Goal: Entertainment & Leisure: Browse casually

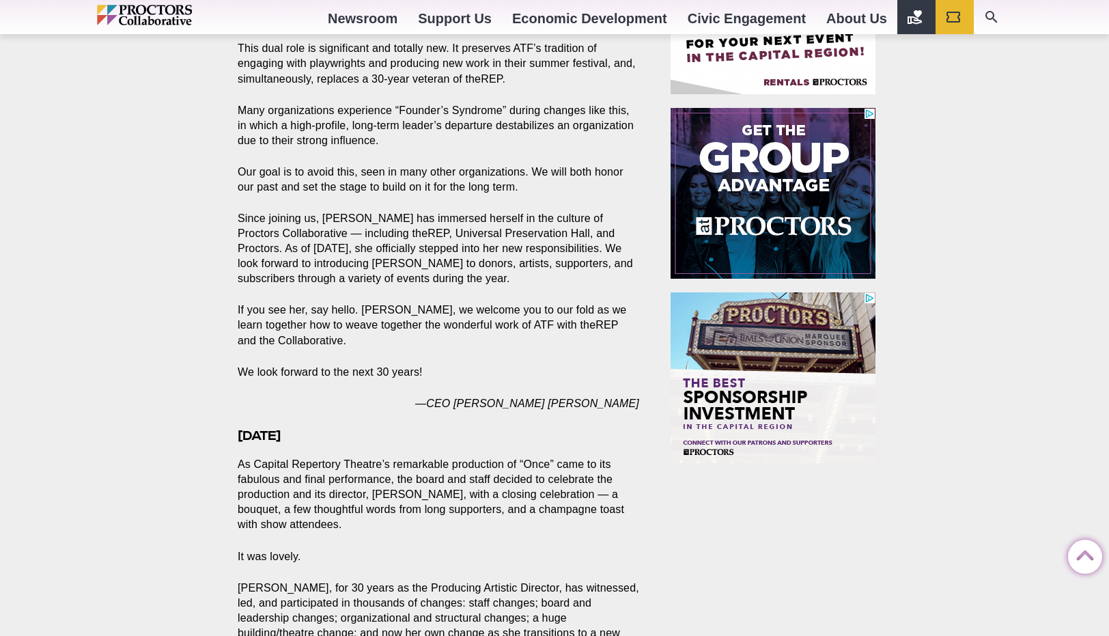
scroll to position [929, 0]
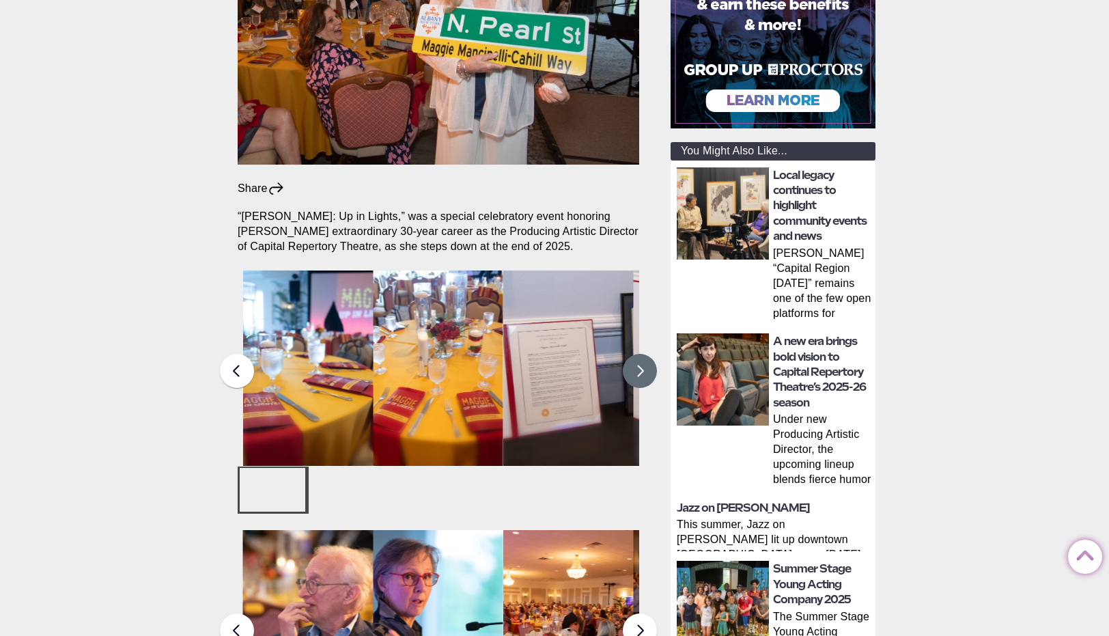
click at [643, 354] on button at bounding box center [640, 371] width 34 height 34
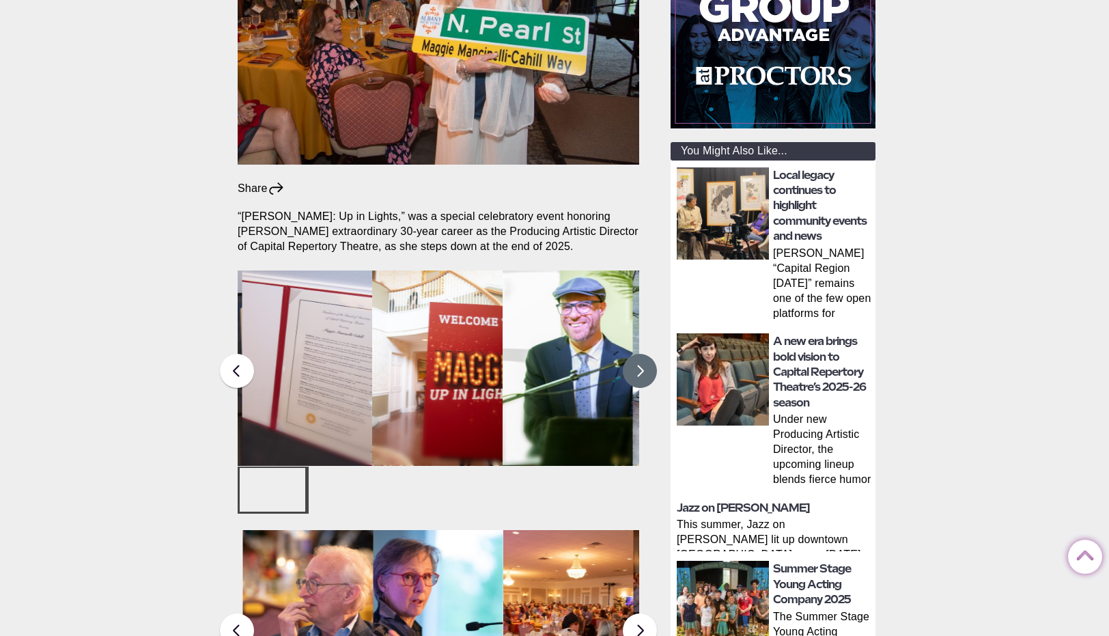
click at [643, 354] on button at bounding box center [640, 371] width 34 height 34
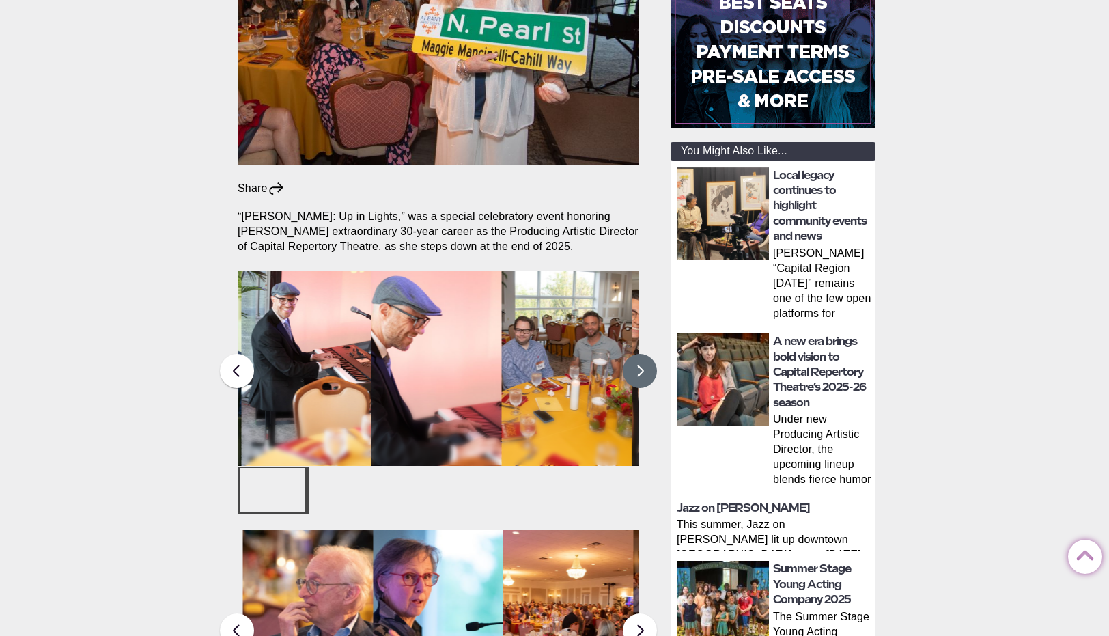
click at [643, 354] on button at bounding box center [640, 371] width 34 height 34
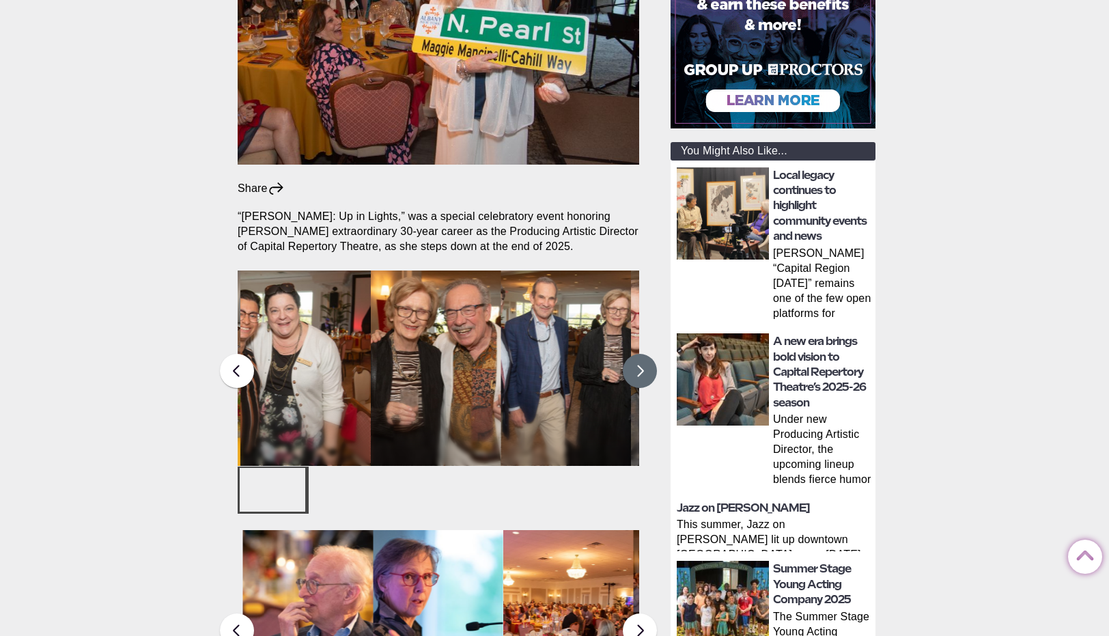
click at [643, 354] on button at bounding box center [640, 371] width 34 height 34
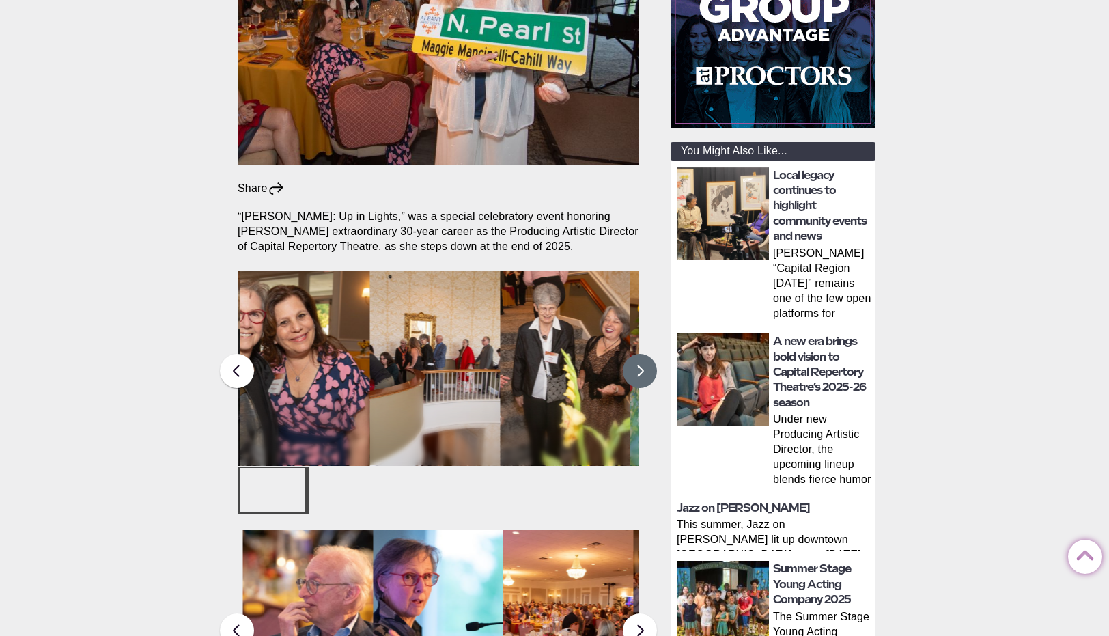
click at [643, 354] on button at bounding box center [640, 371] width 34 height 34
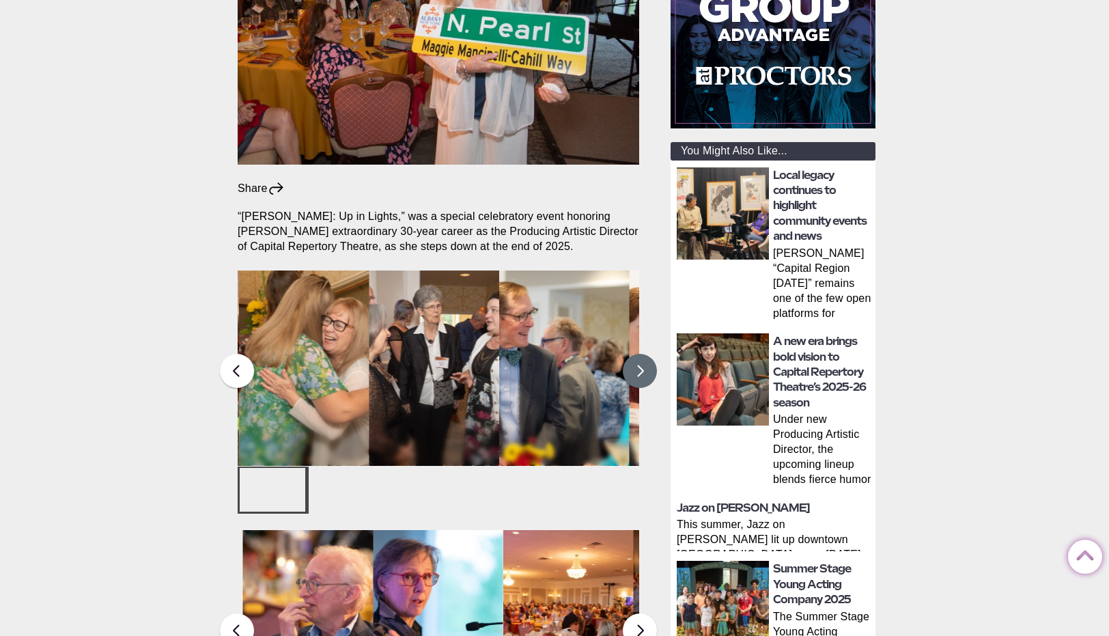
click at [642, 354] on button at bounding box center [640, 371] width 34 height 34
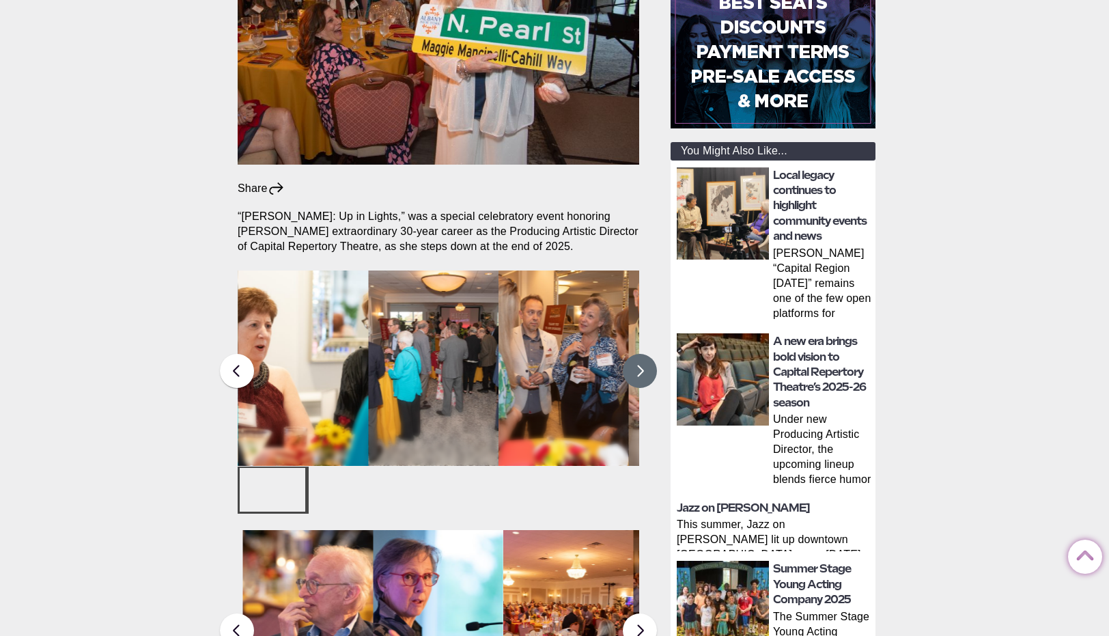
click at [642, 354] on button at bounding box center [640, 371] width 34 height 34
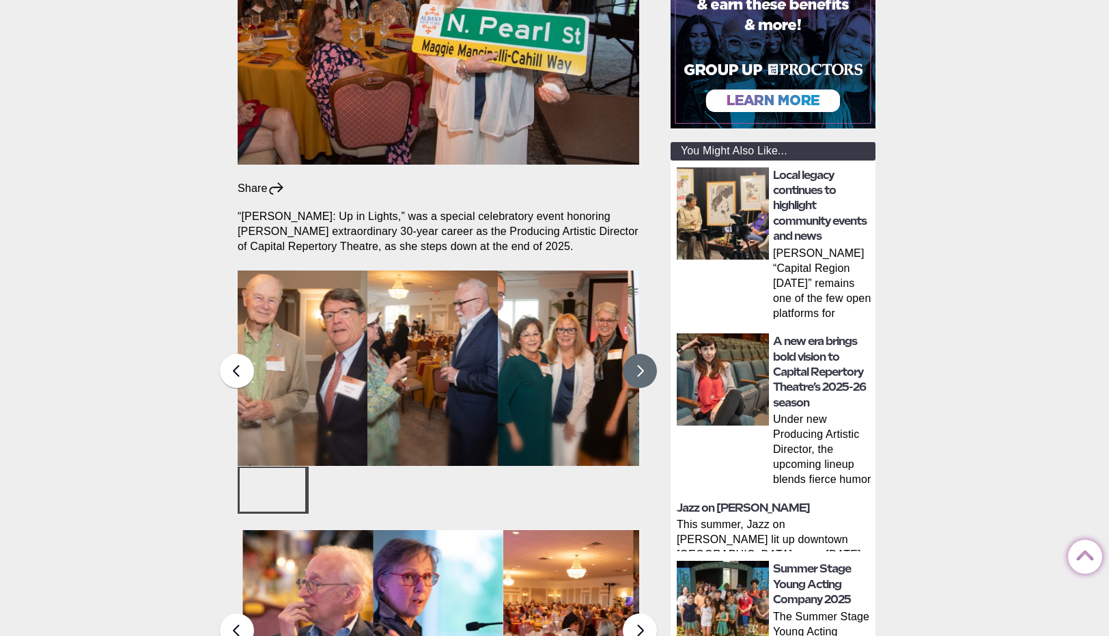
click at [642, 354] on button at bounding box center [640, 371] width 34 height 34
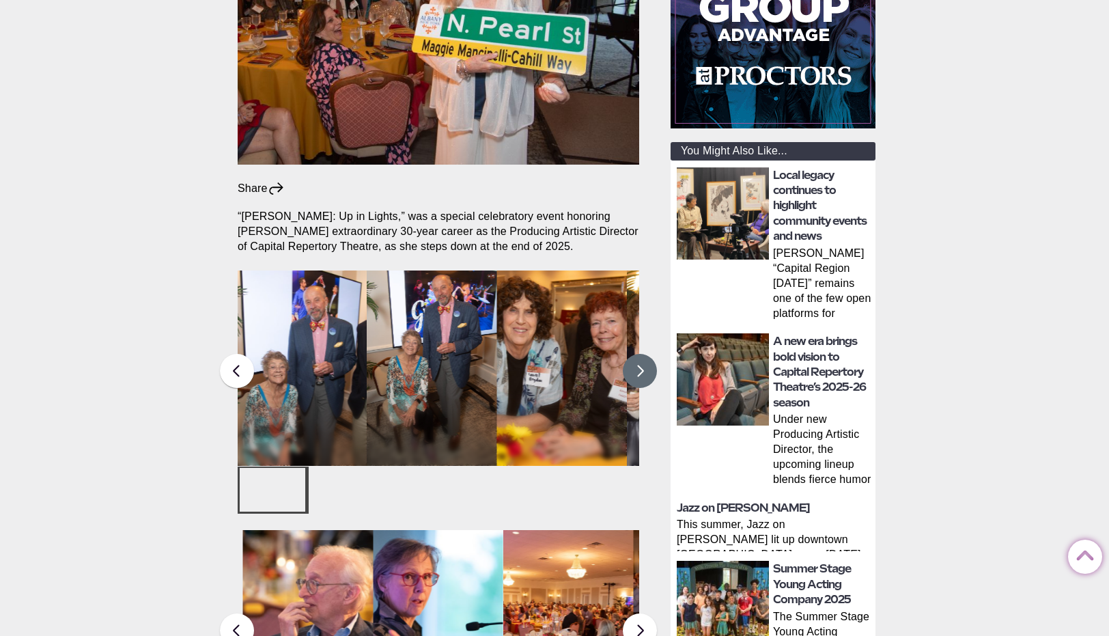
click at [643, 354] on button at bounding box center [640, 371] width 34 height 34
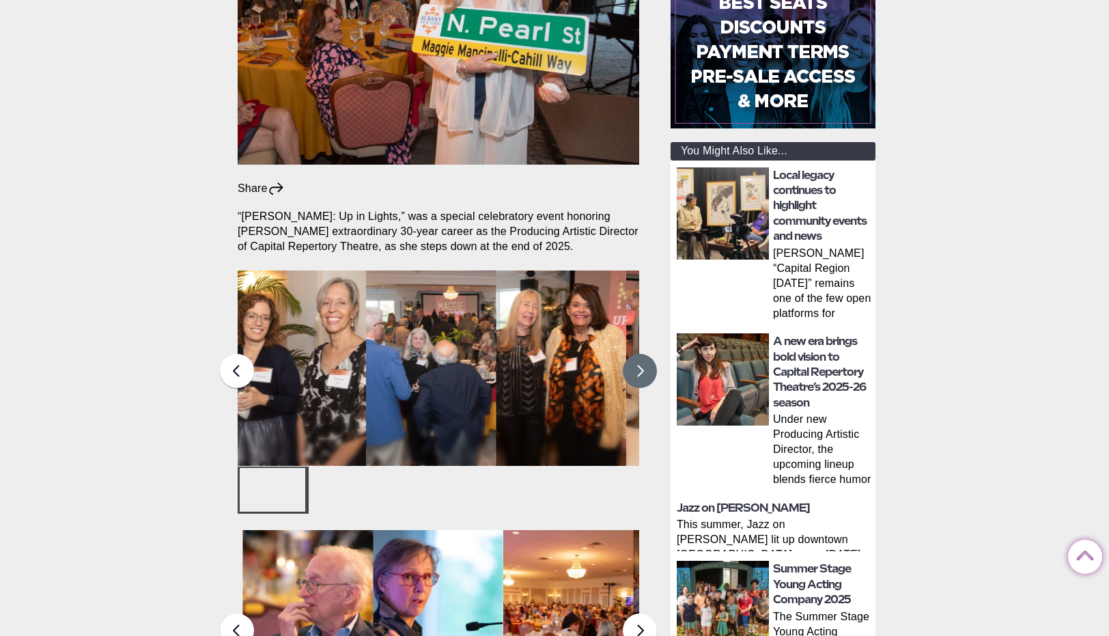
click at [643, 354] on button at bounding box center [640, 371] width 34 height 34
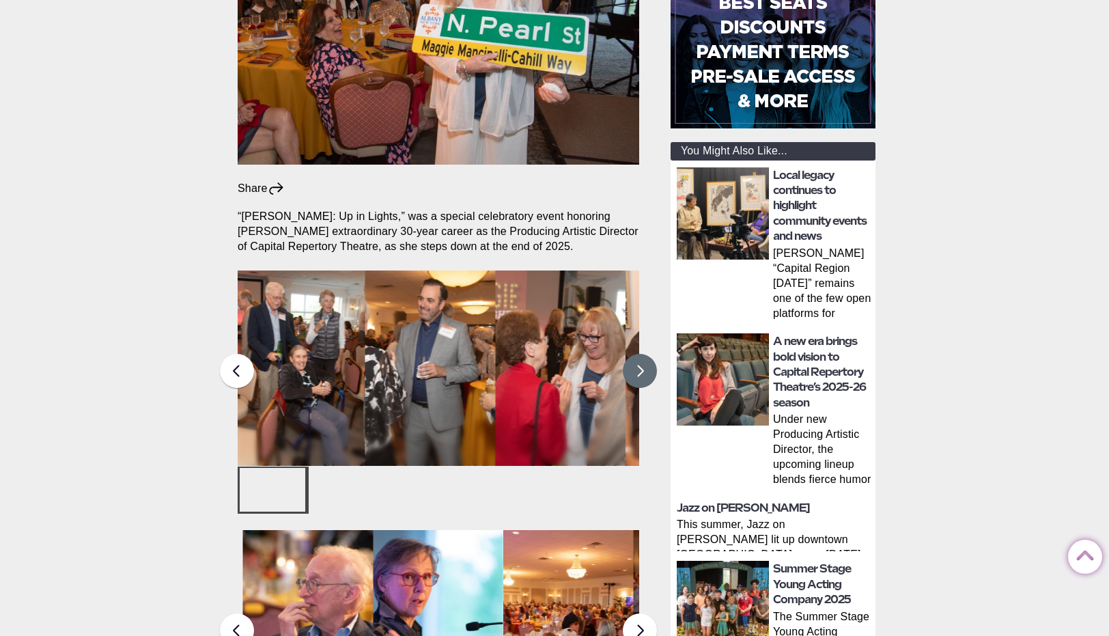
click at [643, 354] on button at bounding box center [640, 371] width 34 height 34
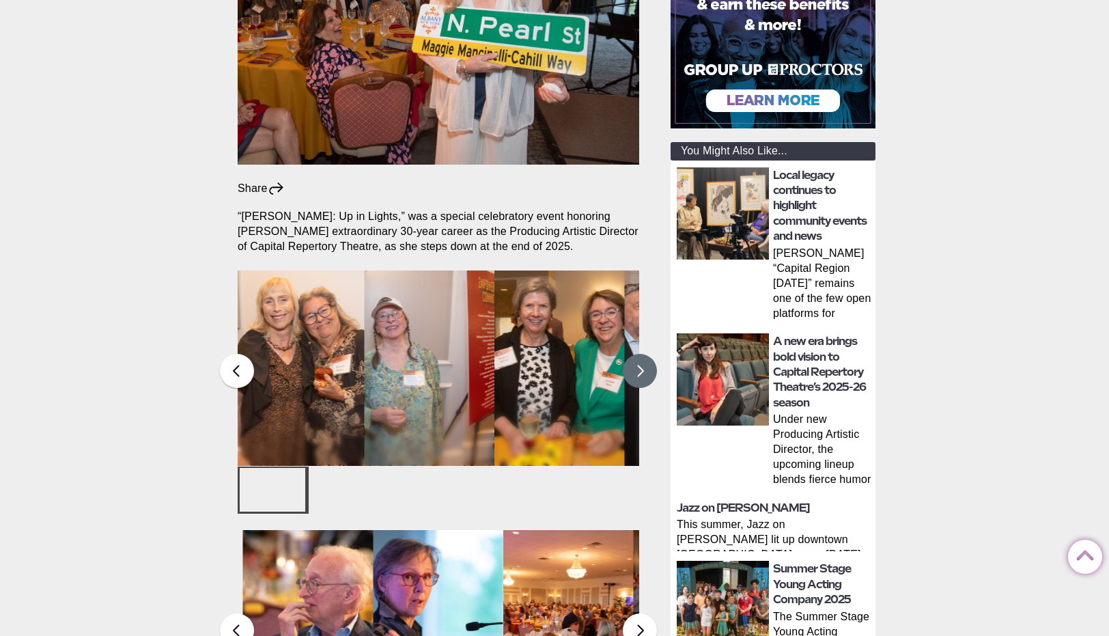
click at [643, 354] on button at bounding box center [640, 371] width 34 height 34
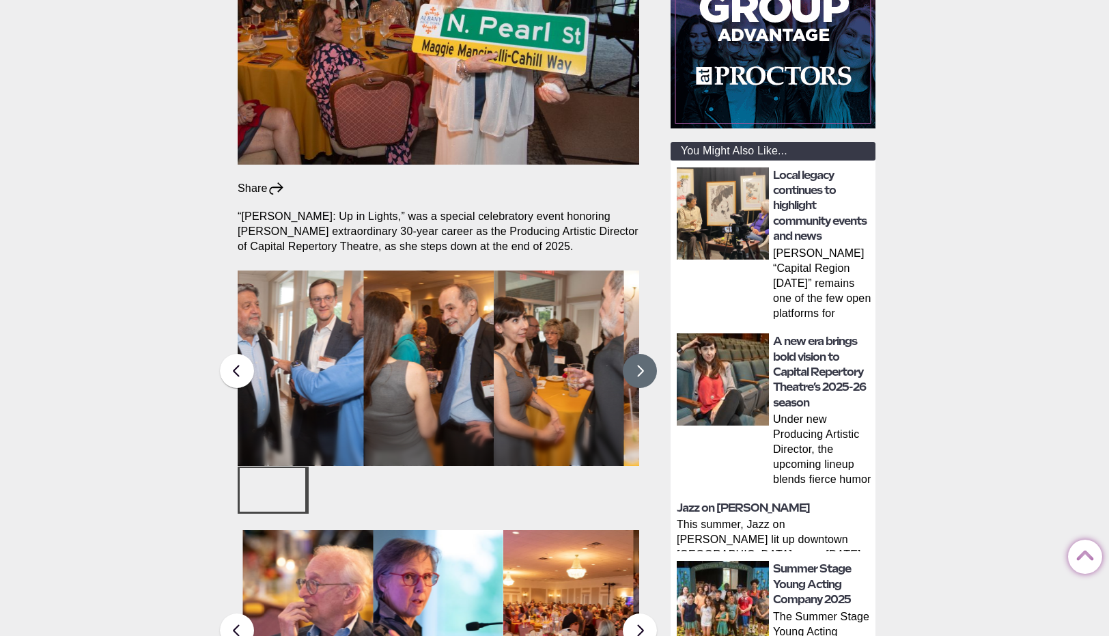
click at [643, 354] on button at bounding box center [640, 371] width 34 height 34
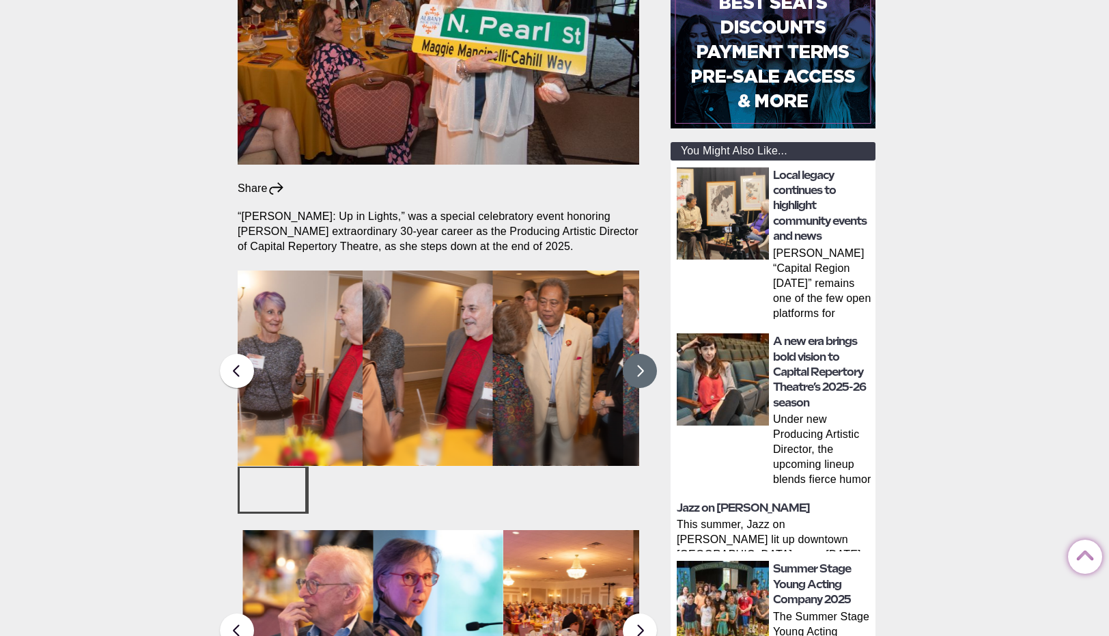
click at [643, 354] on button at bounding box center [640, 371] width 34 height 34
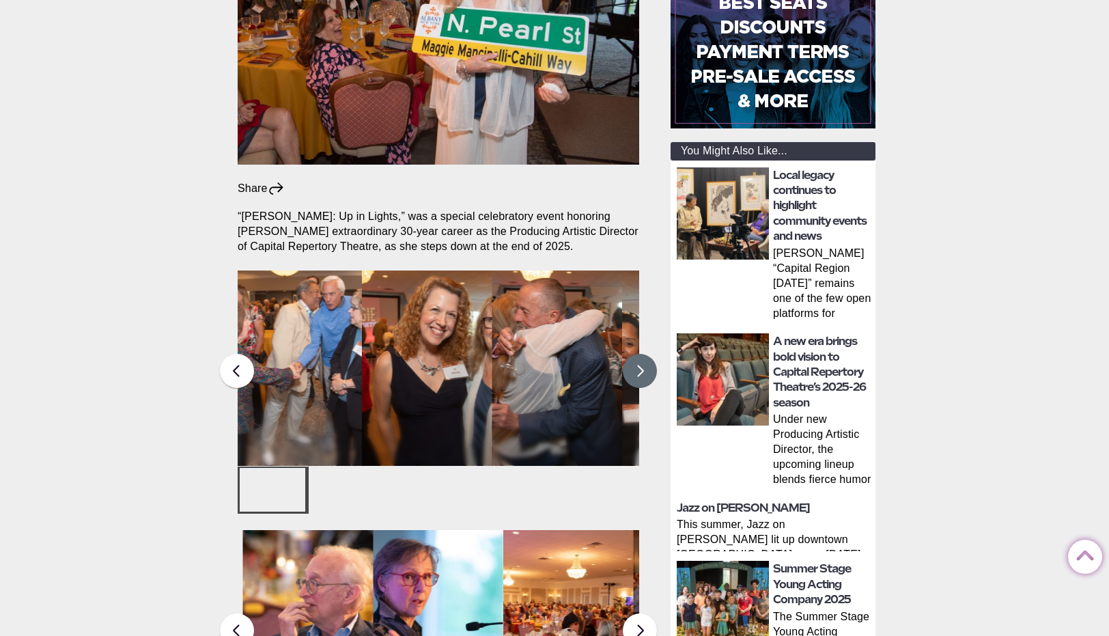
click at [643, 354] on button at bounding box center [640, 371] width 34 height 34
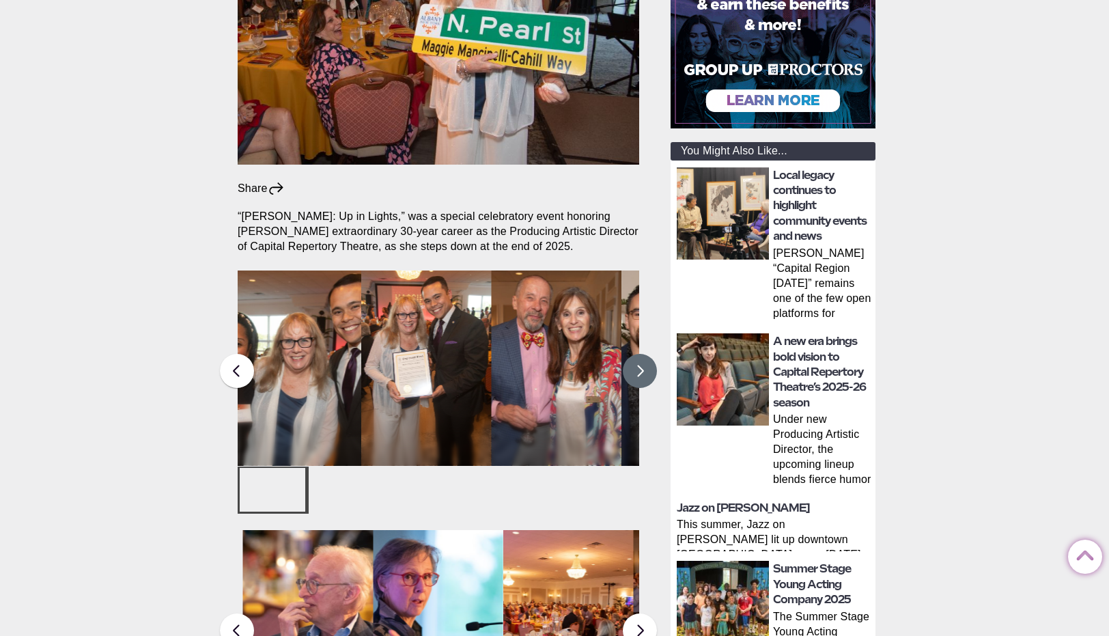
click at [646, 354] on button at bounding box center [640, 371] width 34 height 34
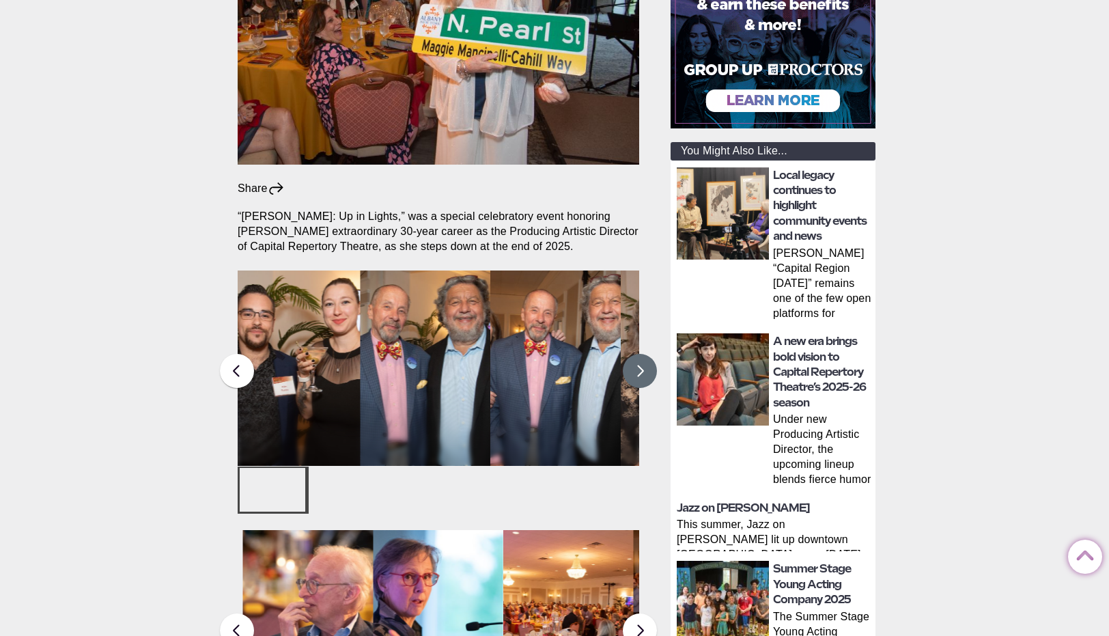
click at [646, 354] on button at bounding box center [640, 371] width 34 height 34
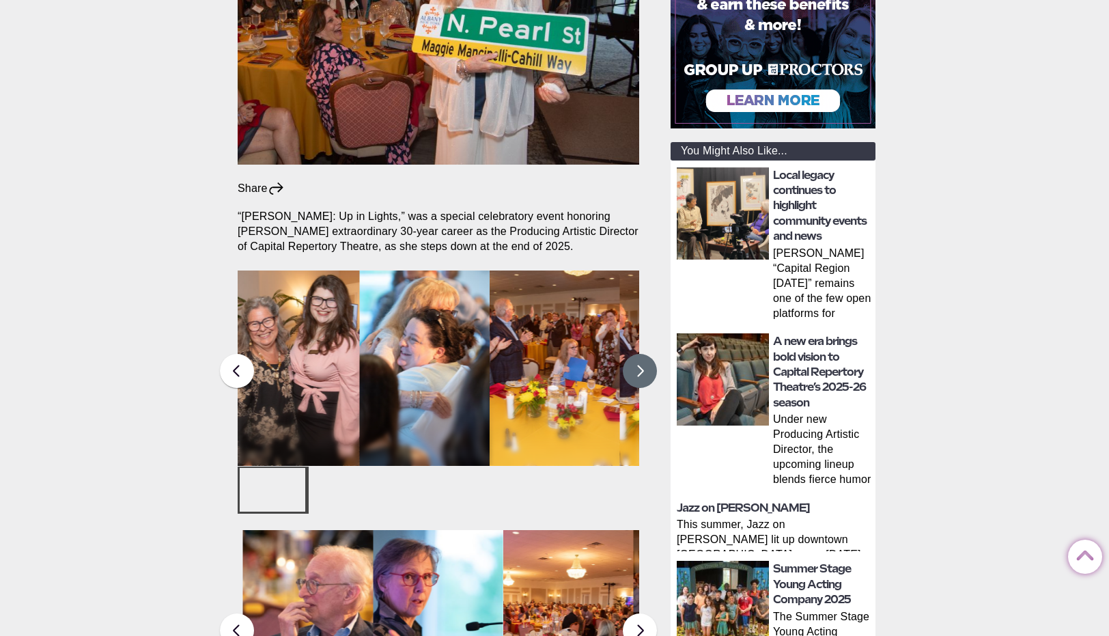
click at [646, 354] on button at bounding box center [640, 371] width 34 height 34
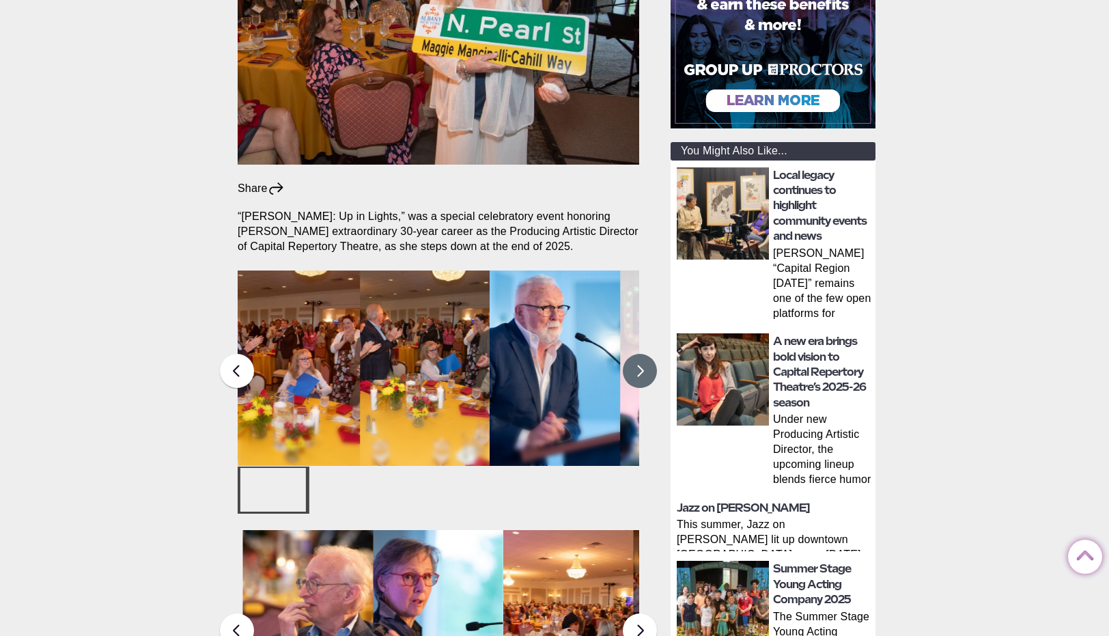
click at [646, 354] on button at bounding box center [640, 371] width 34 height 34
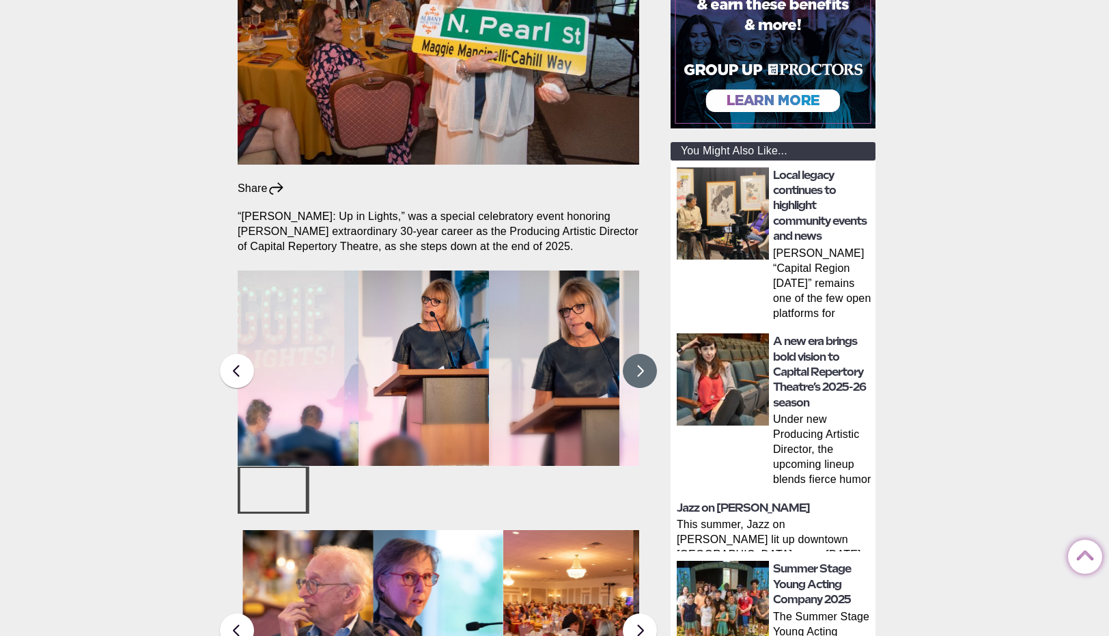
click at [646, 354] on button at bounding box center [640, 371] width 34 height 34
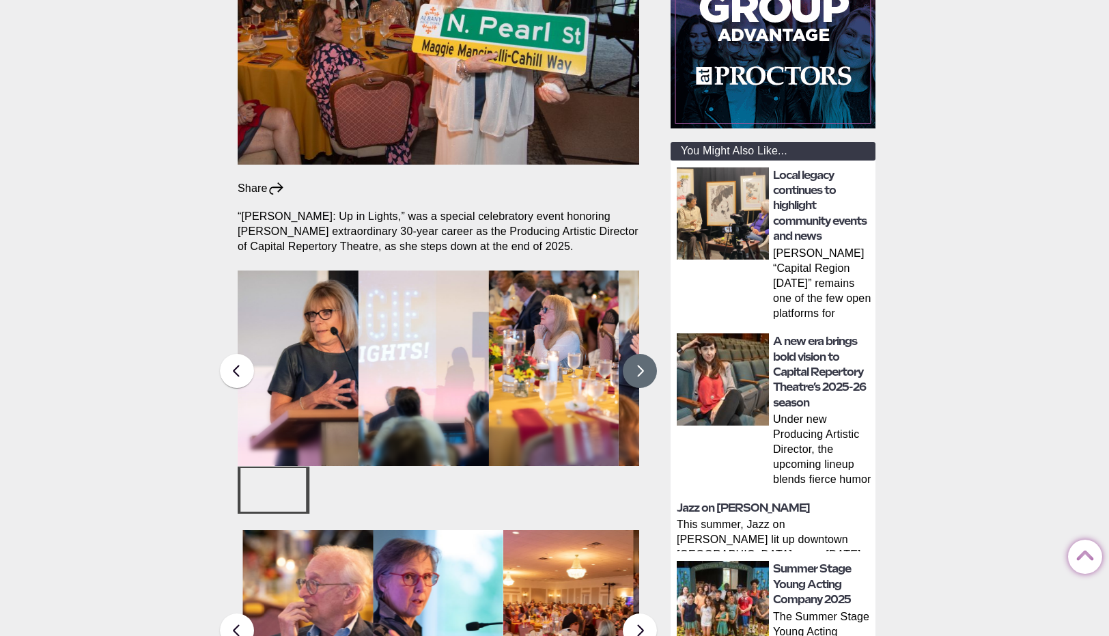
click at [646, 354] on button at bounding box center [640, 371] width 34 height 34
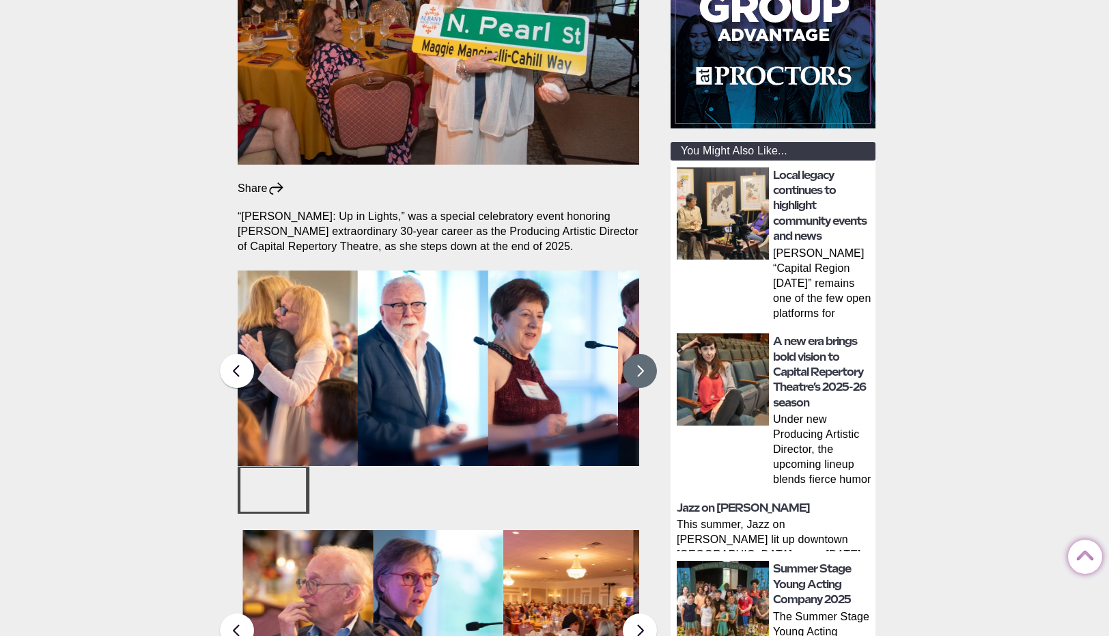
click at [646, 354] on button at bounding box center [640, 371] width 34 height 34
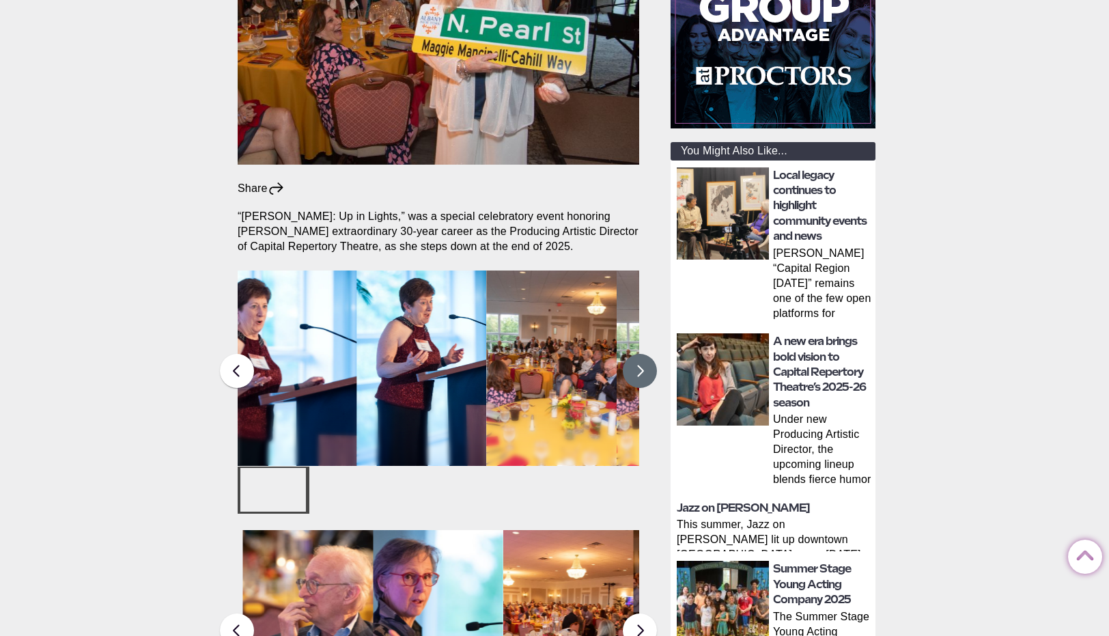
click at [646, 354] on button at bounding box center [640, 371] width 34 height 34
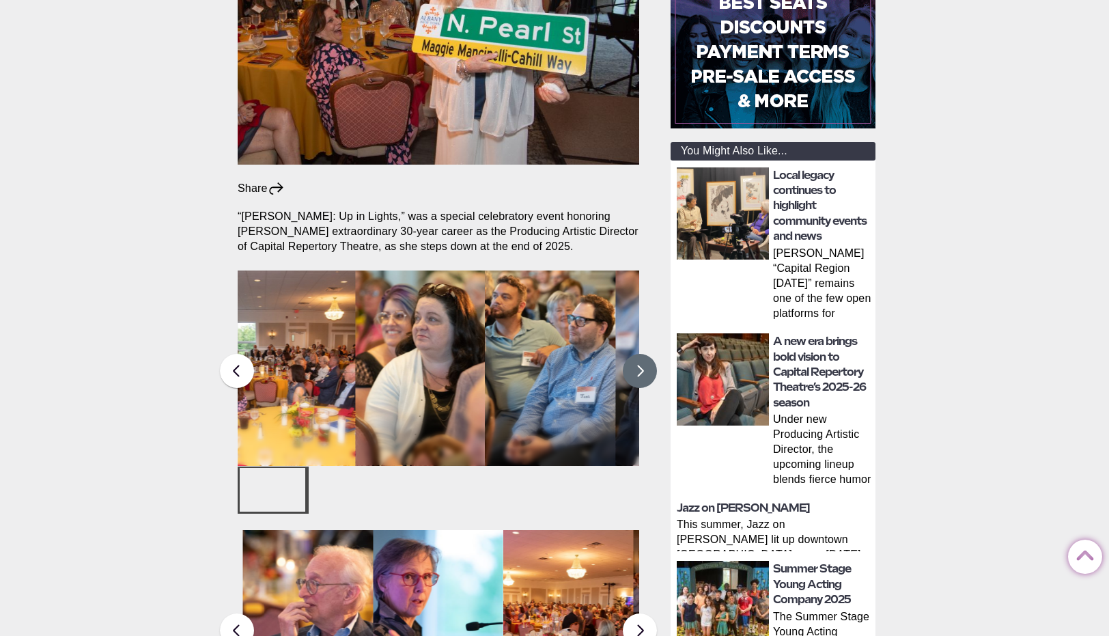
click at [646, 354] on button at bounding box center [640, 371] width 34 height 34
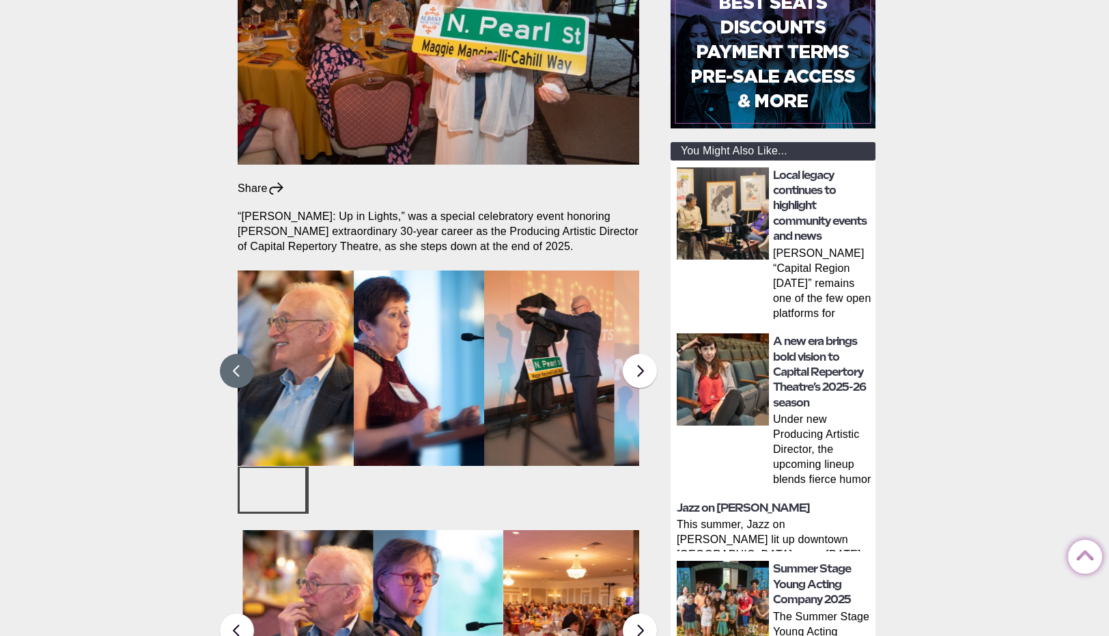
click at [238, 354] on button at bounding box center [237, 371] width 34 height 34
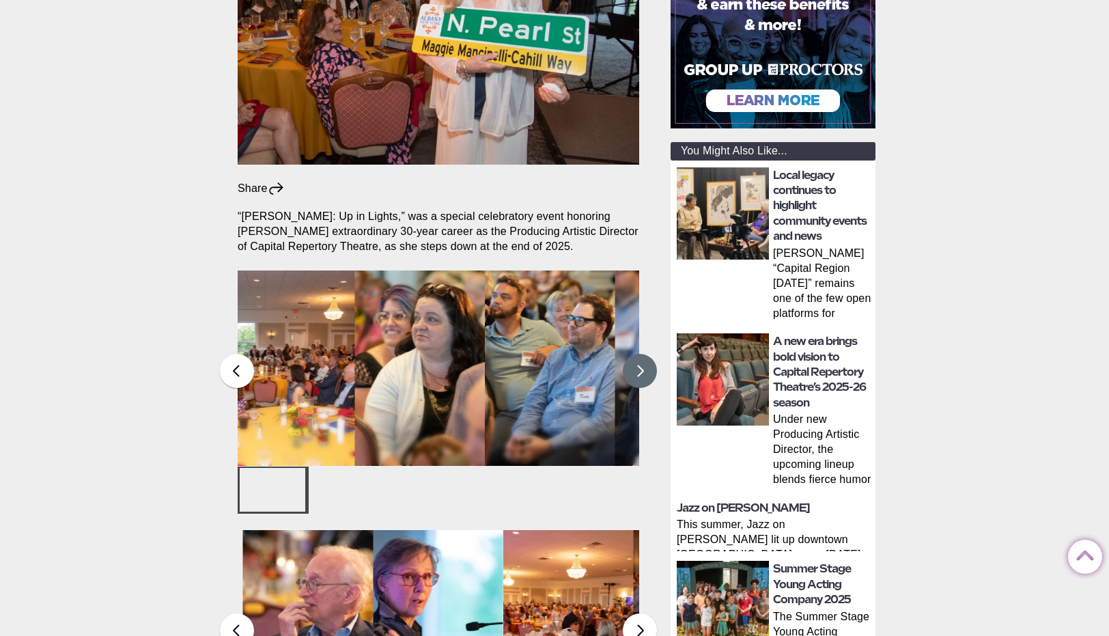
click at [634, 354] on button at bounding box center [640, 371] width 34 height 34
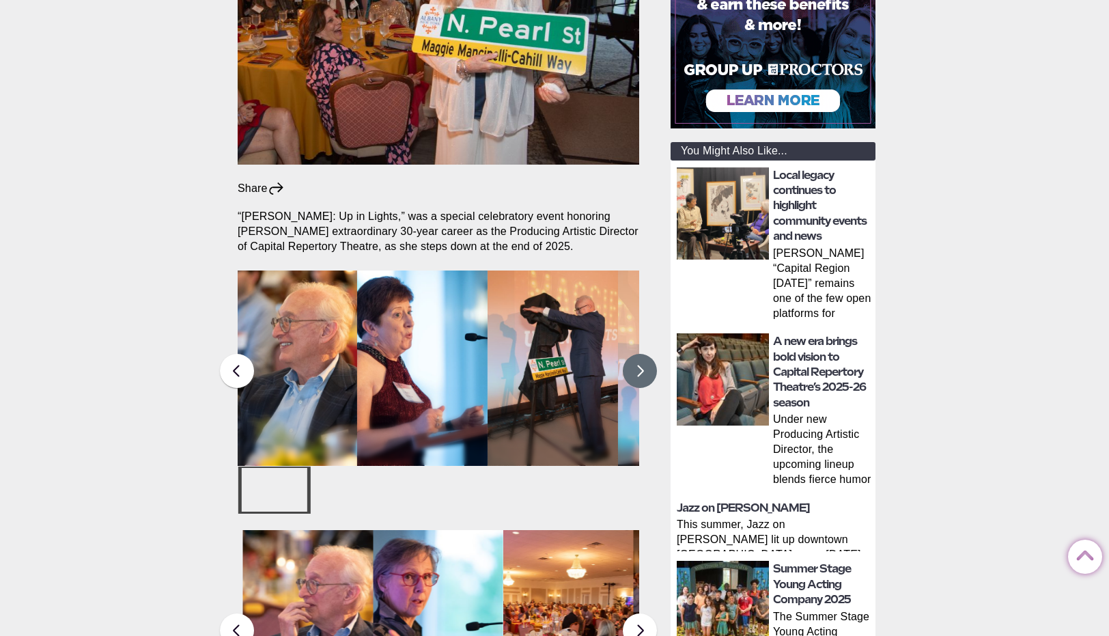
click at [634, 354] on button at bounding box center [640, 371] width 34 height 34
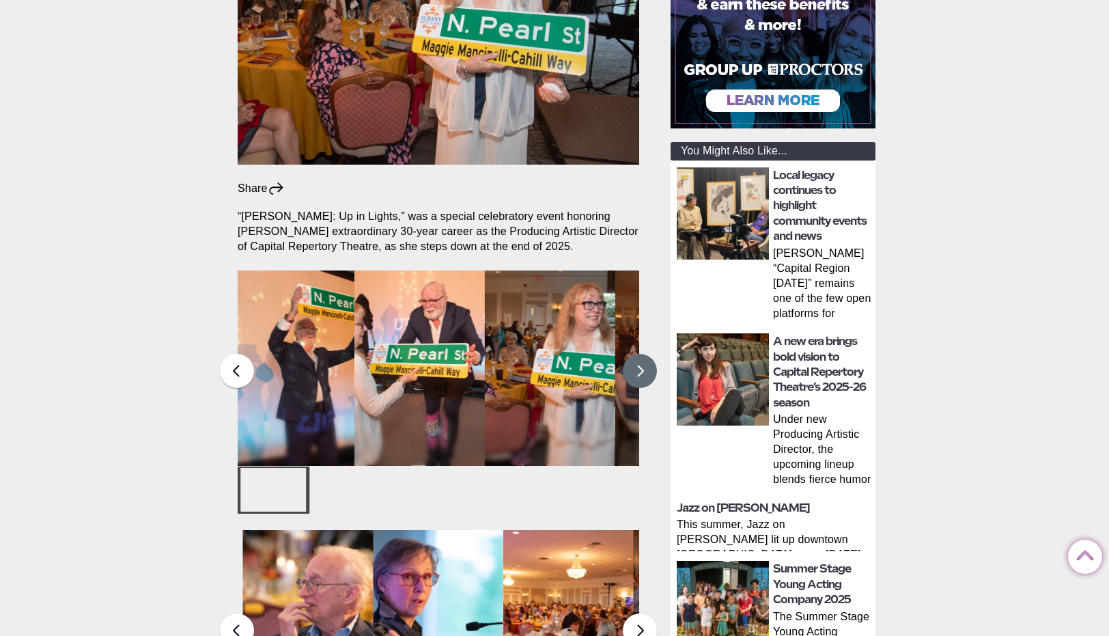
click at [634, 354] on button at bounding box center [640, 371] width 34 height 34
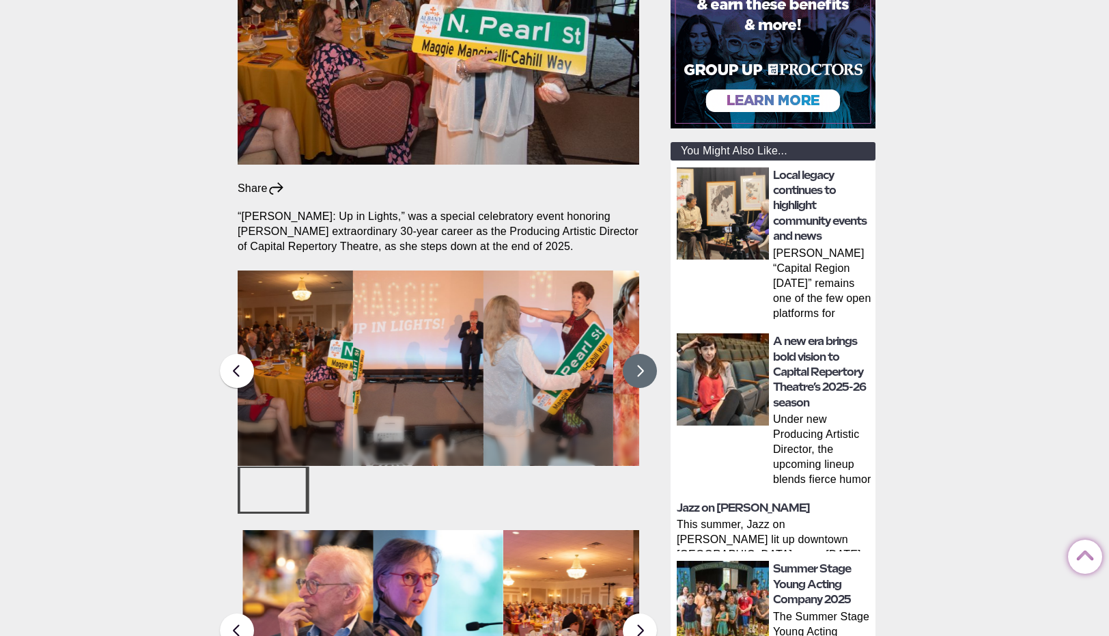
click at [634, 354] on button at bounding box center [640, 371] width 34 height 34
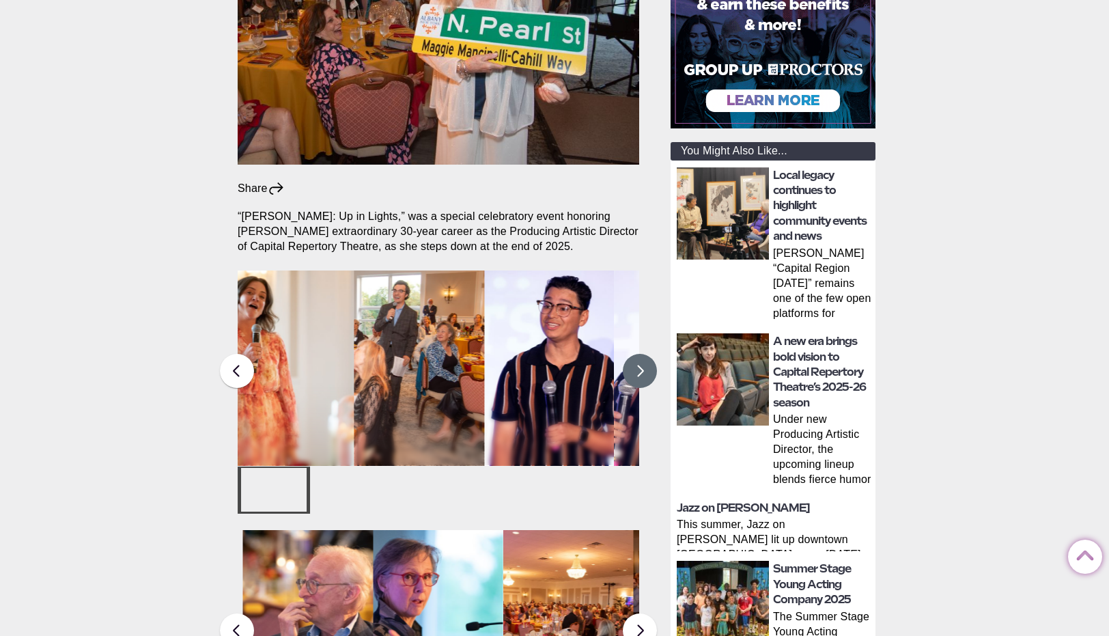
click at [634, 354] on button at bounding box center [640, 371] width 34 height 34
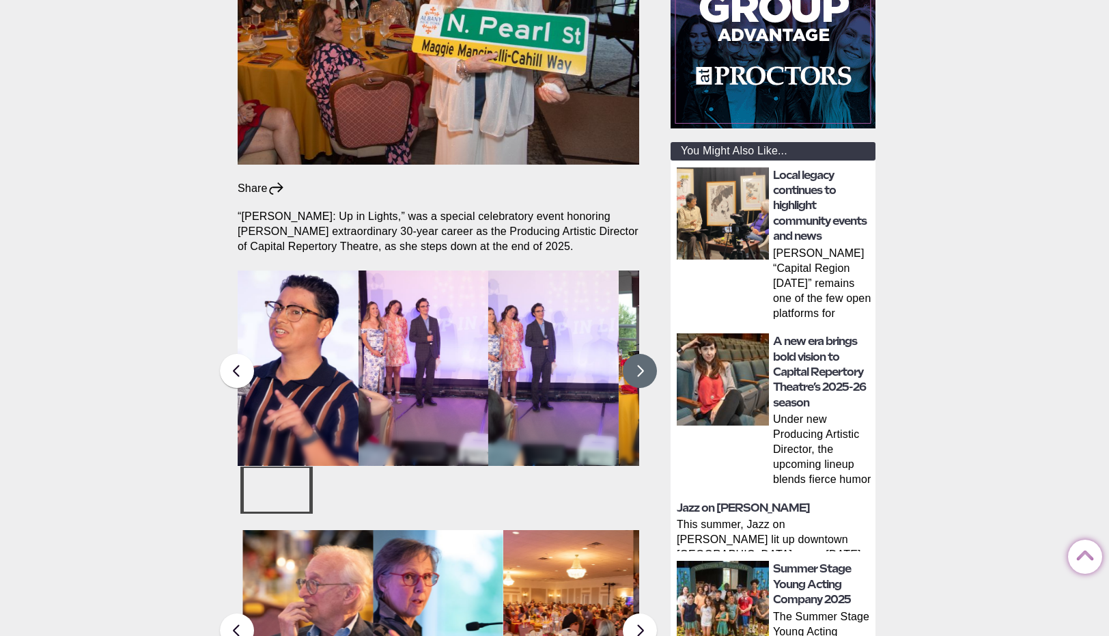
click at [634, 354] on button at bounding box center [640, 371] width 34 height 34
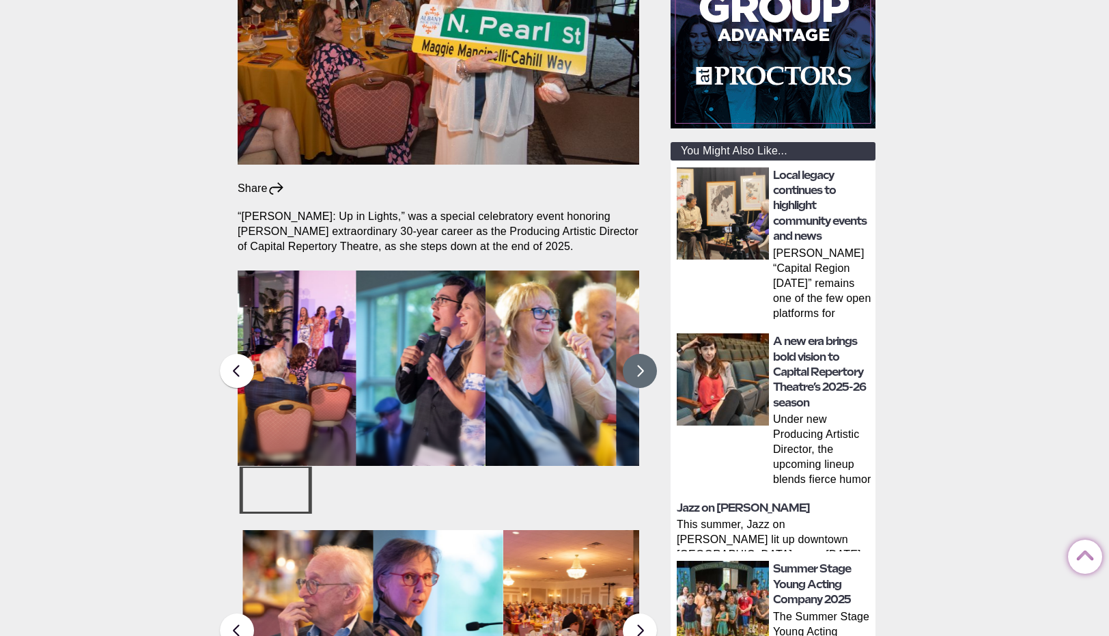
click at [634, 354] on button at bounding box center [640, 371] width 34 height 34
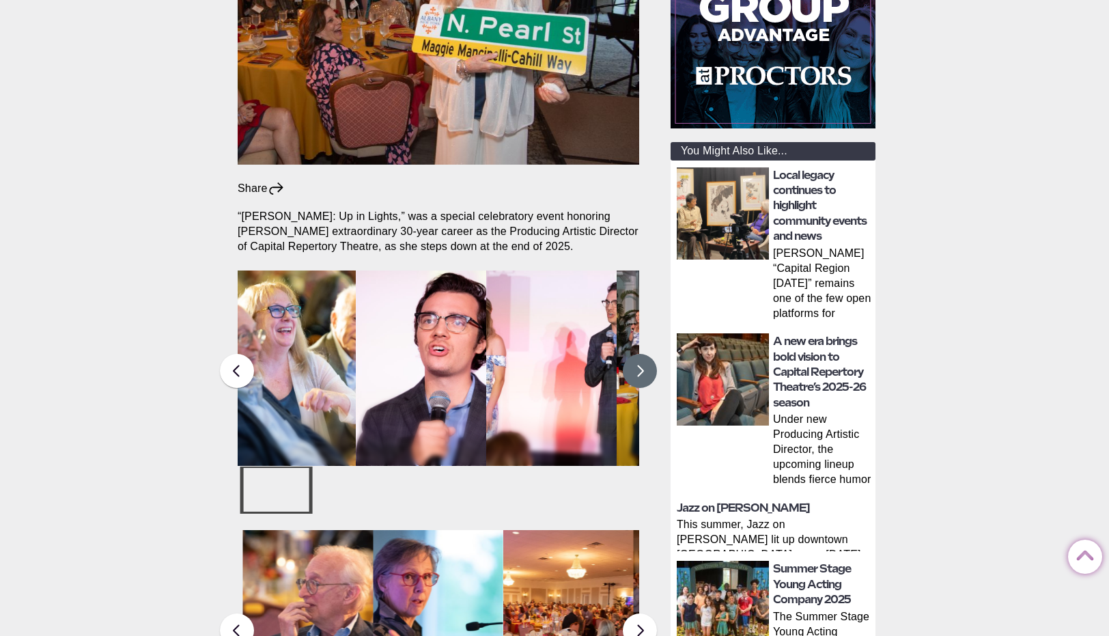
click at [634, 354] on button at bounding box center [640, 371] width 34 height 34
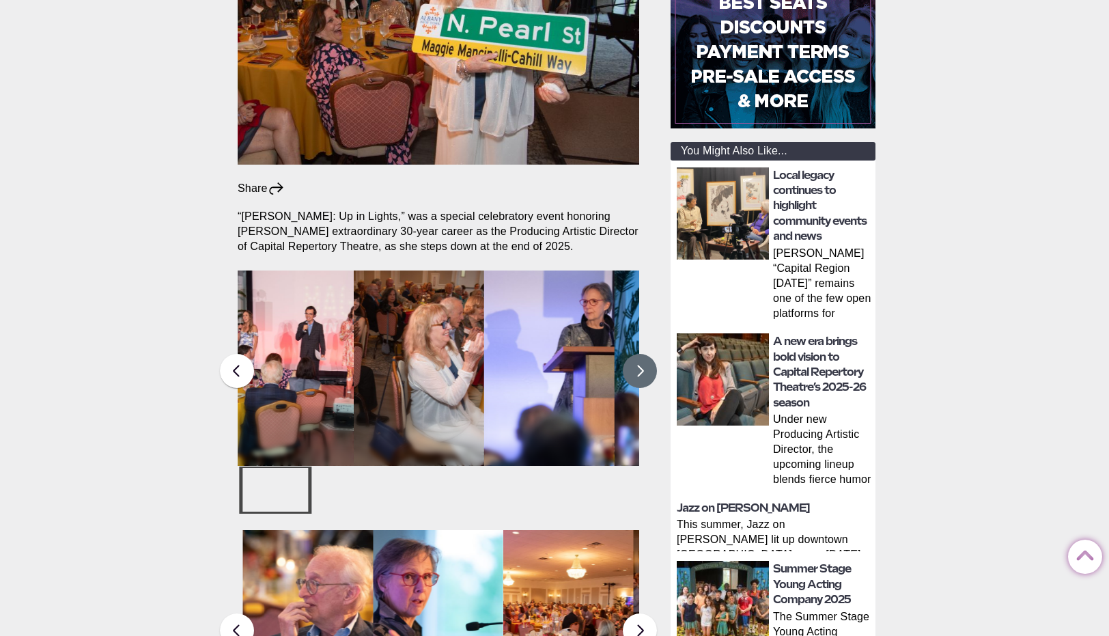
click at [634, 354] on button at bounding box center [640, 371] width 34 height 34
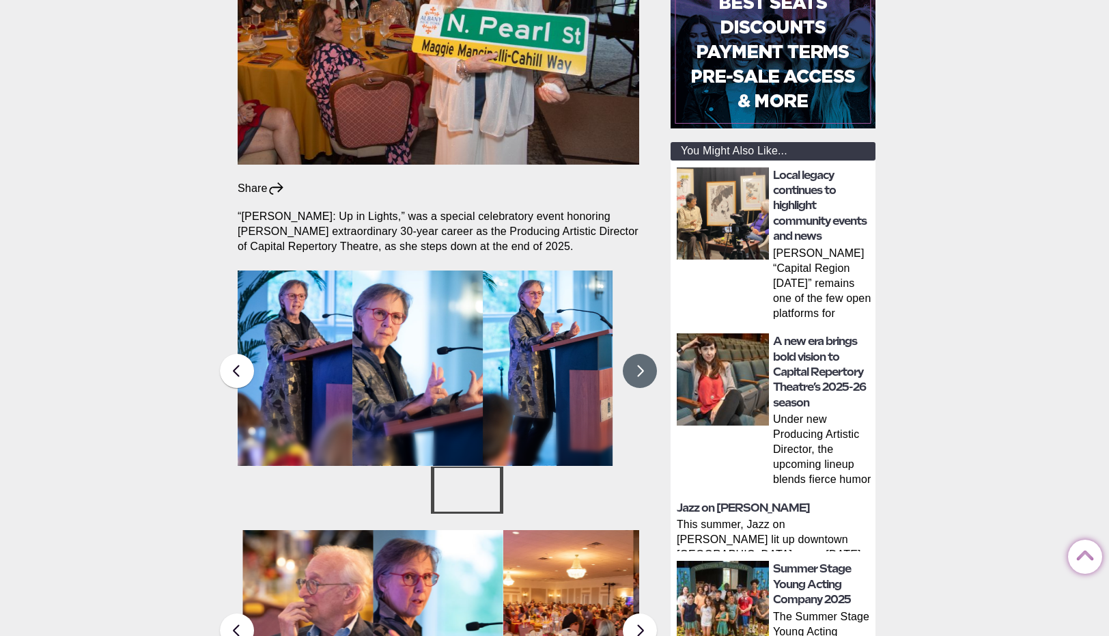
click at [634, 354] on button at bounding box center [640, 371] width 34 height 34
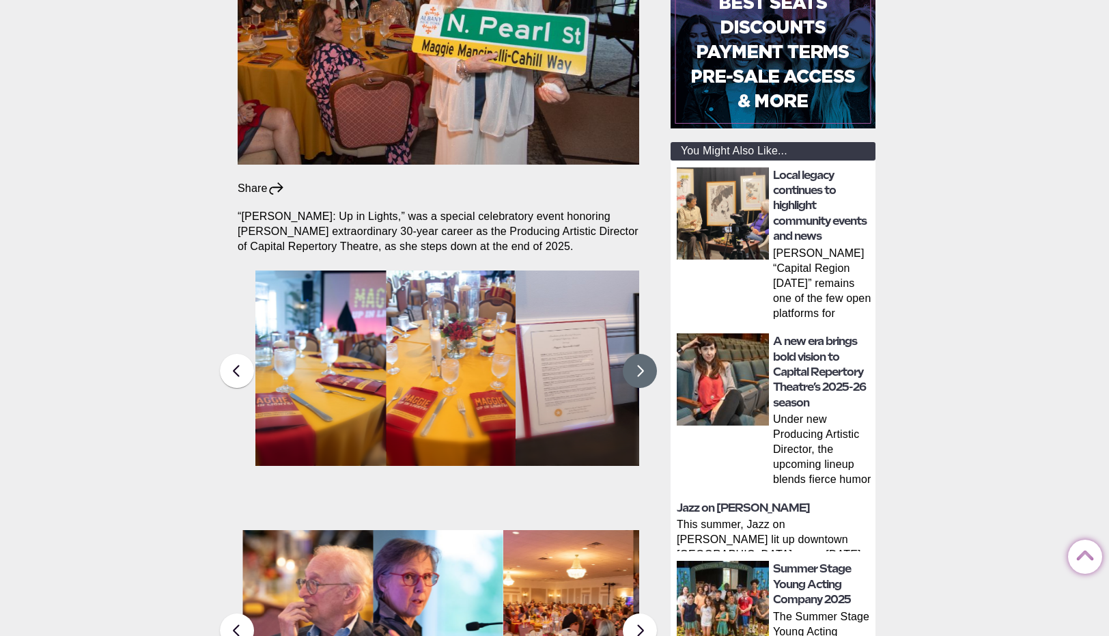
click at [634, 354] on button at bounding box center [640, 371] width 34 height 34
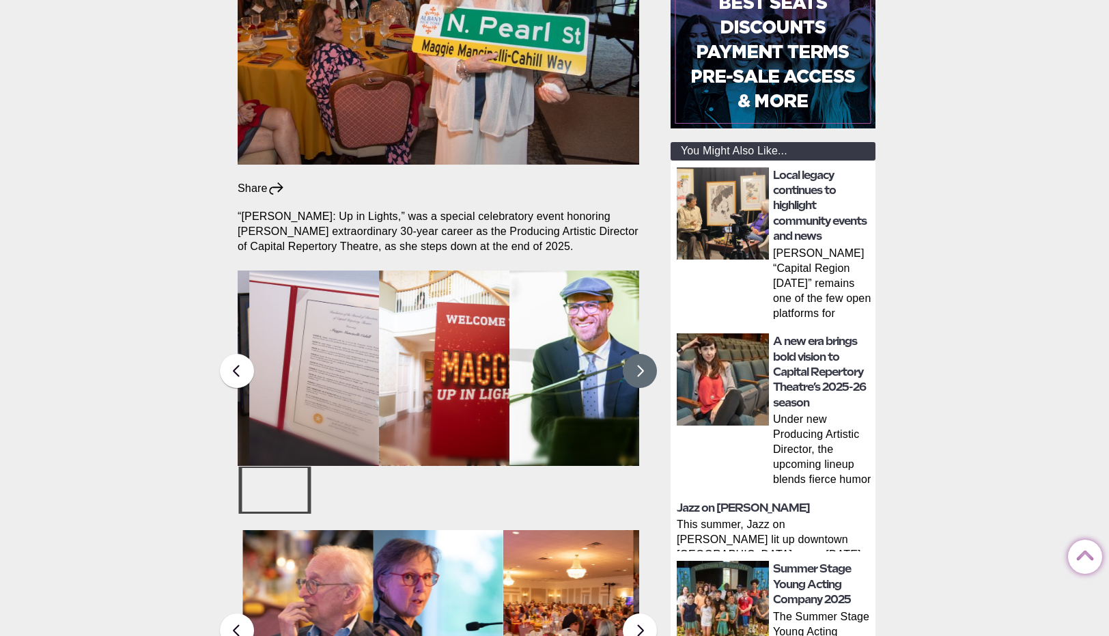
click at [634, 354] on button at bounding box center [640, 371] width 34 height 34
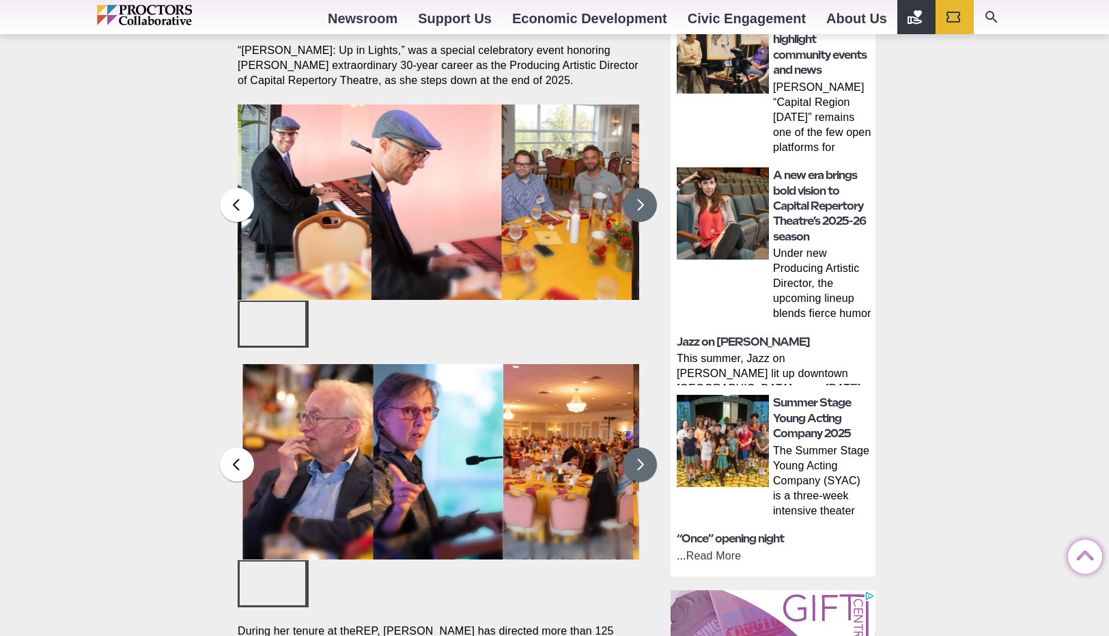
scroll to position [547, 0]
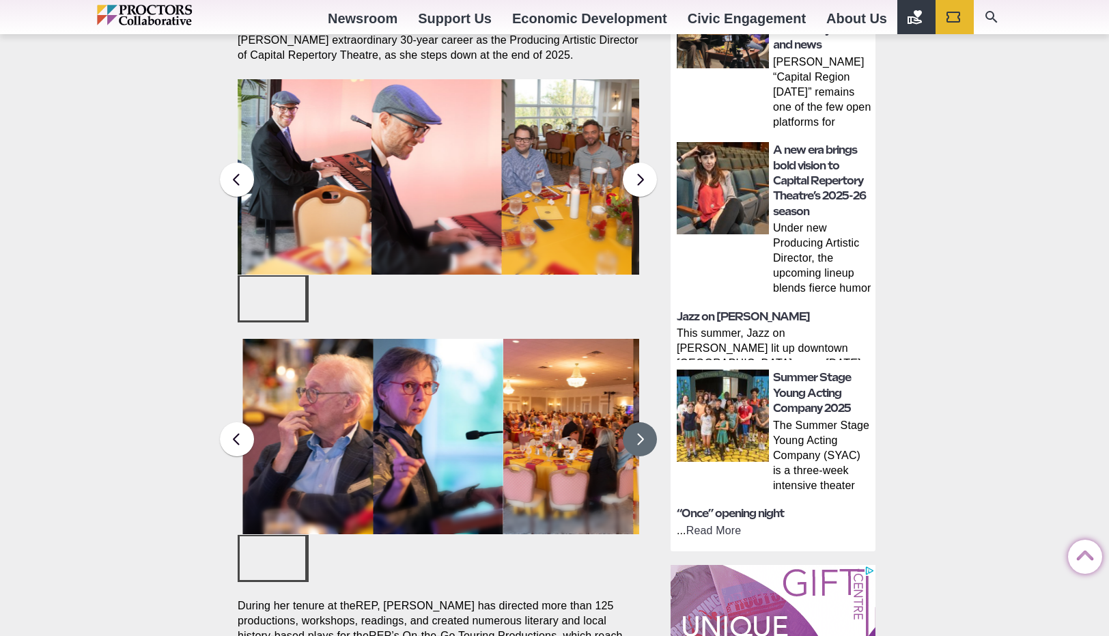
click at [642, 422] on button at bounding box center [640, 439] width 34 height 34
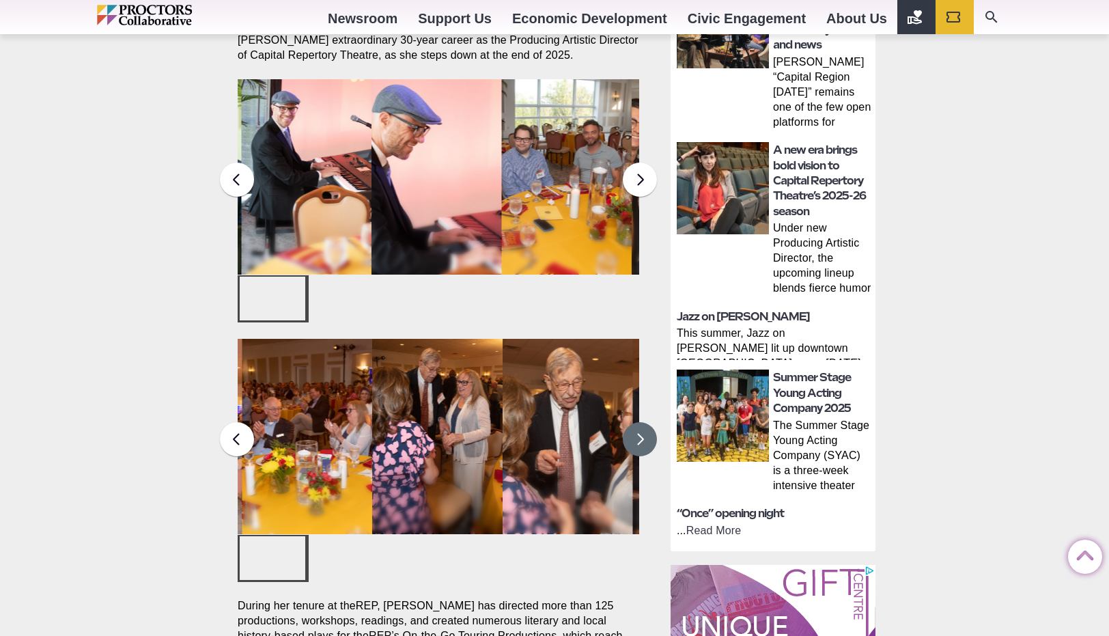
click at [642, 422] on button at bounding box center [640, 439] width 34 height 34
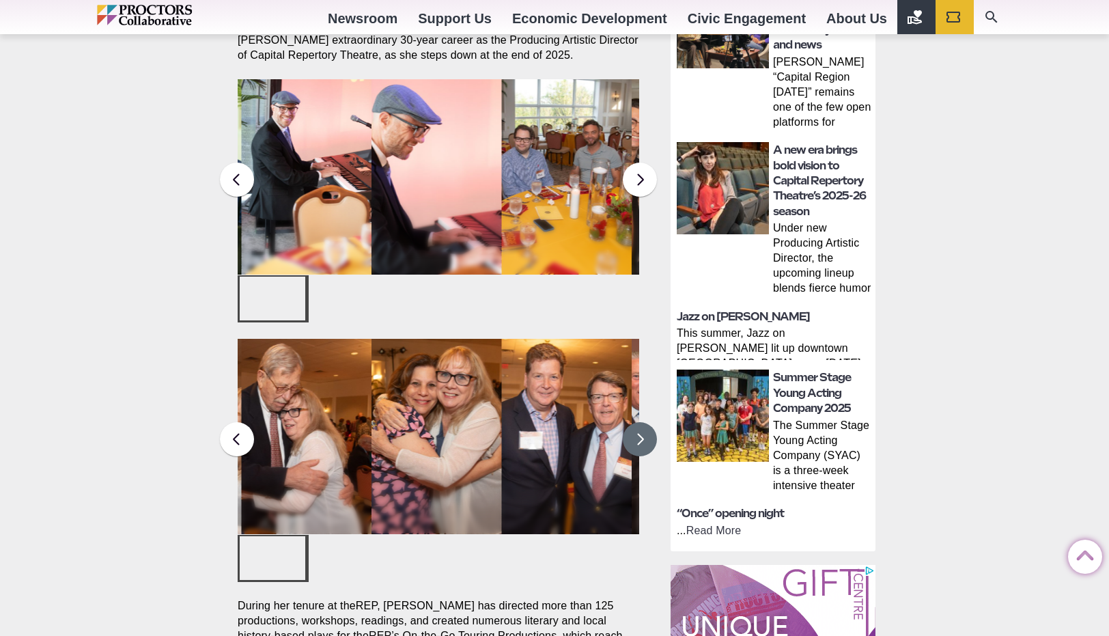
click at [642, 422] on button at bounding box center [640, 439] width 34 height 34
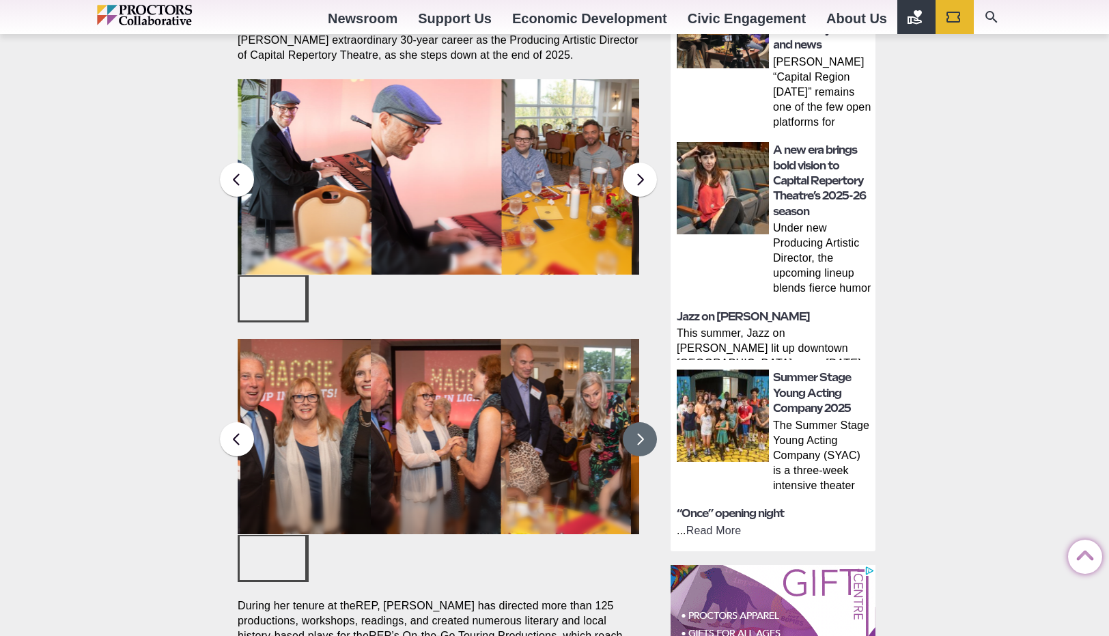
click at [642, 422] on button at bounding box center [640, 439] width 34 height 34
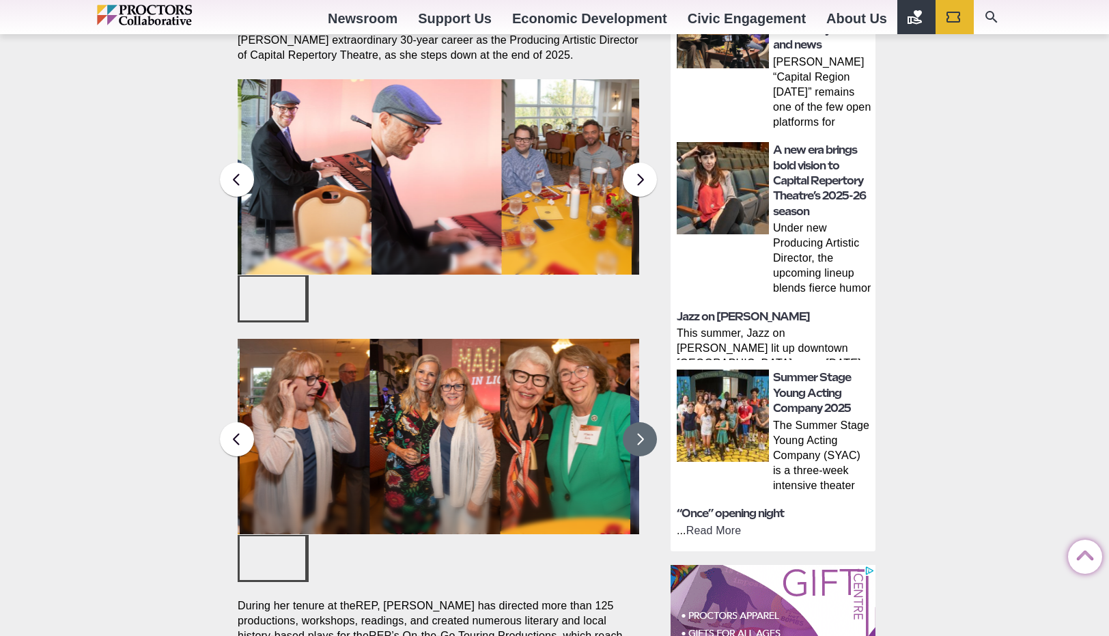
click at [642, 422] on button at bounding box center [640, 439] width 34 height 34
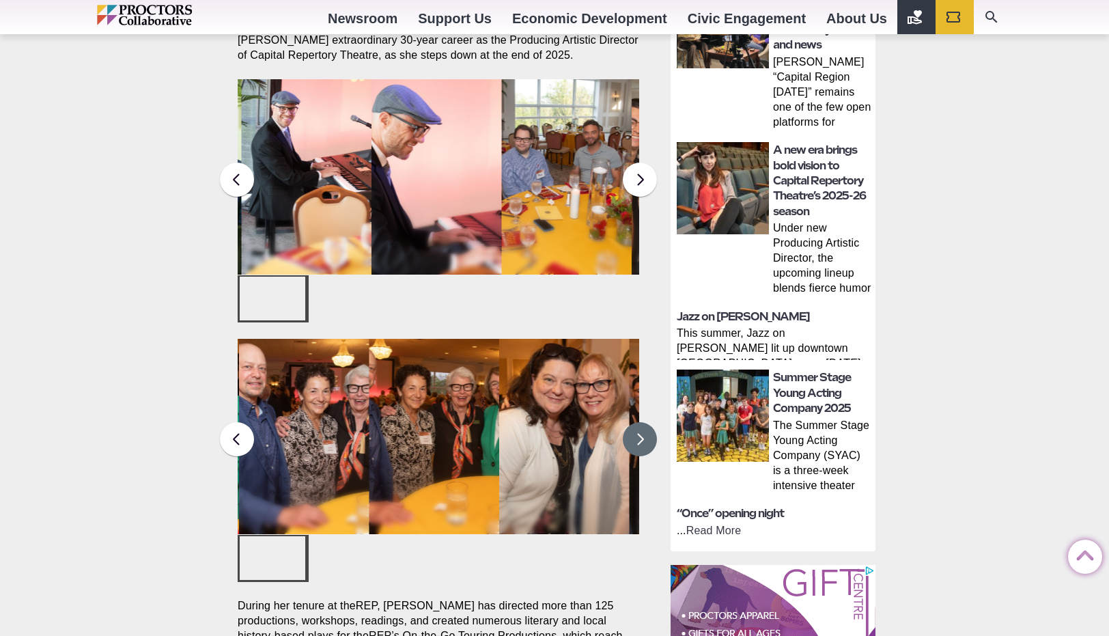
click at [642, 422] on button at bounding box center [640, 439] width 34 height 34
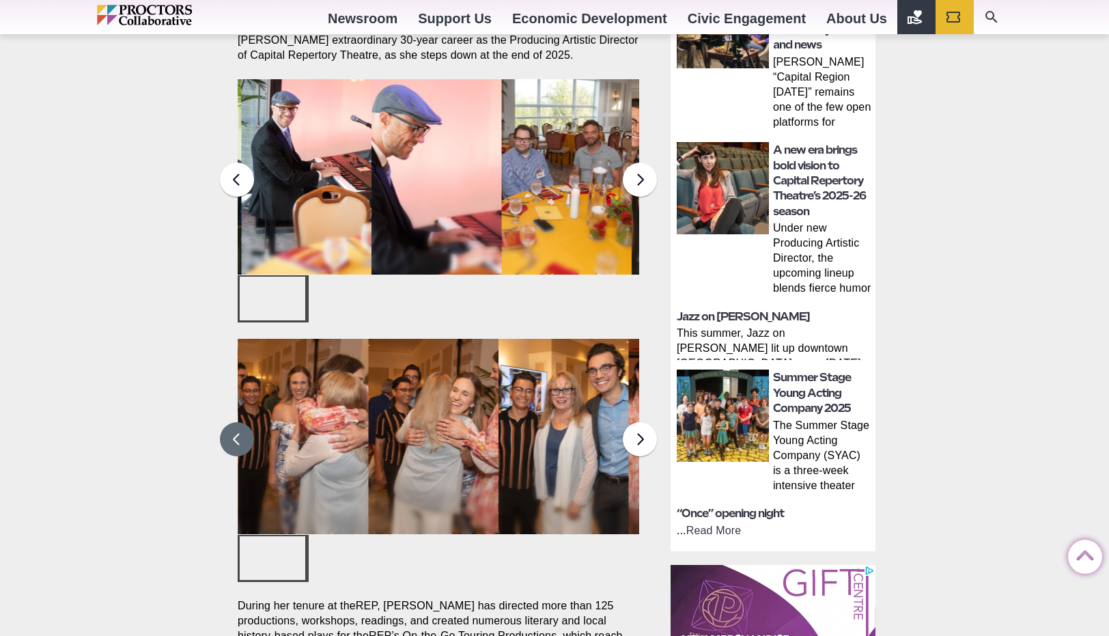
click at [243, 422] on button at bounding box center [237, 439] width 34 height 34
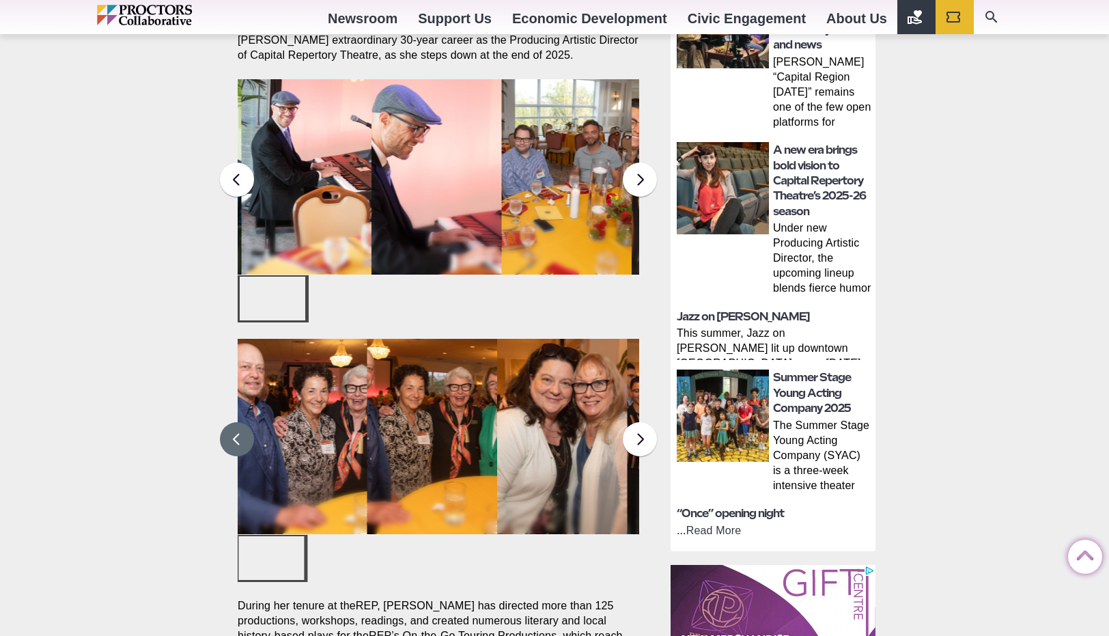
click at [445, 378] on figcaption "Maggie Up in Lights, a gala honoring Maggie Mancinelli-Cahill’s 30-year career …" at bounding box center [432, 436] width 130 height 195
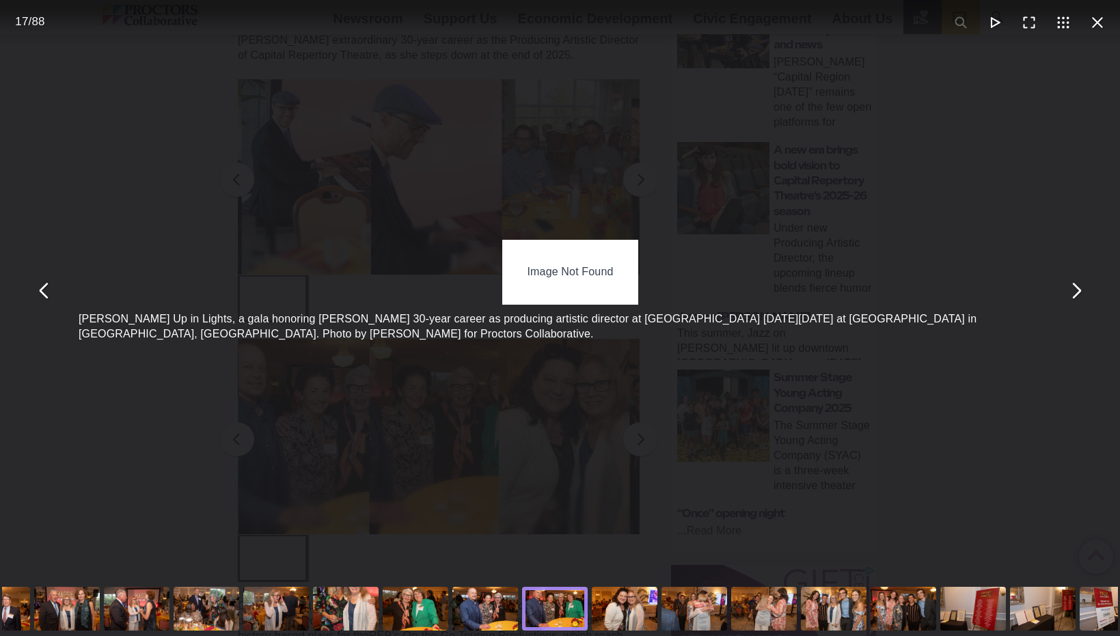
click at [374, 79] on div "Image Not Found Maggie Up in Lights, a gala honoring Maggie Mancinelli-Cahill’s…" at bounding box center [570, 290] width 1120 height 581
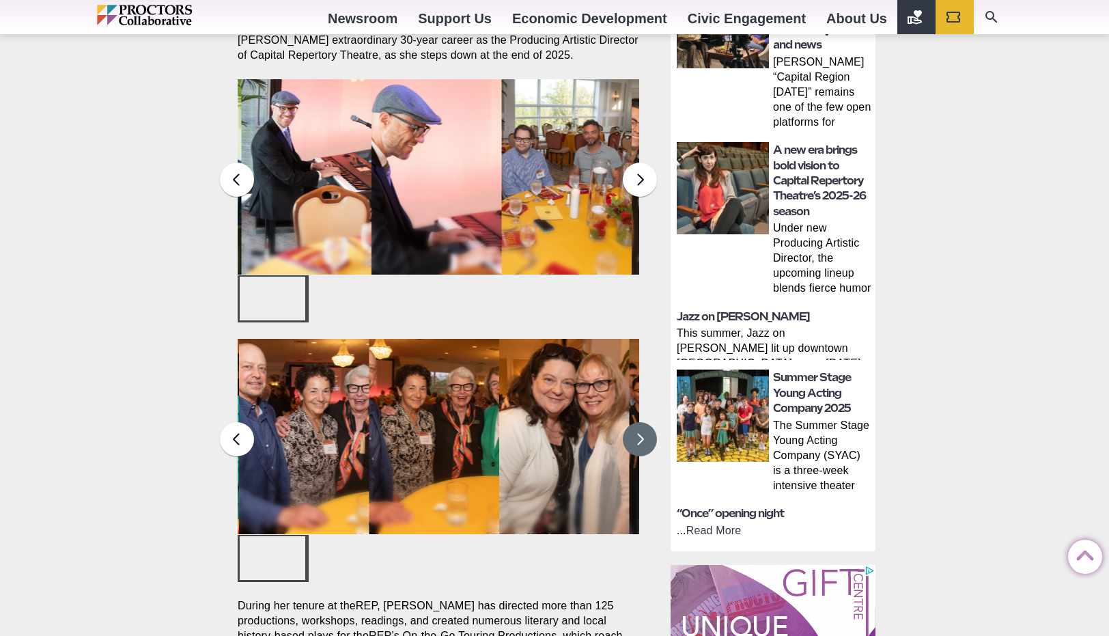
click at [636, 422] on button at bounding box center [640, 439] width 34 height 34
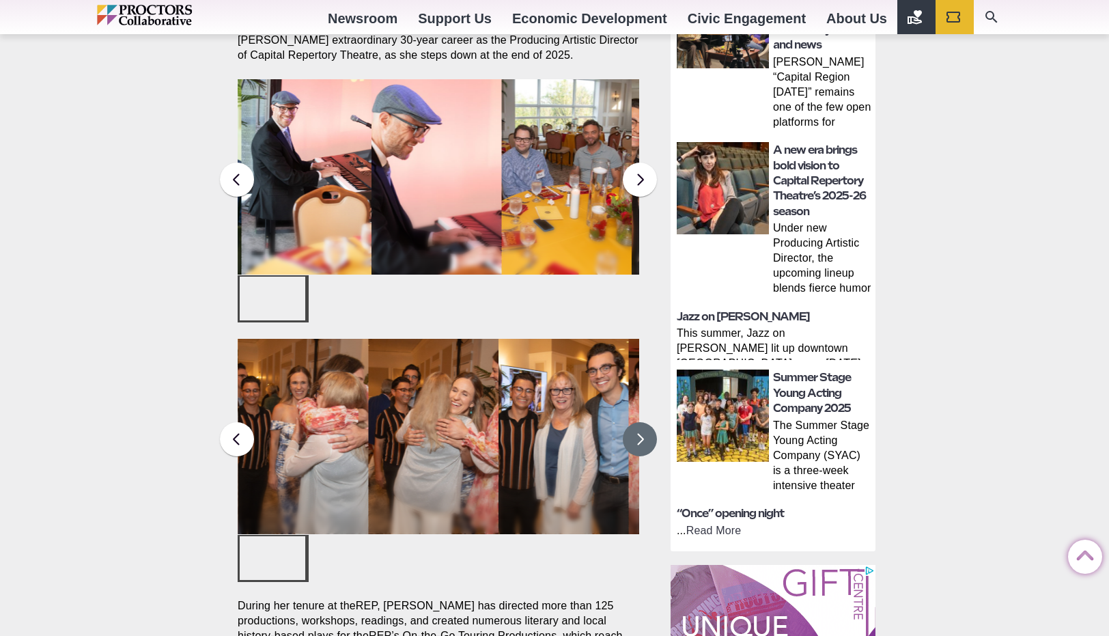
click at [636, 422] on button at bounding box center [640, 439] width 34 height 34
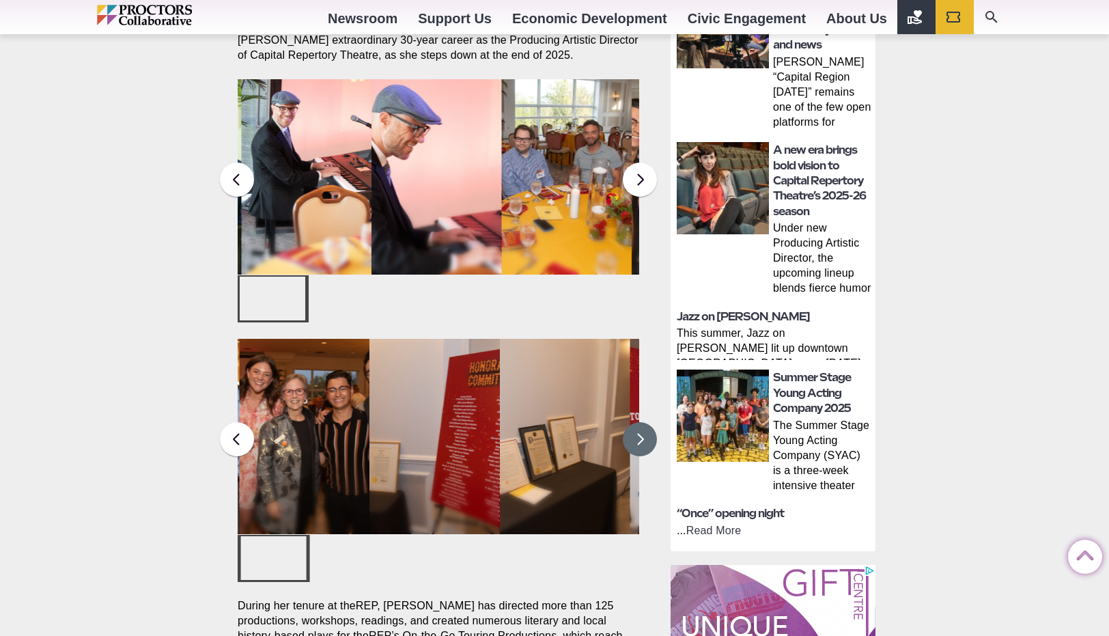
click at [636, 422] on button at bounding box center [640, 439] width 34 height 34
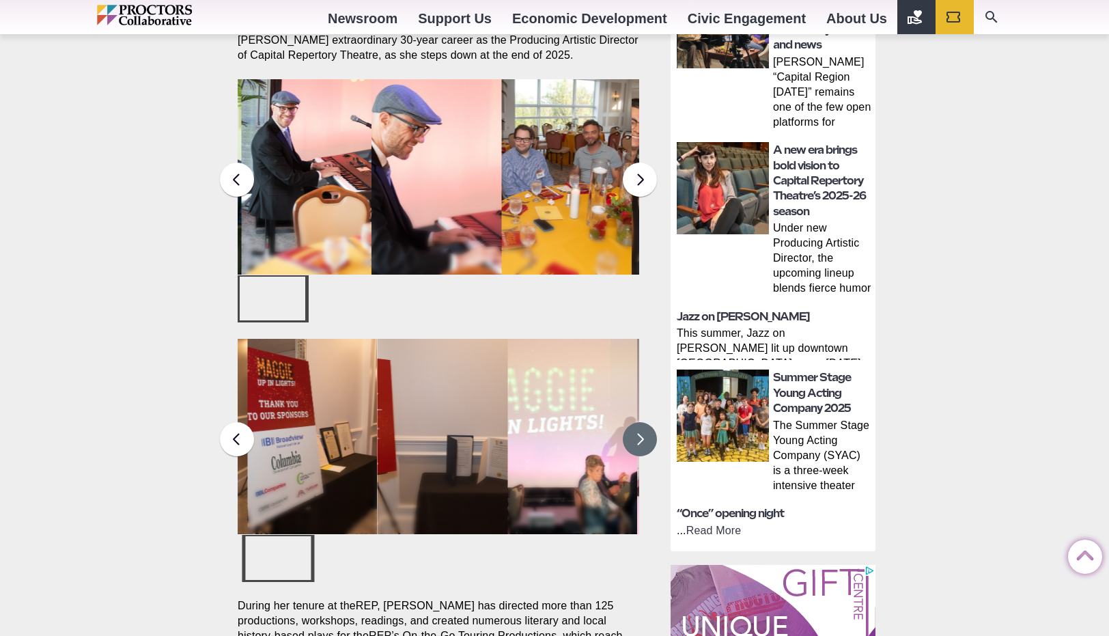
click at [636, 422] on button at bounding box center [640, 439] width 34 height 34
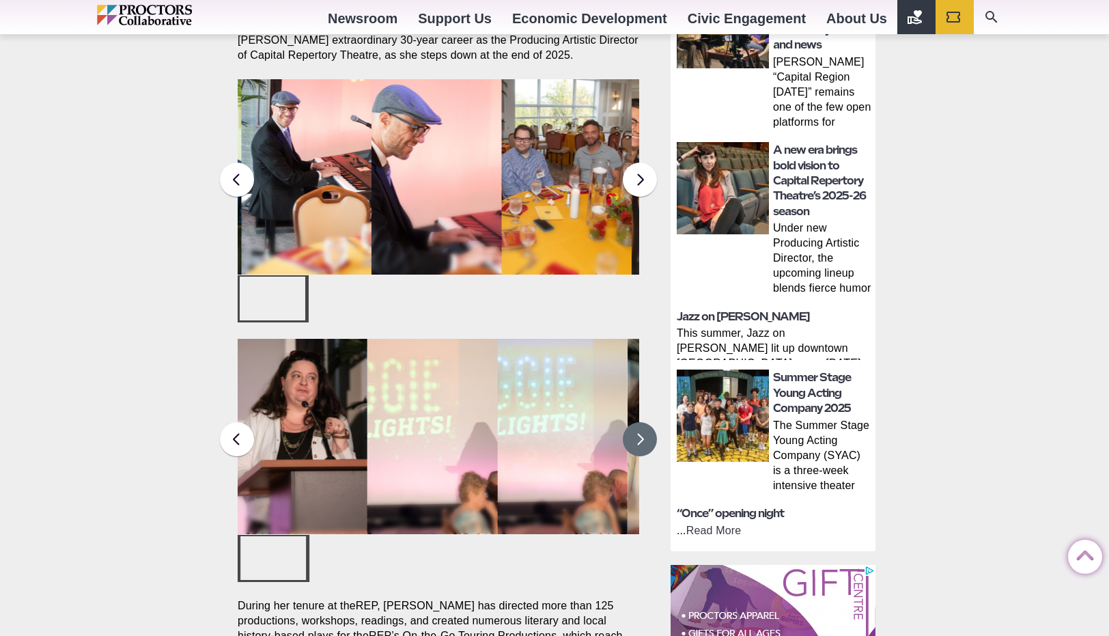
click at [636, 422] on button at bounding box center [640, 439] width 34 height 34
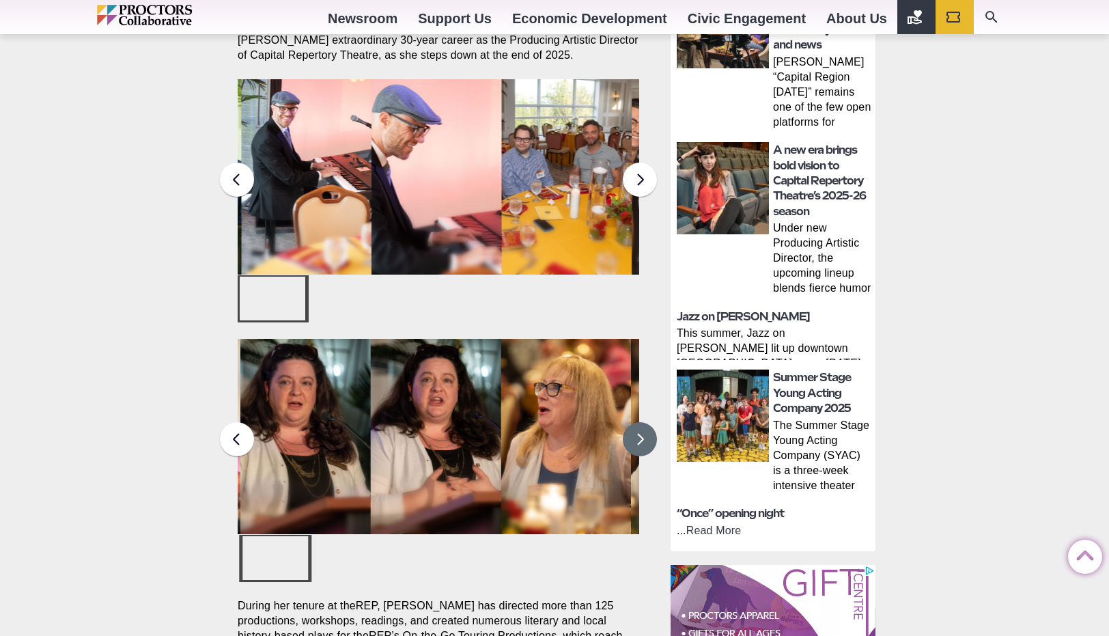
click at [636, 422] on button at bounding box center [640, 439] width 34 height 34
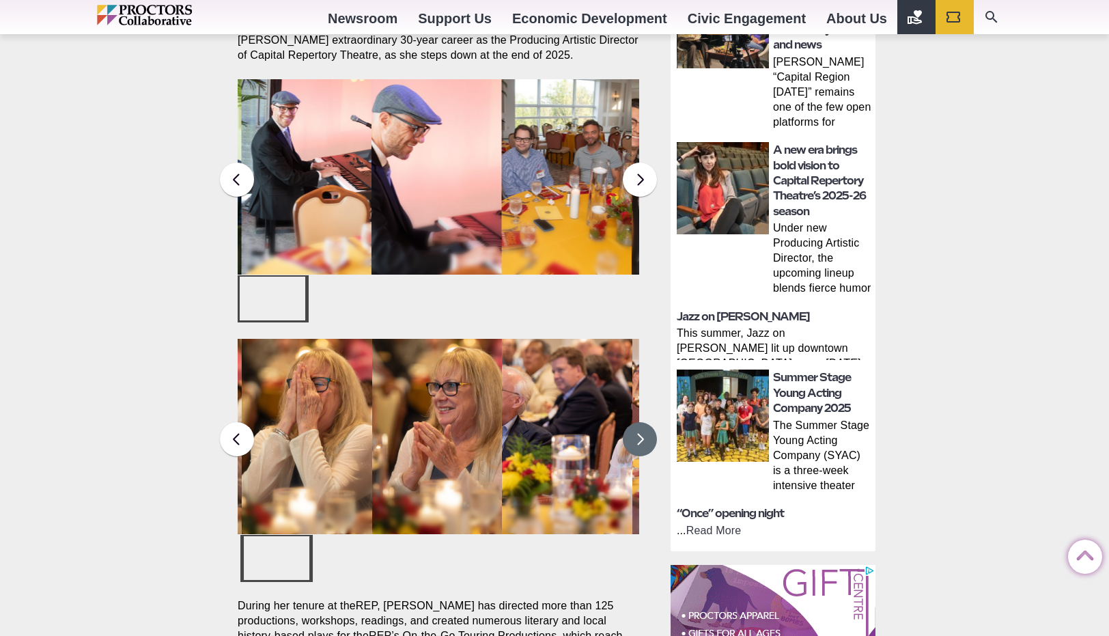
click at [636, 422] on button at bounding box center [640, 439] width 34 height 34
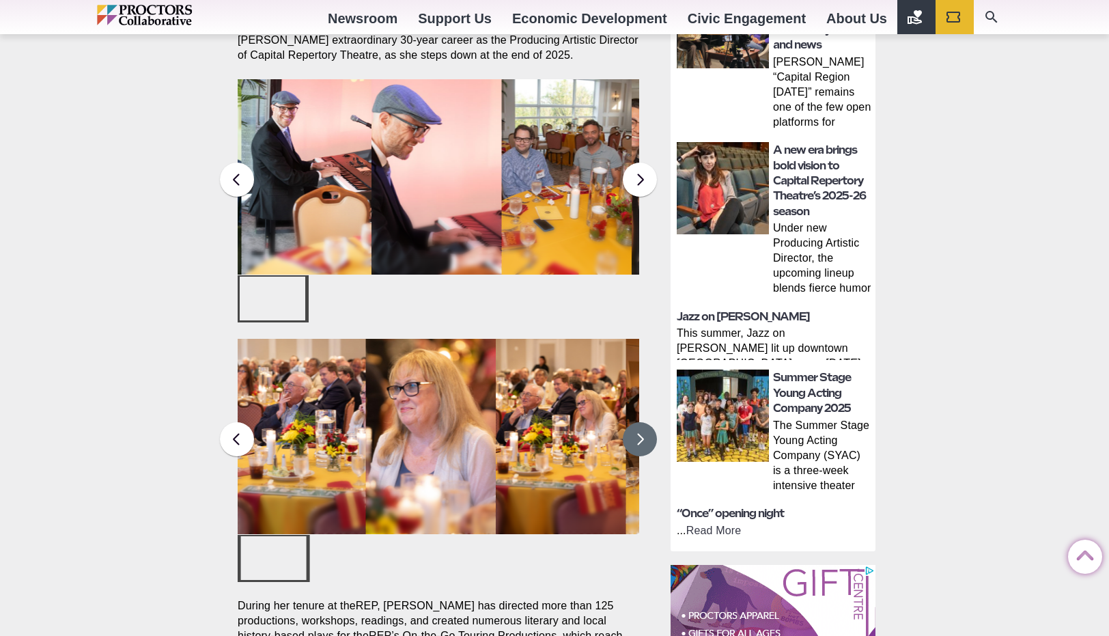
click at [636, 422] on button at bounding box center [640, 439] width 34 height 34
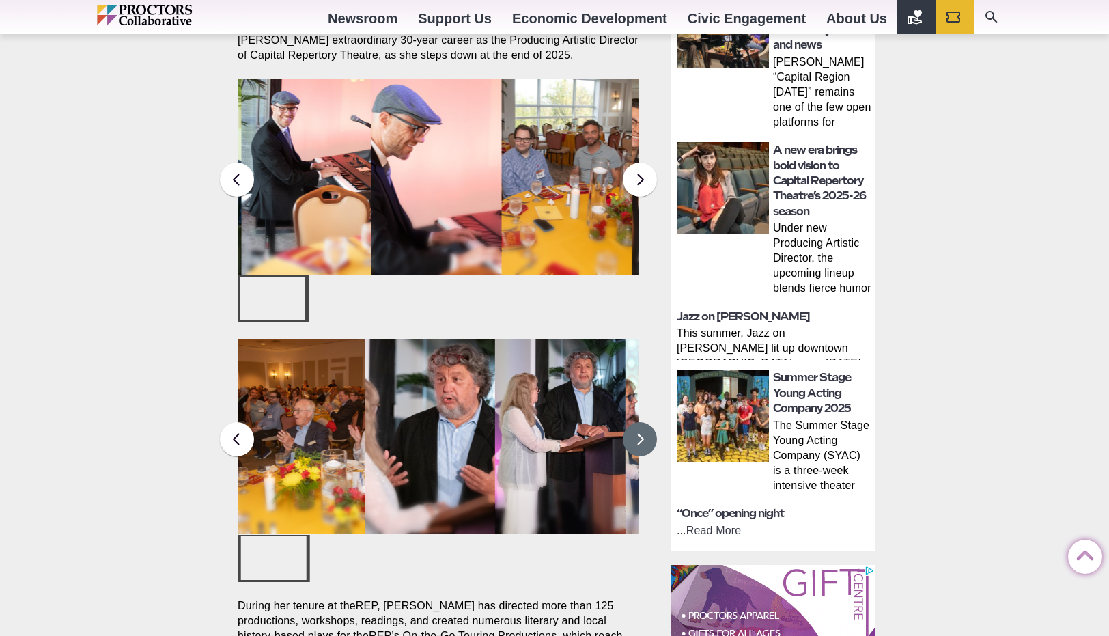
click at [636, 422] on button at bounding box center [640, 439] width 34 height 34
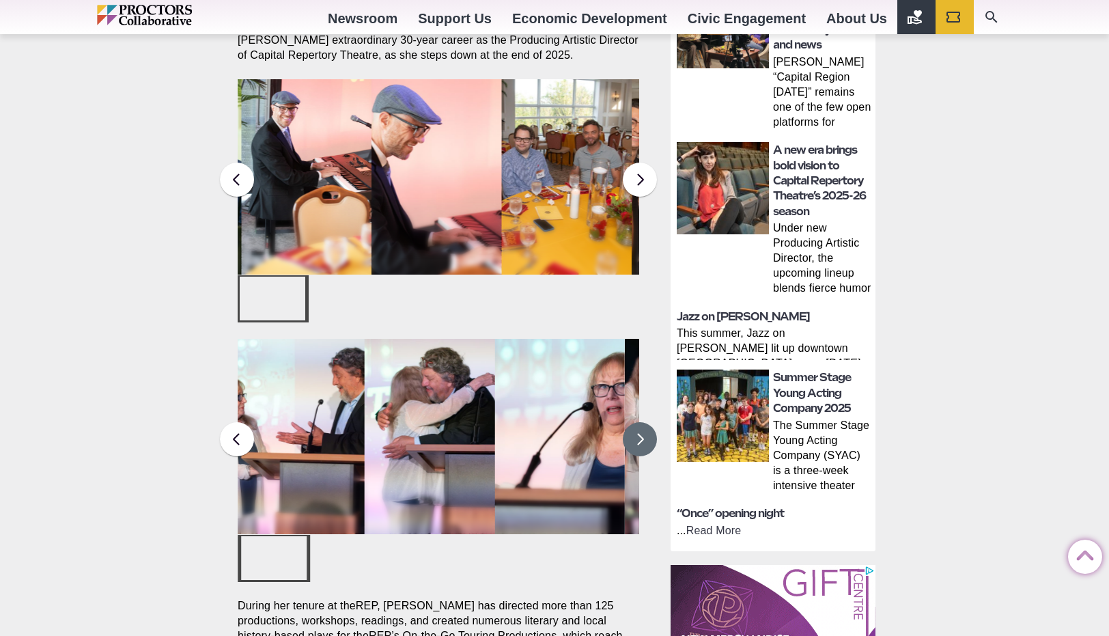
click at [636, 422] on button at bounding box center [640, 439] width 34 height 34
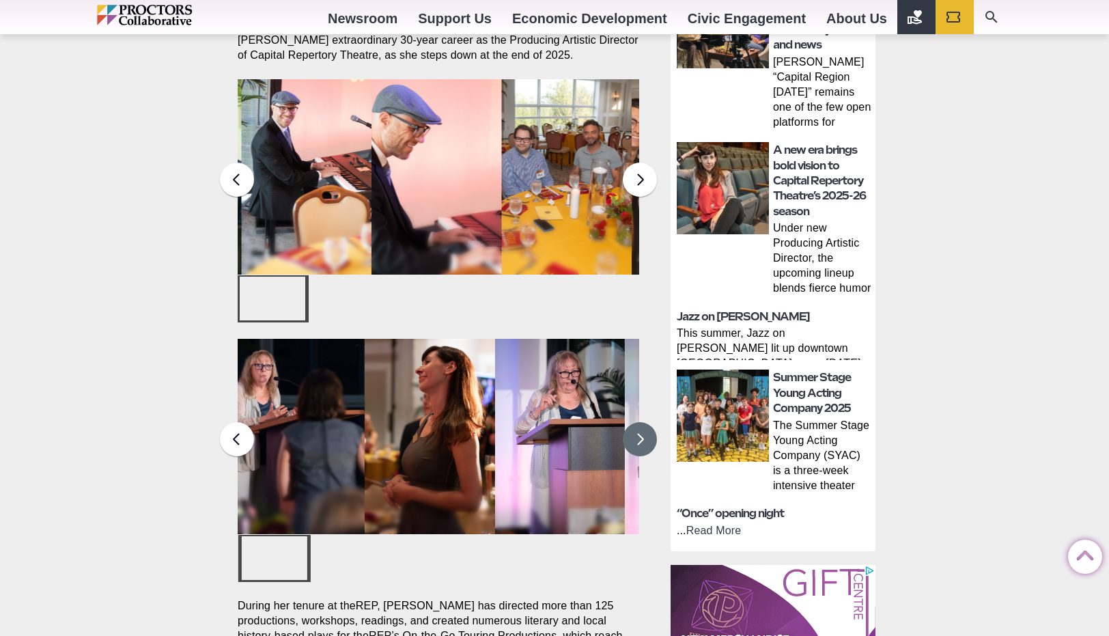
click at [636, 422] on button at bounding box center [640, 439] width 34 height 34
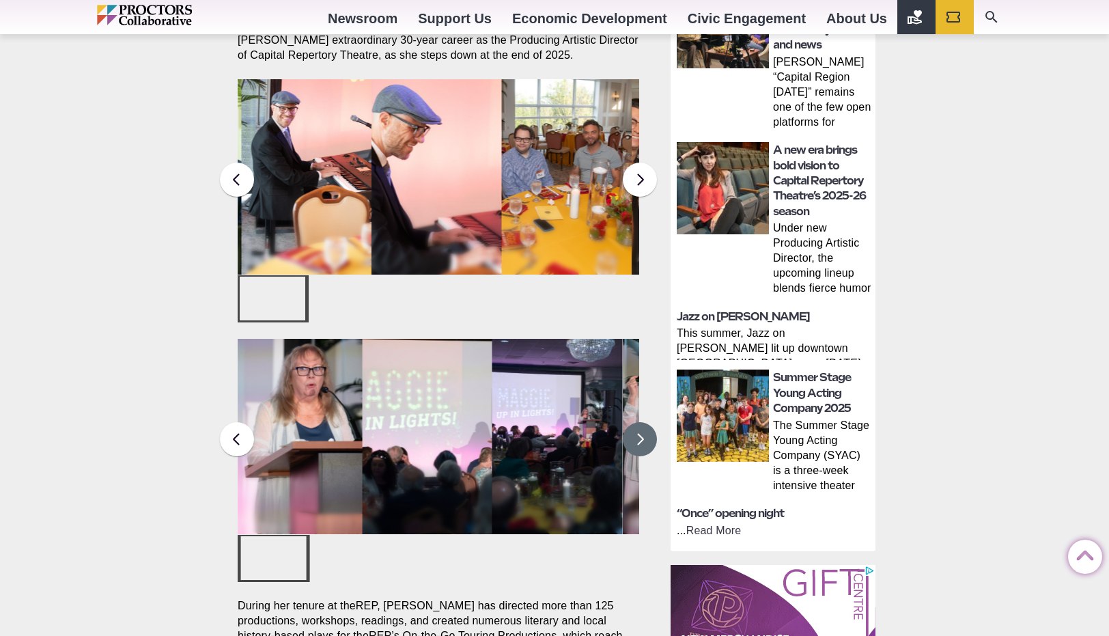
click at [636, 422] on button at bounding box center [640, 439] width 34 height 34
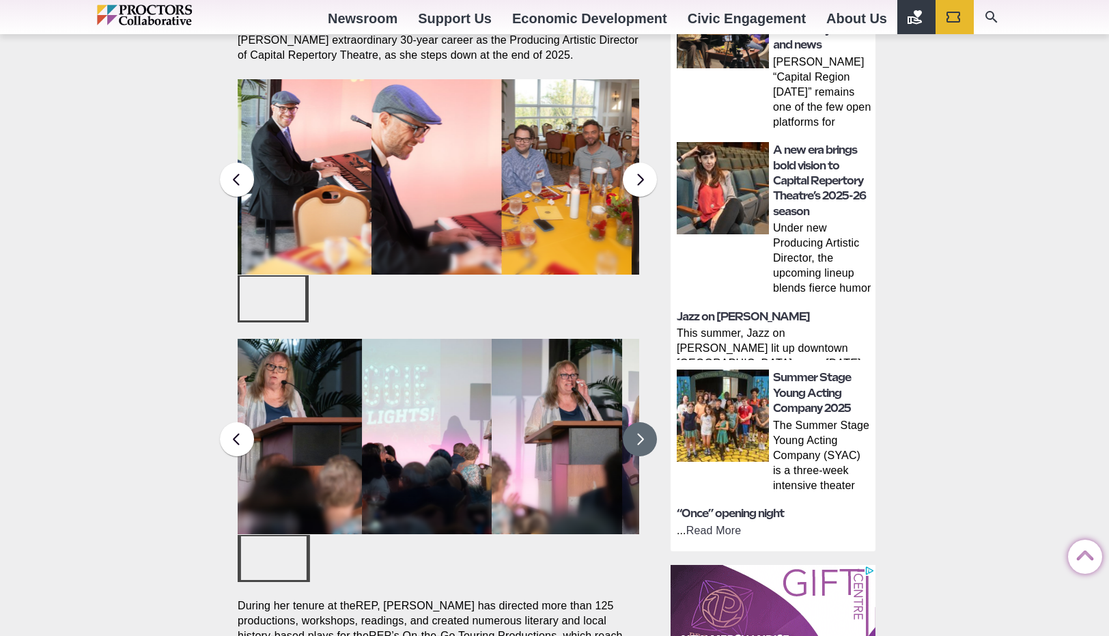
click at [636, 422] on button at bounding box center [640, 439] width 34 height 34
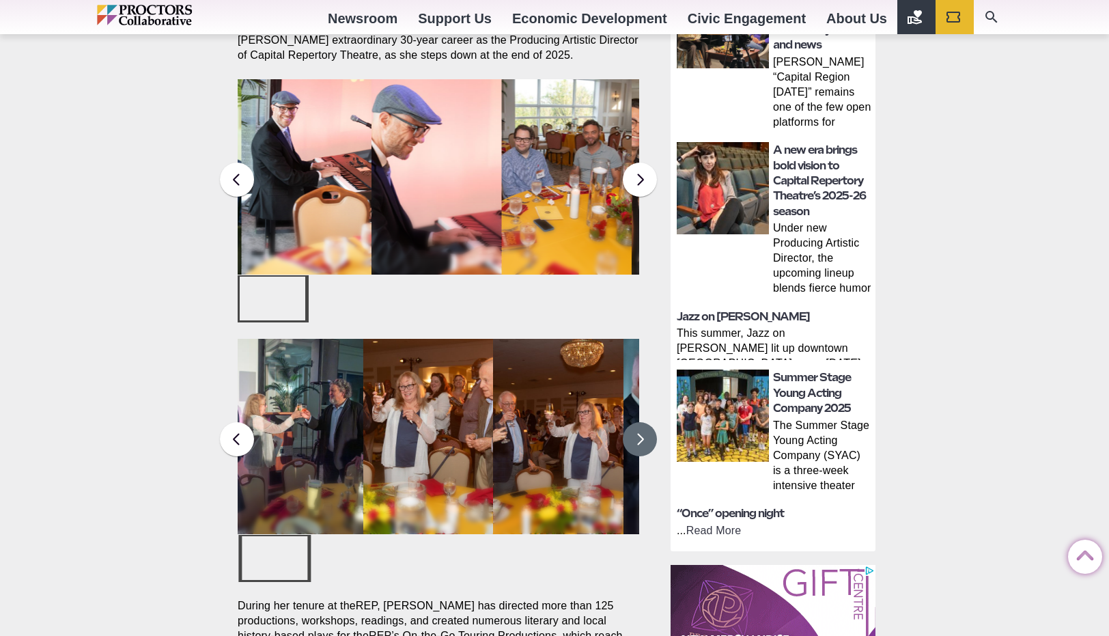
click at [636, 422] on button at bounding box center [640, 439] width 34 height 34
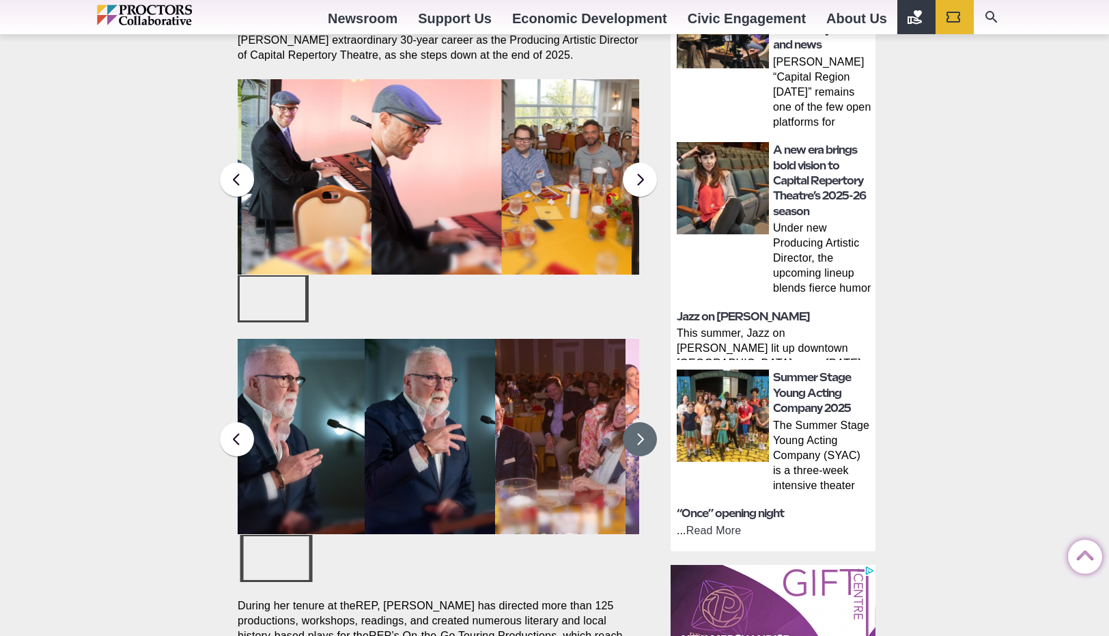
click at [636, 422] on button at bounding box center [640, 439] width 34 height 34
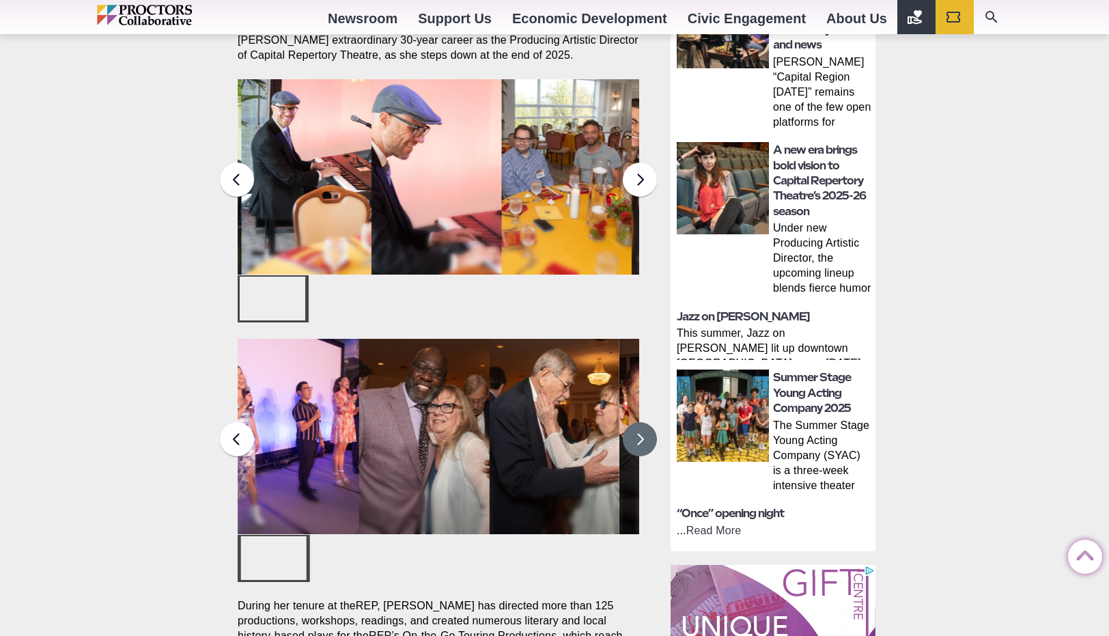
click at [636, 422] on button at bounding box center [640, 439] width 34 height 34
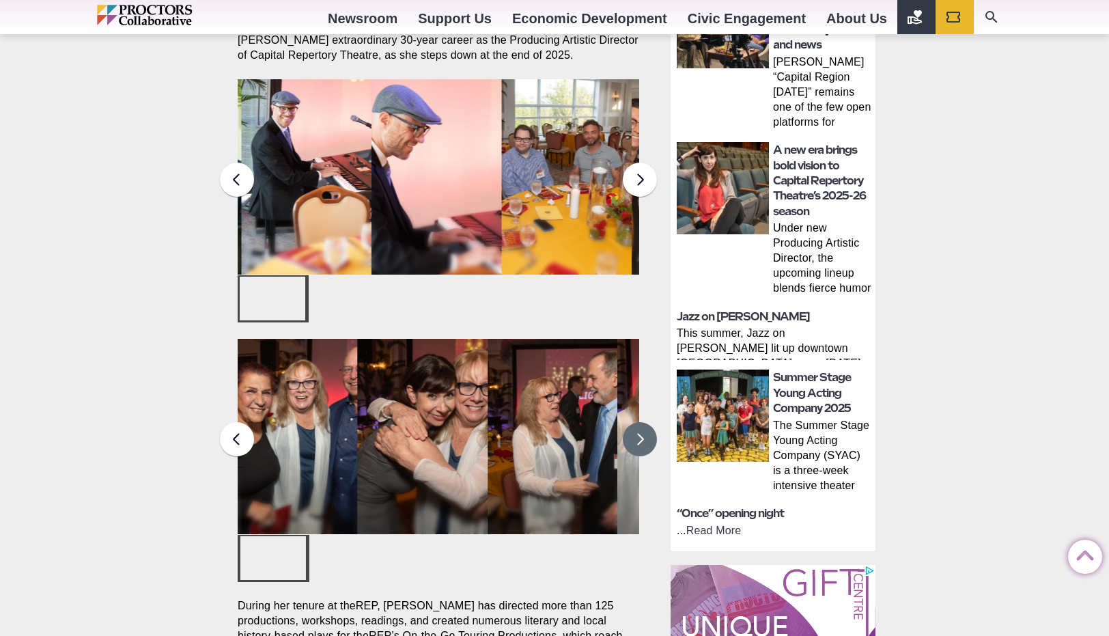
click at [636, 422] on button at bounding box center [640, 439] width 34 height 34
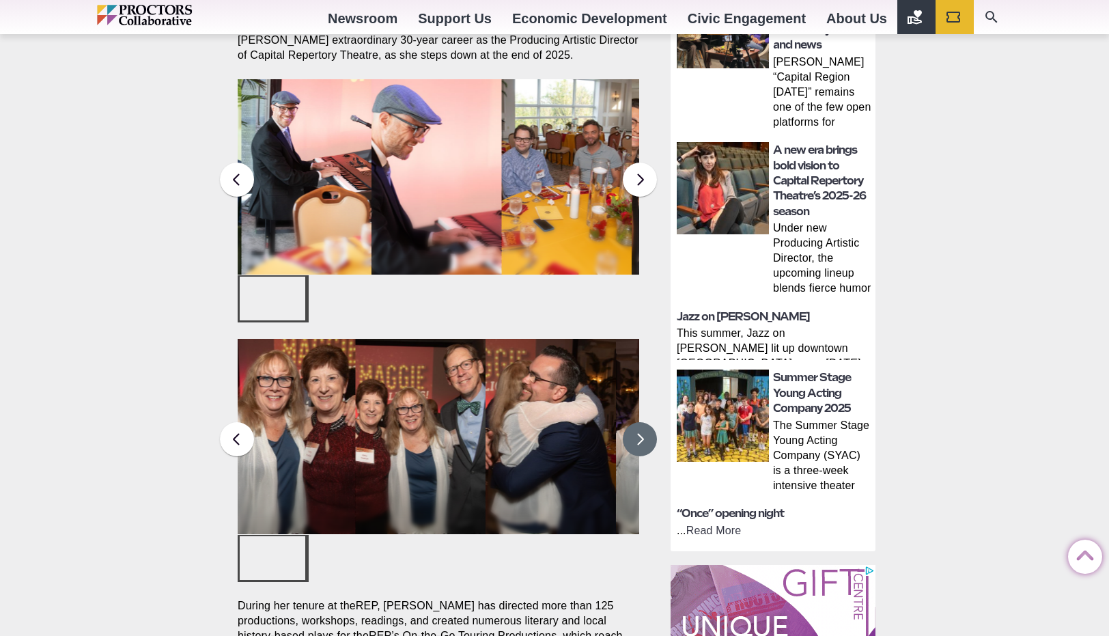
click at [636, 422] on button at bounding box center [640, 439] width 34 height 34
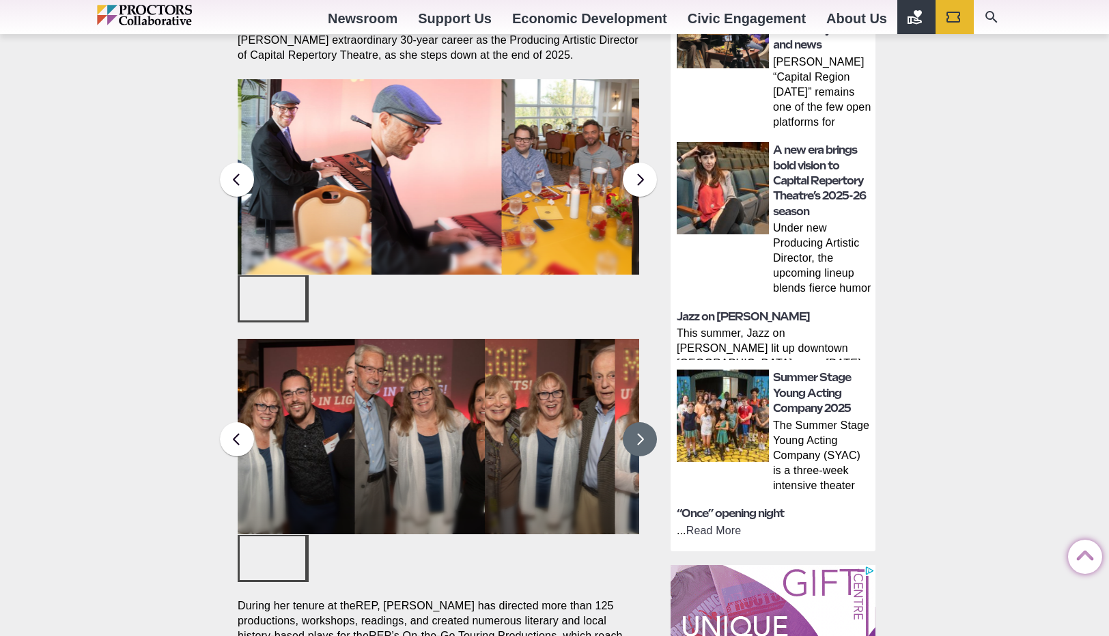
click at [636, 422] on button at bounding box center [640, 439] width 34 height 34
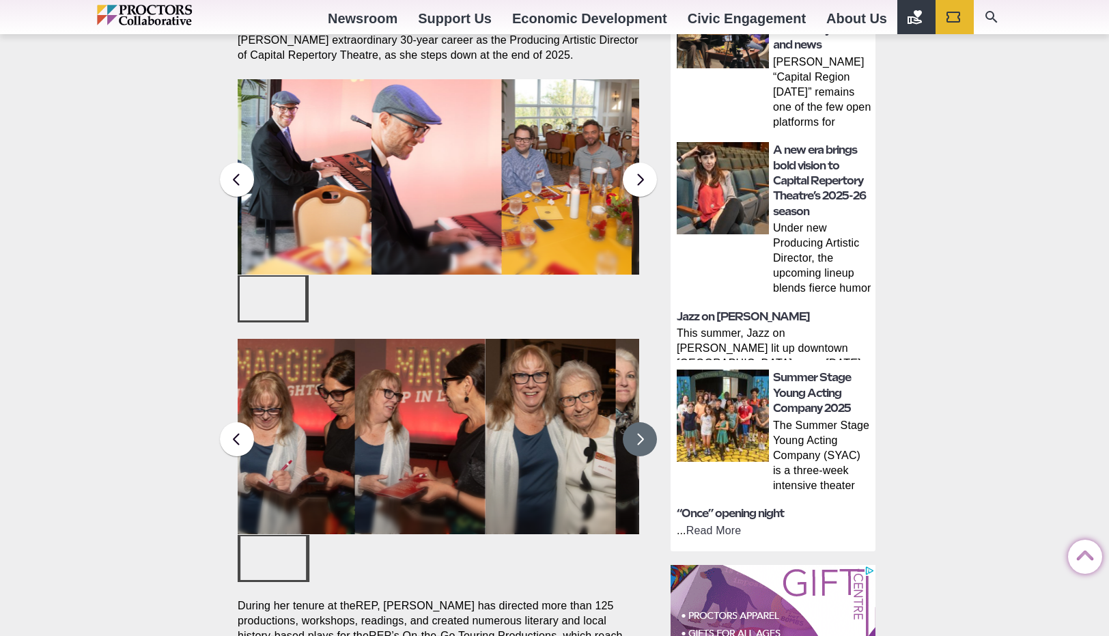
click at [636, 422] on button at bounding box center [640, 439] width 34 height 34
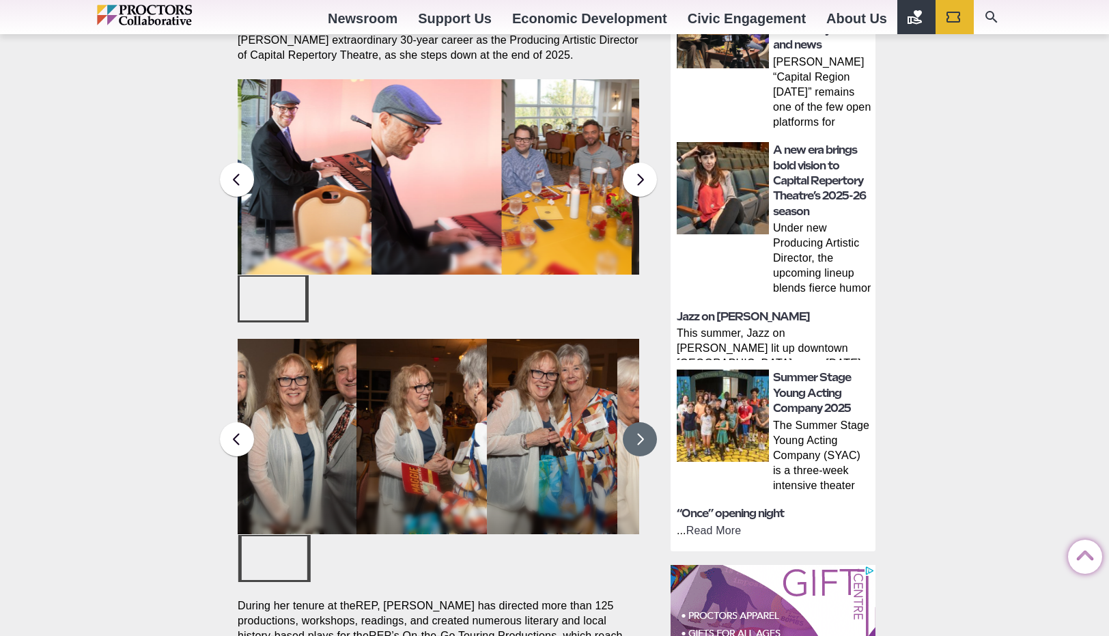
click at [636, 422] on button at bounding box center [640, 439] width 34 height 34
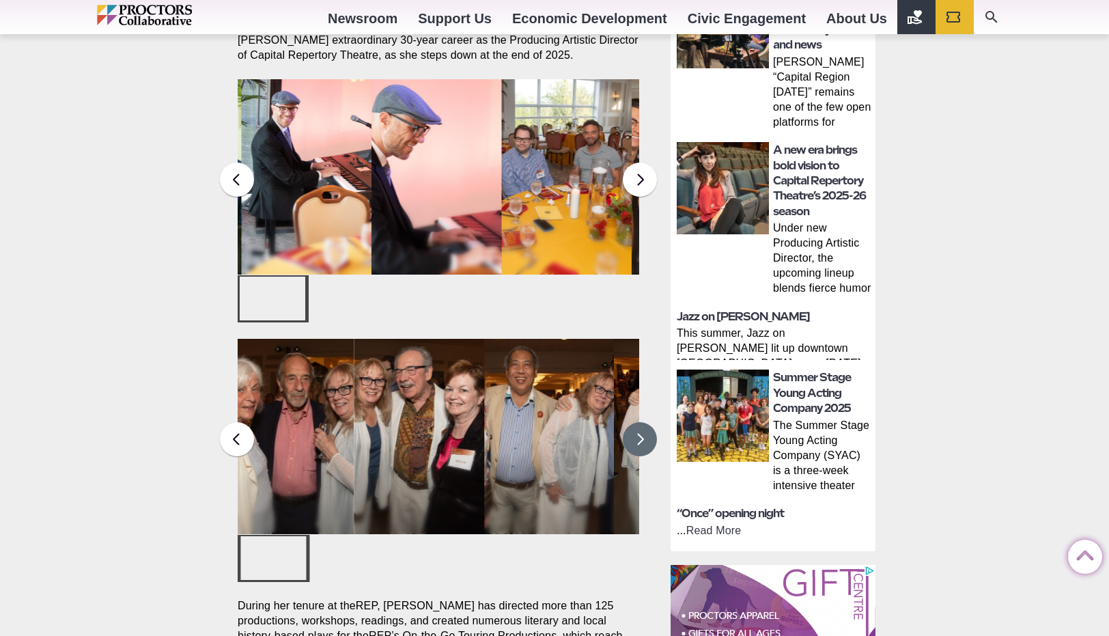
click at [636, 422] on button at bounding box center [640, 439] width 34 height 34
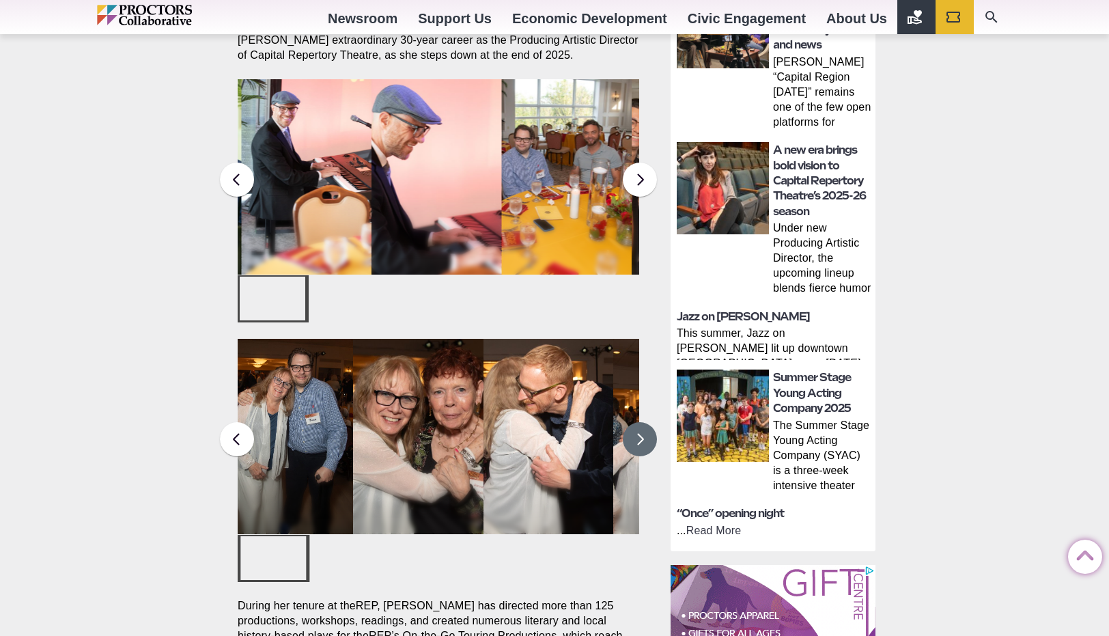
click at [636, 422] on button at bounding box center [640, 439] width 34 height 34
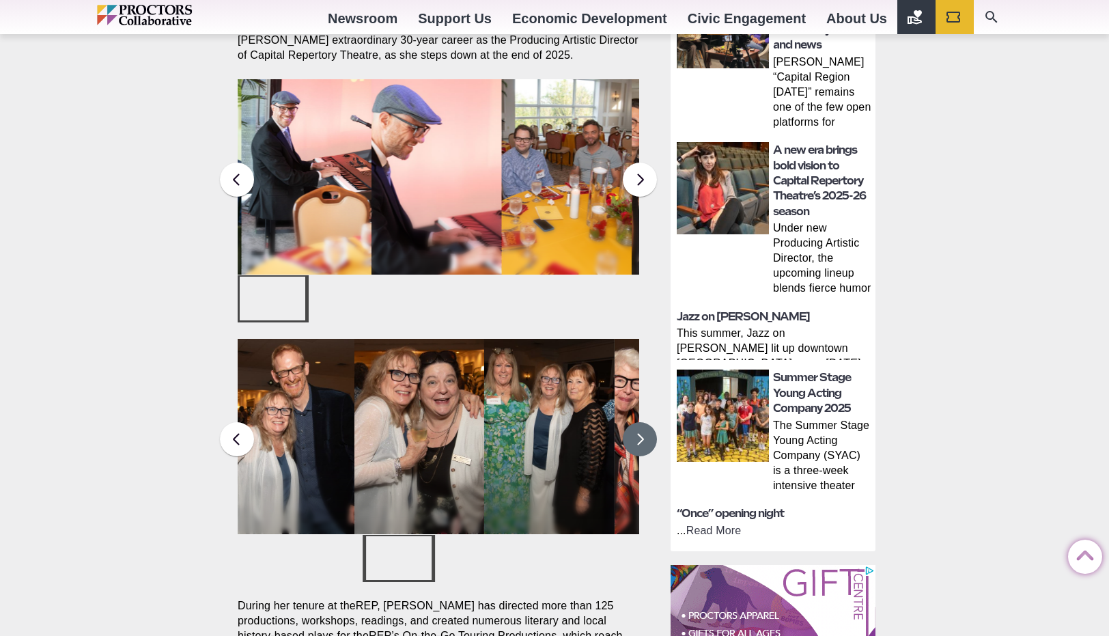
click at [636, 422] on button at bounding box center [640, 439] width 34 height 34
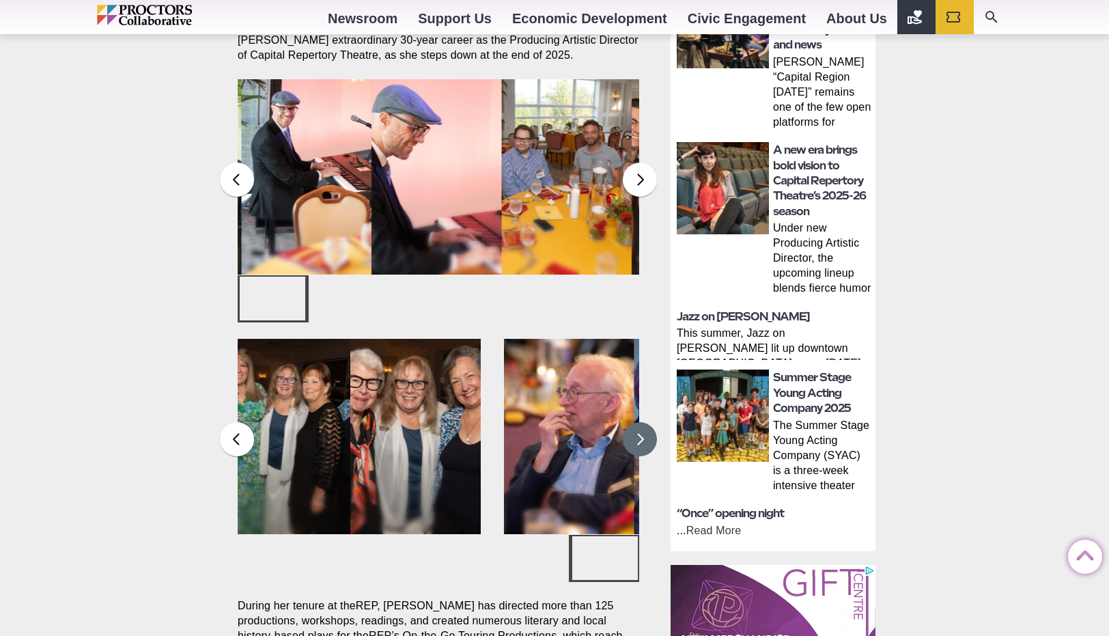
click at [636, 422] on button at bounding box center [640, 439] width 34 height 34
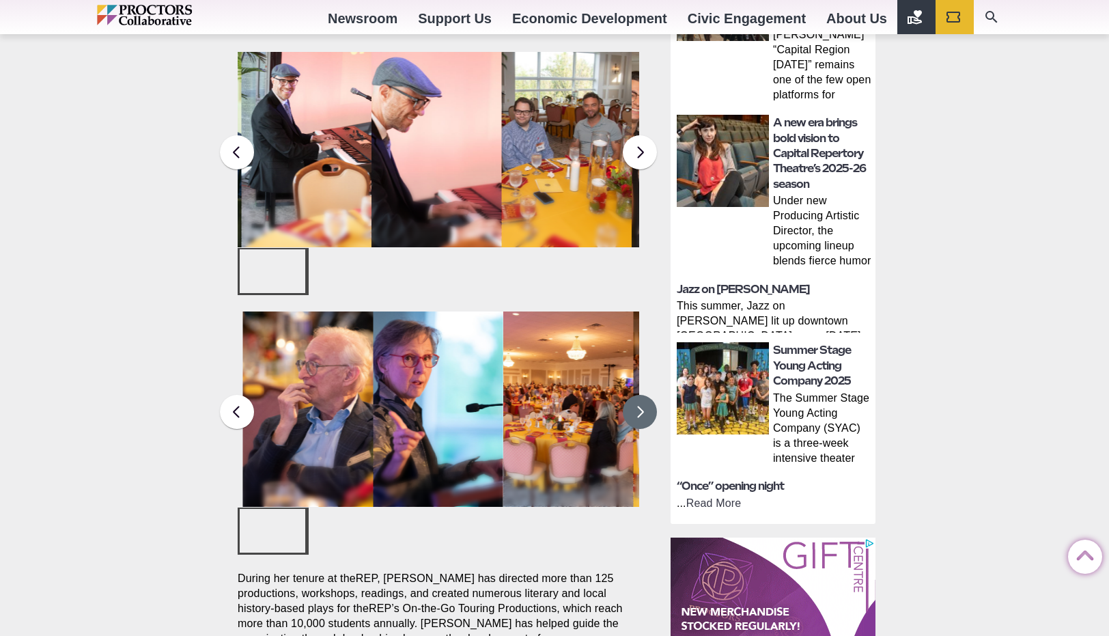
scroll to position [547, 0]
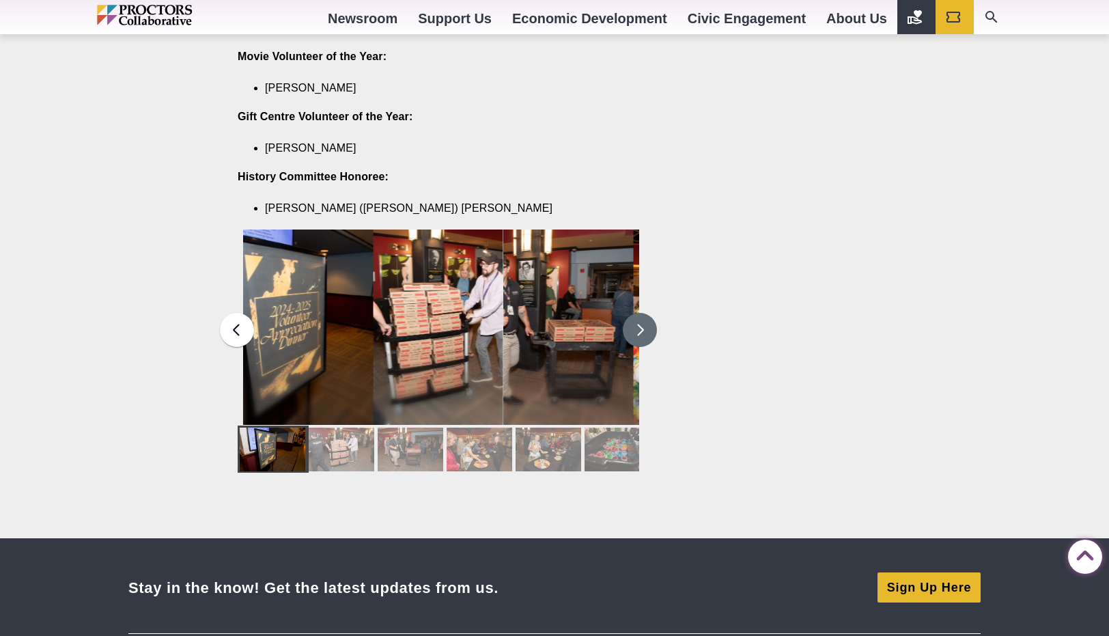
click at [638, 313] on button at bounding box center [640, 330] width 34 height 34
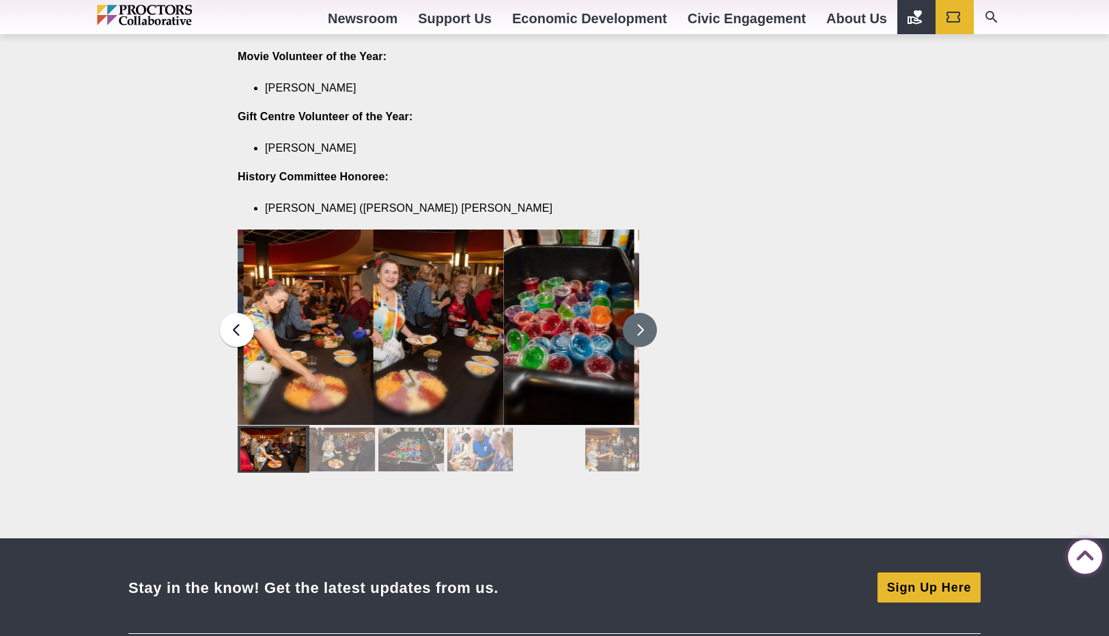
click at [638, 313] on button at bounding box center [640, 330] width 34 height 34
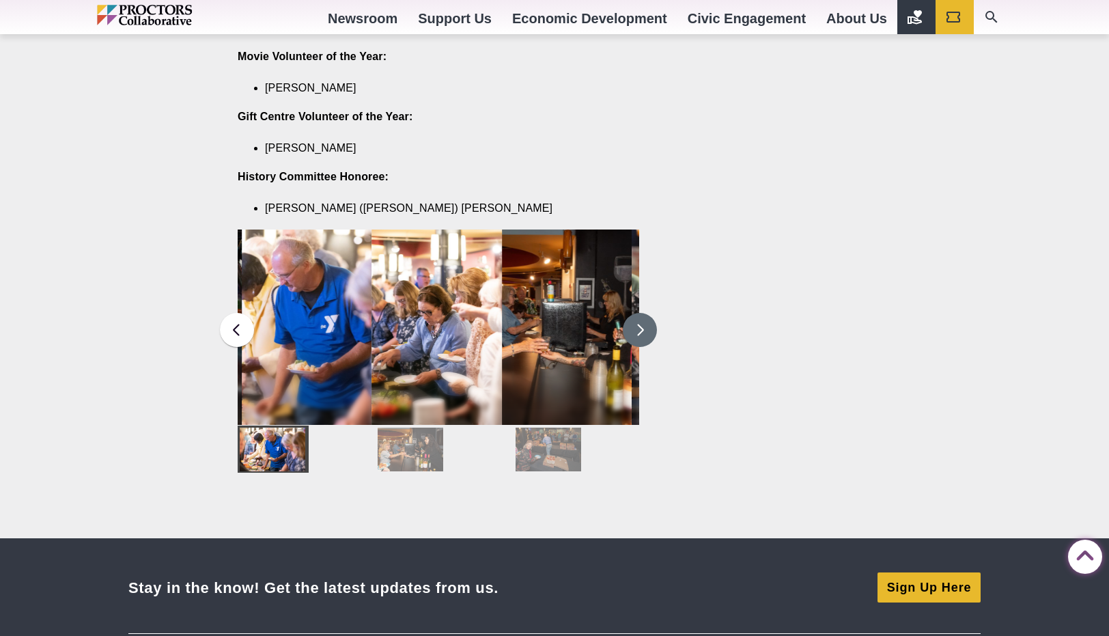
click at [638, 313] on button at bounding box center [640, 330] width 34 height 34
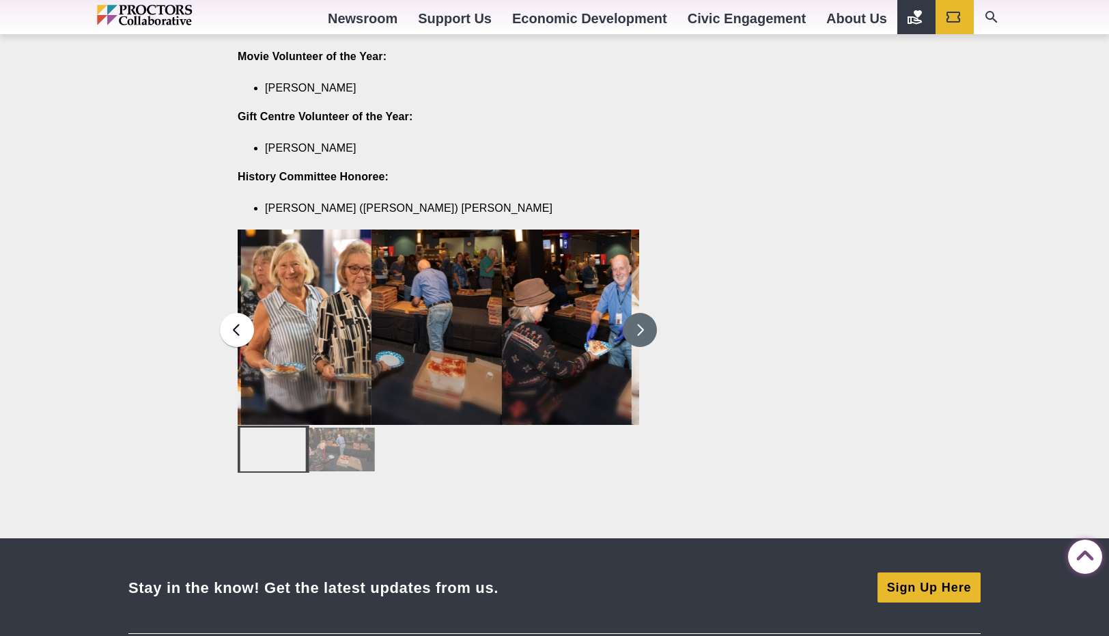
click at [638, 313] on button at bounding box center [640, 330] width 34 height 34
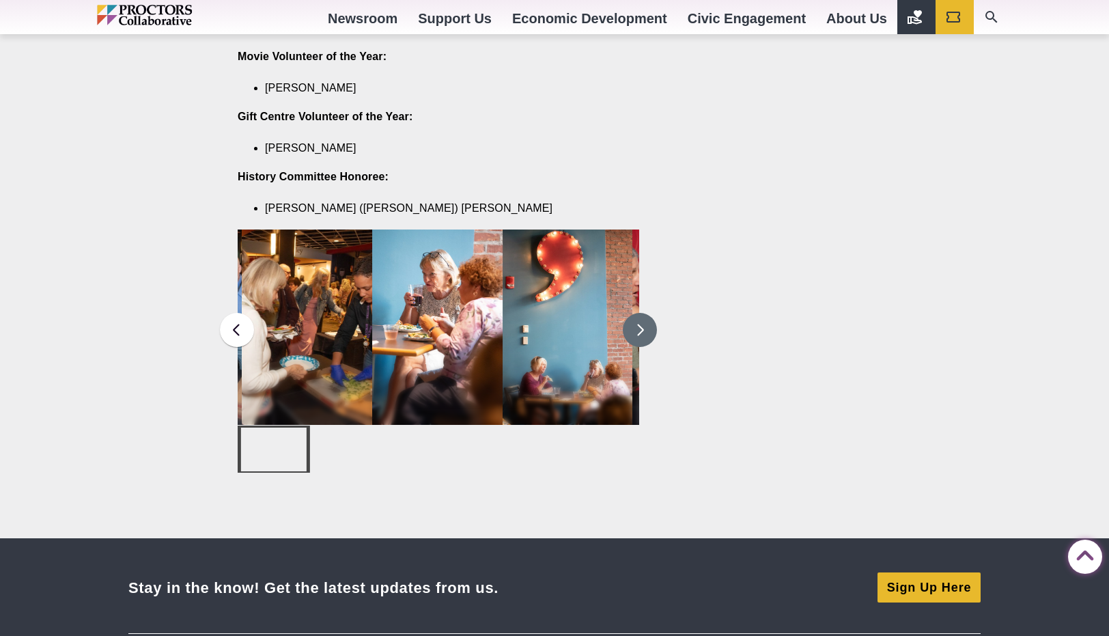
click at [638, 313] on button at bounding box center [640, 330] width 34 height 34
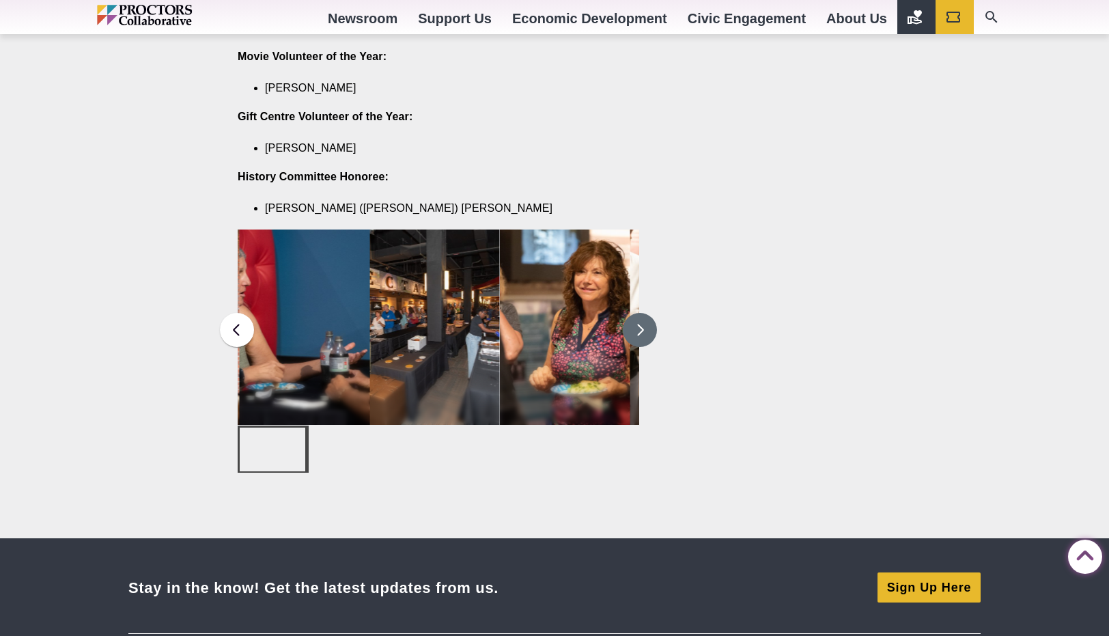
click at [638, 313] on button at bounding box center [640, 330] width 34 height 34
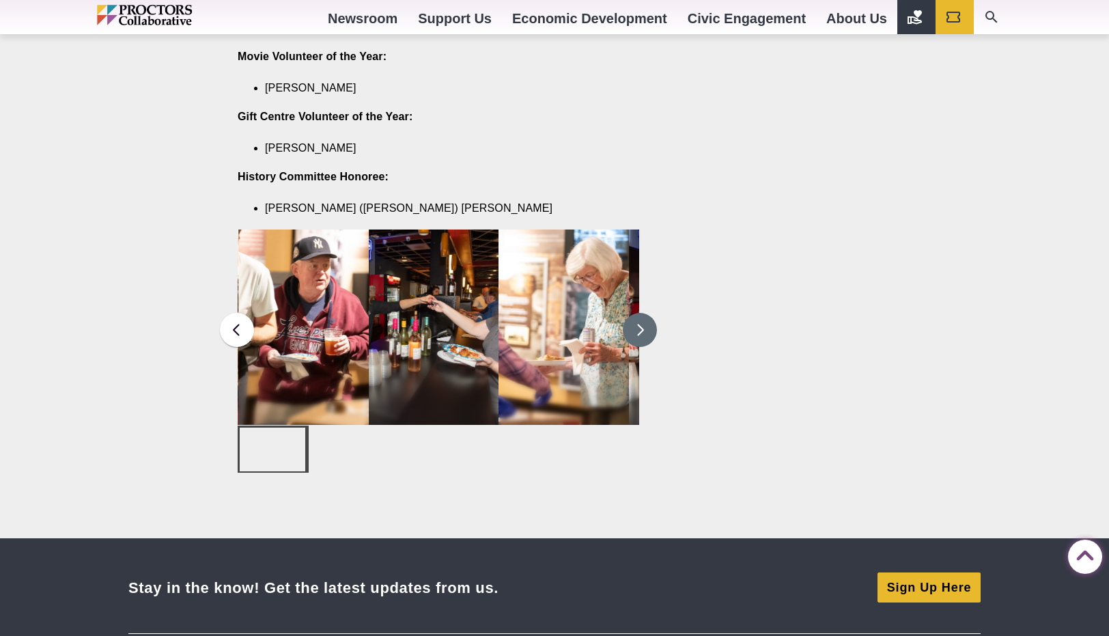
click at [638, 313] on button at bounding box center [640, 330] width 34 height 34
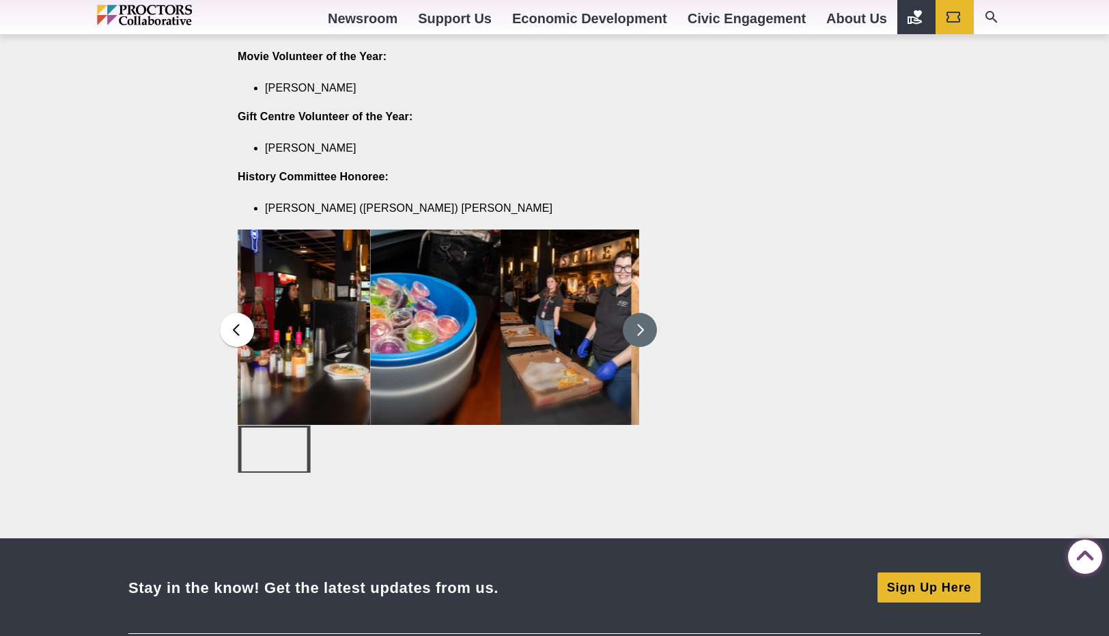
click at [638, 313] on button at bounding box center [640, 330] width 34 height 34
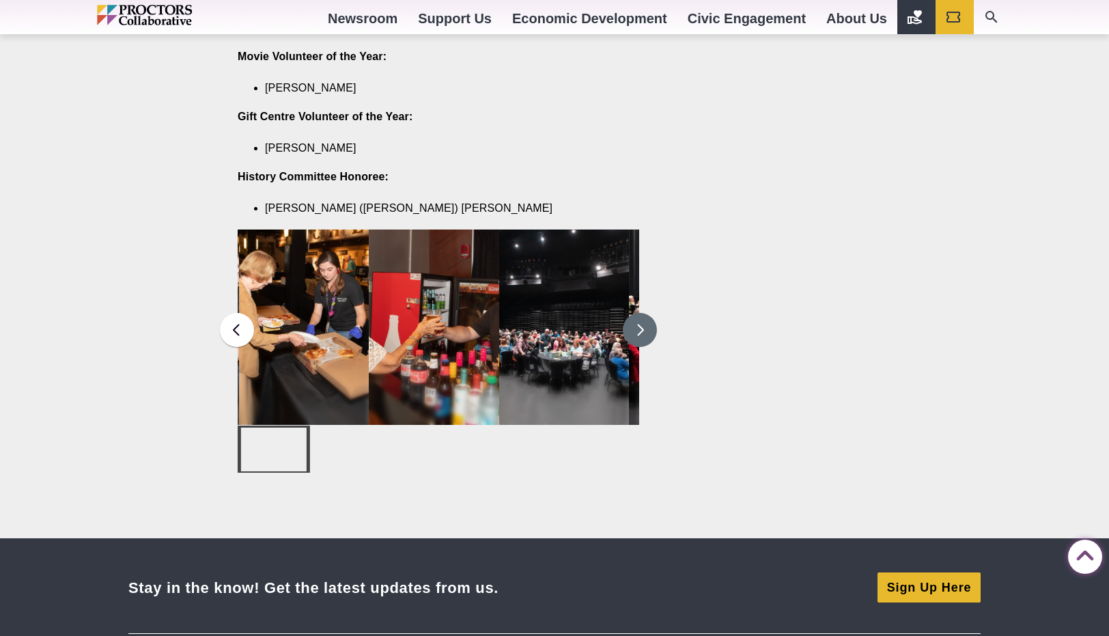
click at [638, 313] on button at bounding box center [640, 330] width 34 height 34
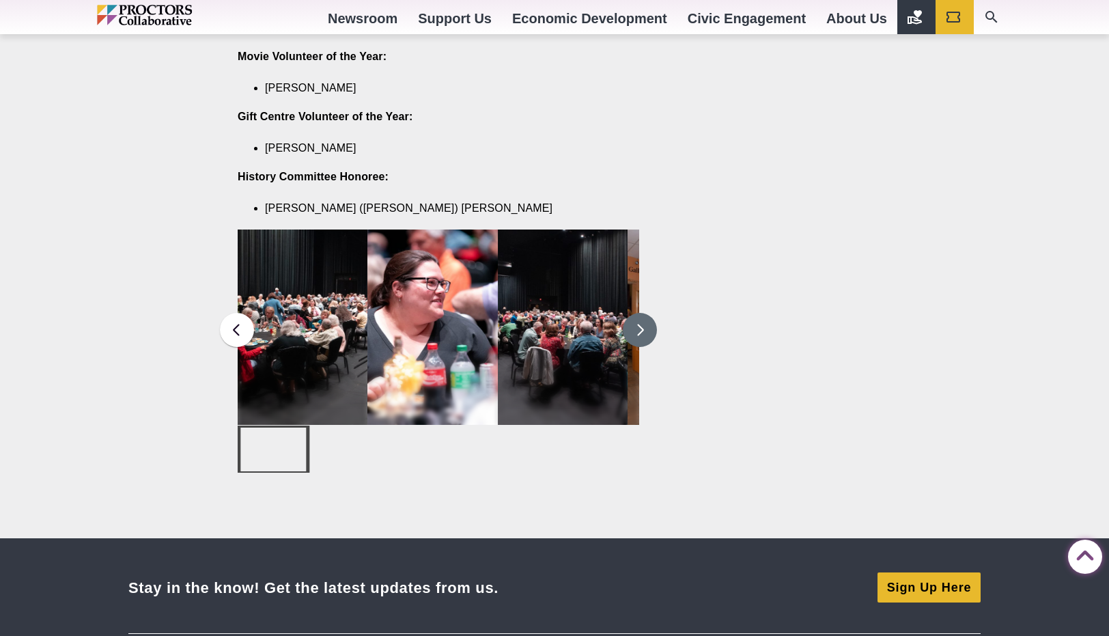
click at [638, 313] on button at bounding box center [640, 330] width 34 height 34
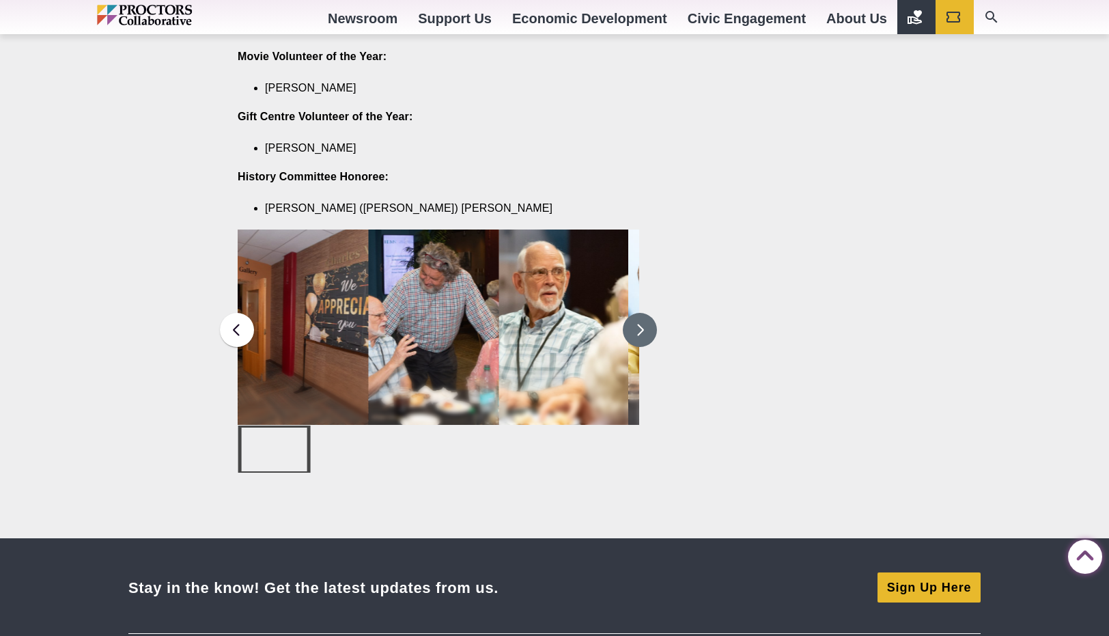
click at [638, 313] on button at bounding box center [640, 330] width 34 height 34
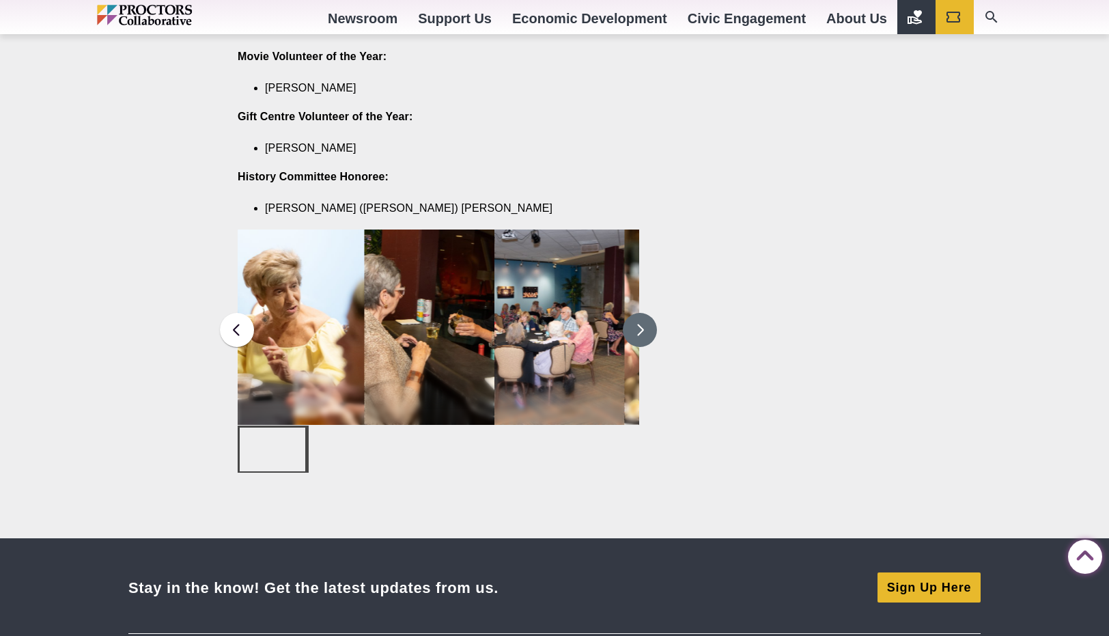
click at [644, 313] on button at bounding box center [640, 330] width 34 height 34
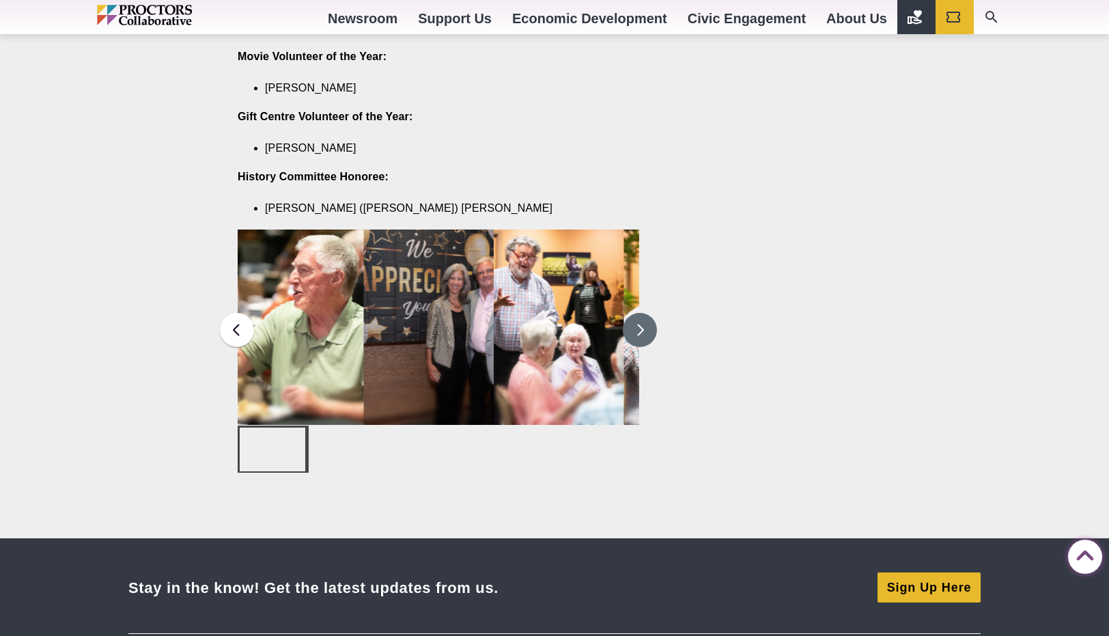
click at [644, 313] on button at bounding box center [640, 330] width 34 height 34
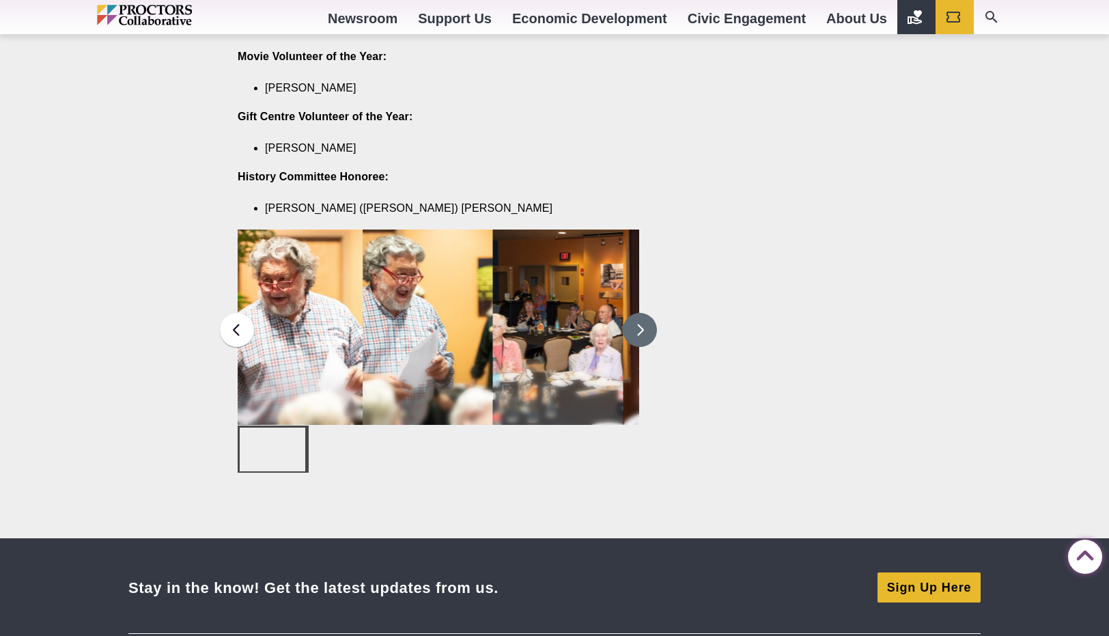
click at [644, 313] on button at bounding box center [640, 330] width 34 height 34
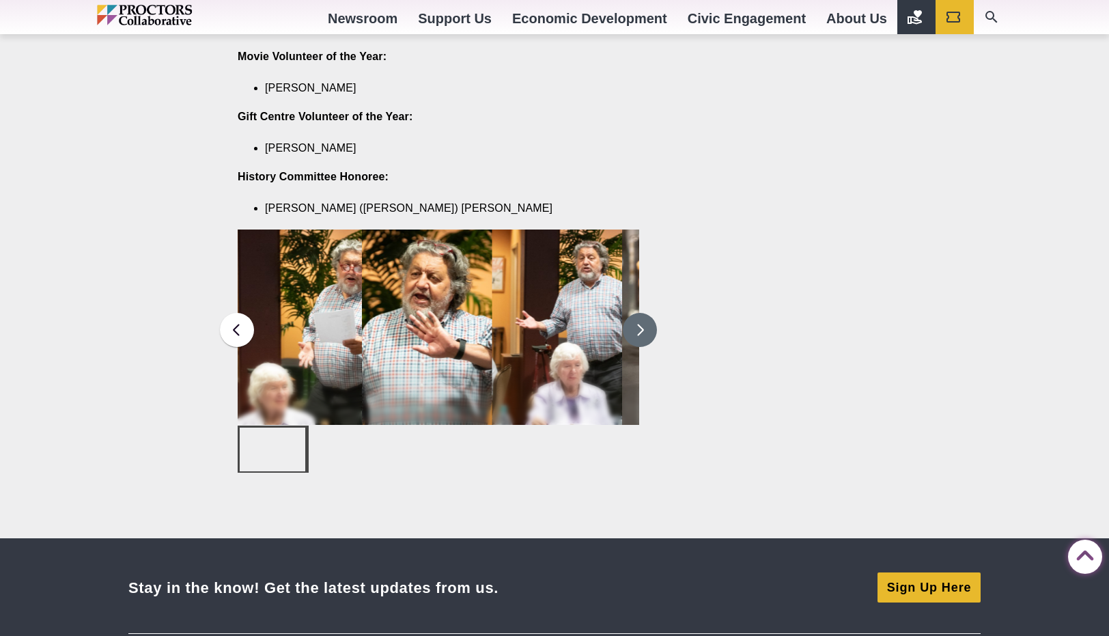
click at [644, 313] on button at bounding box center [640, 330] width 34 height 34
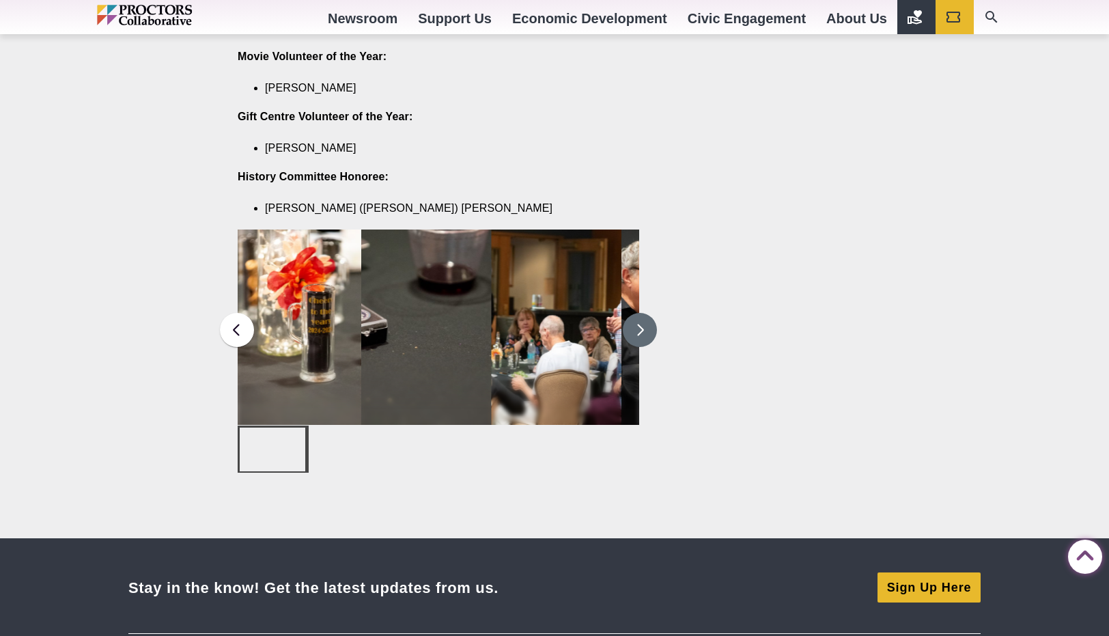
click at [644, 313] on button at bounding box center [640, 330] width 34 height 34
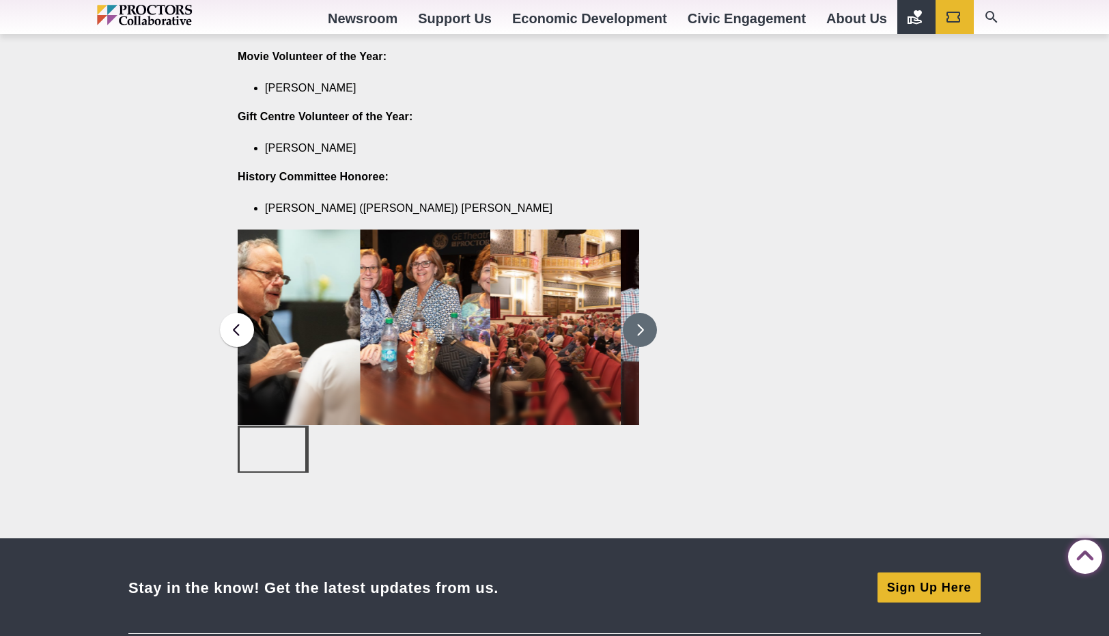
click at [644, 313] on button at bounding box center [640, 330] width 34 height 34
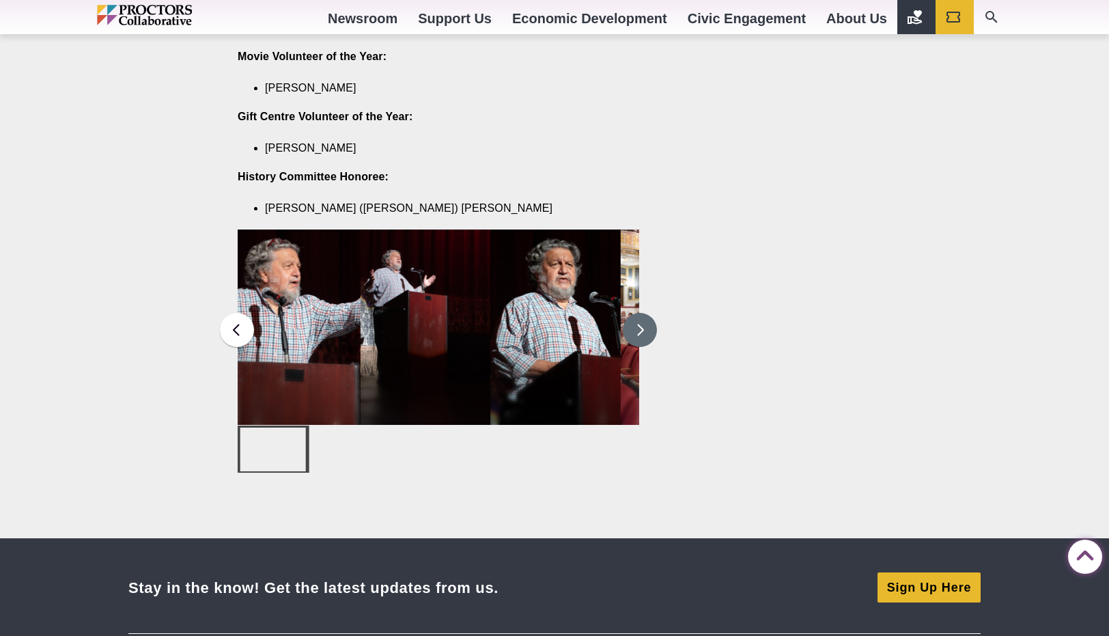
click at [644, 313] on button at bounding box center [640, 330] width 34 height 34
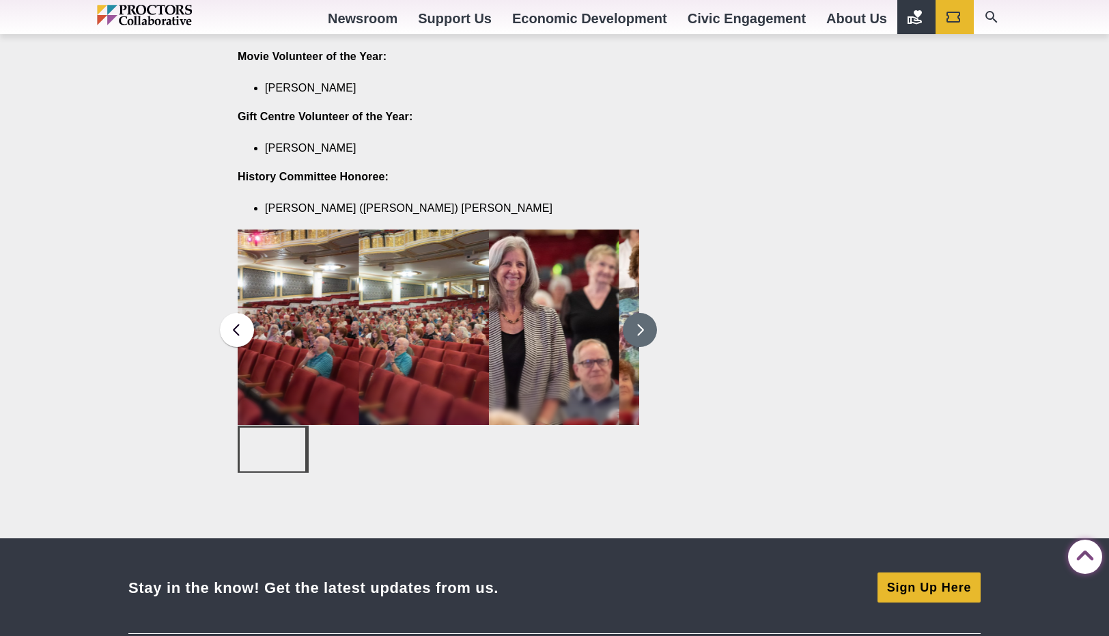
click at [644, 313] on button at bounding box center [640, 330] width 34 height 34
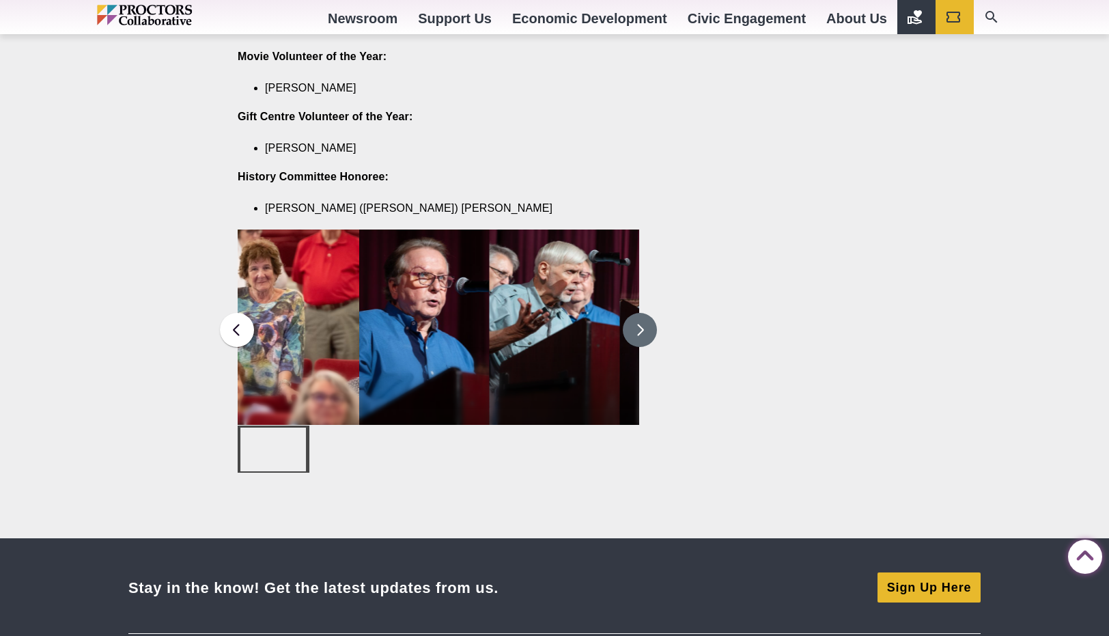
click at [644, 313] on button at bounding box center [640, 330] width 34 height 34
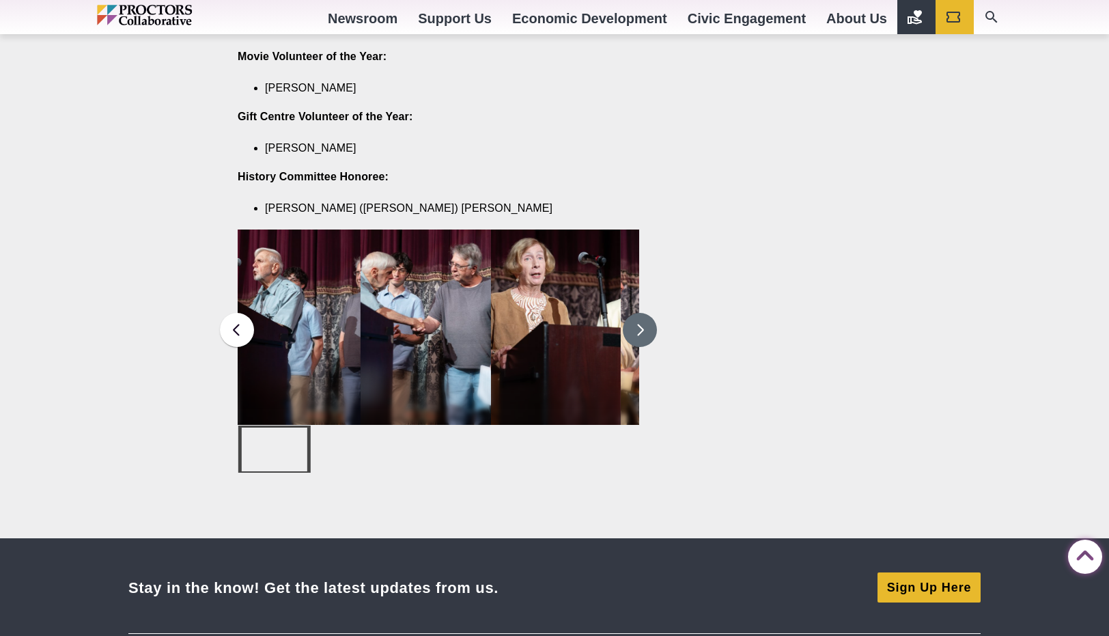
click at [644, 313] on button at bounding box center [640, 330] width 34 height 34
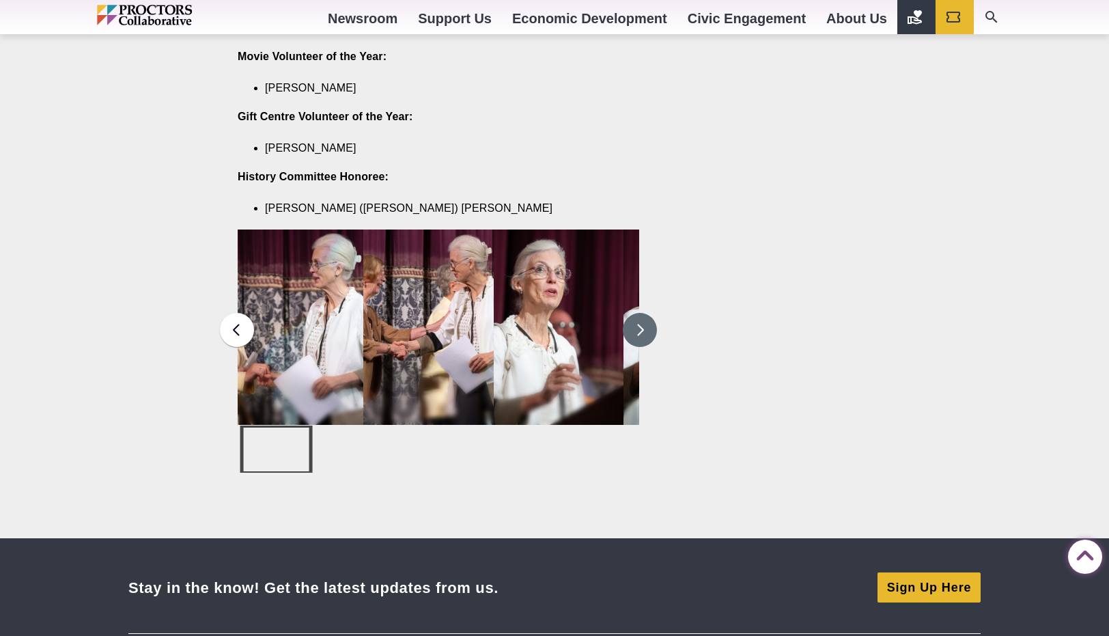
click at [644, 313] on button at bounding box center [640, 330] width 34 height 34
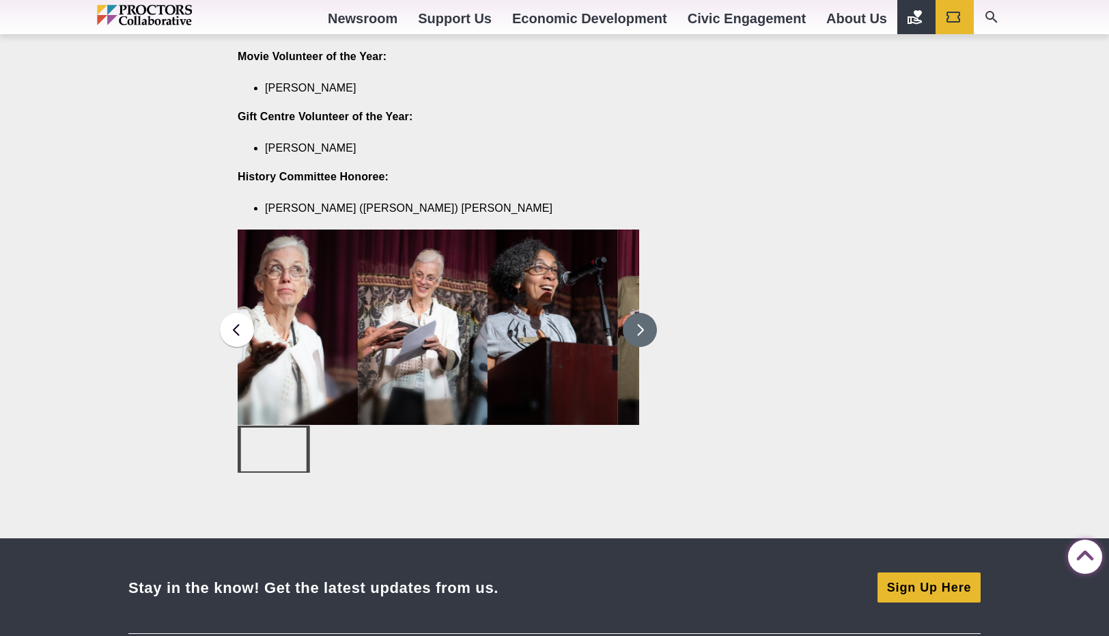
click at [644, 313] on button at bounding box center [640, 330] width 34 height 34
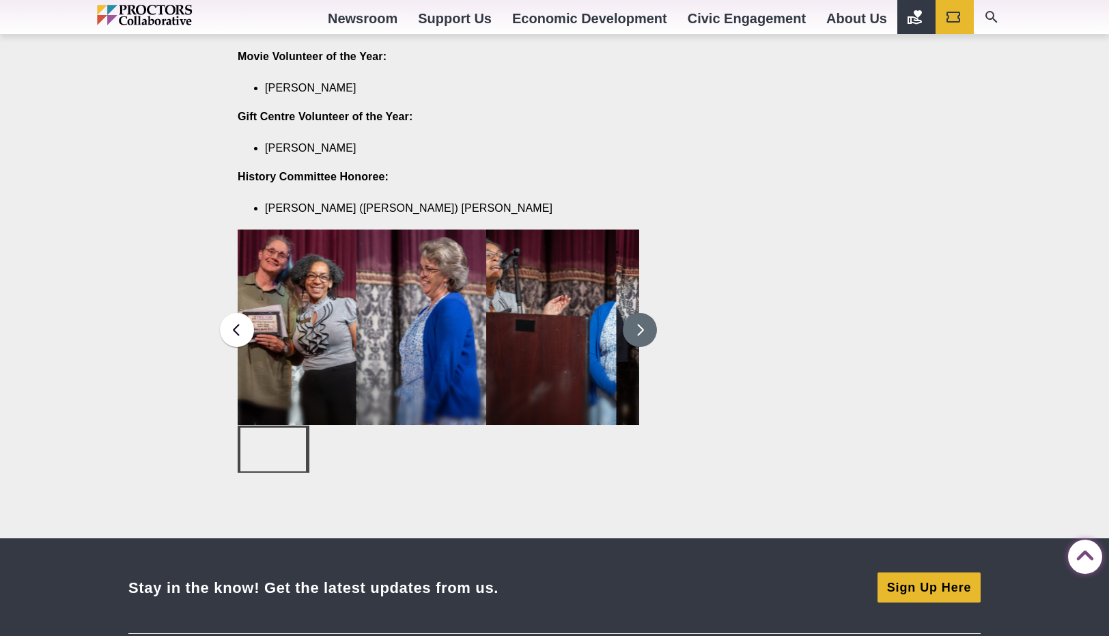
click at [644, 313] on button at bounding box center [640, 330] width 34 height 34
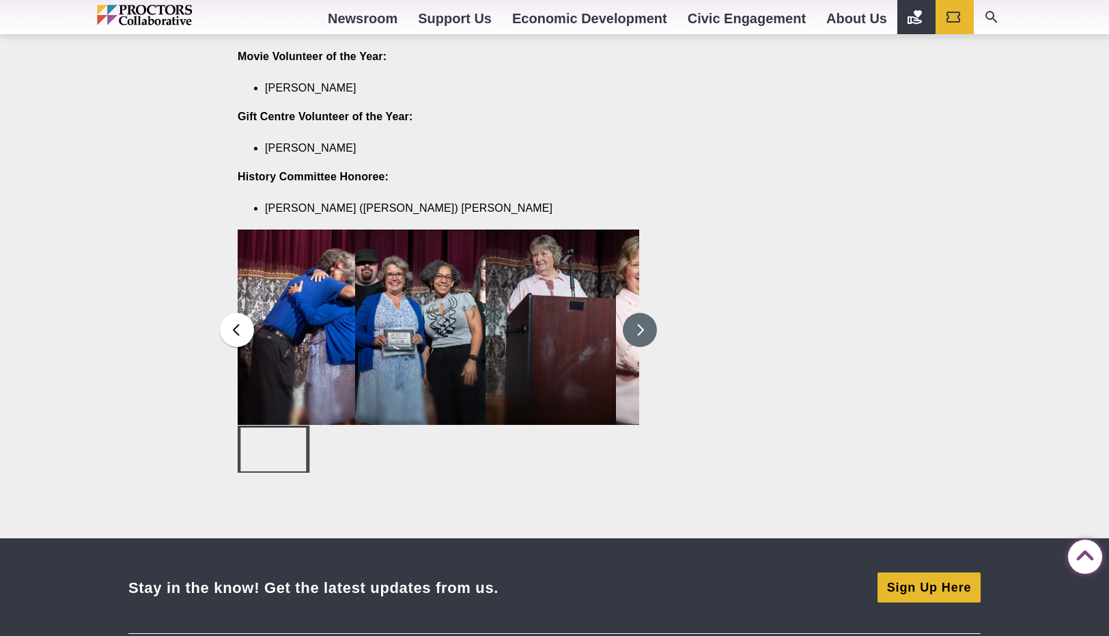
click at [644, 313] on button at bounding box center [640, 330] width 34 height 34
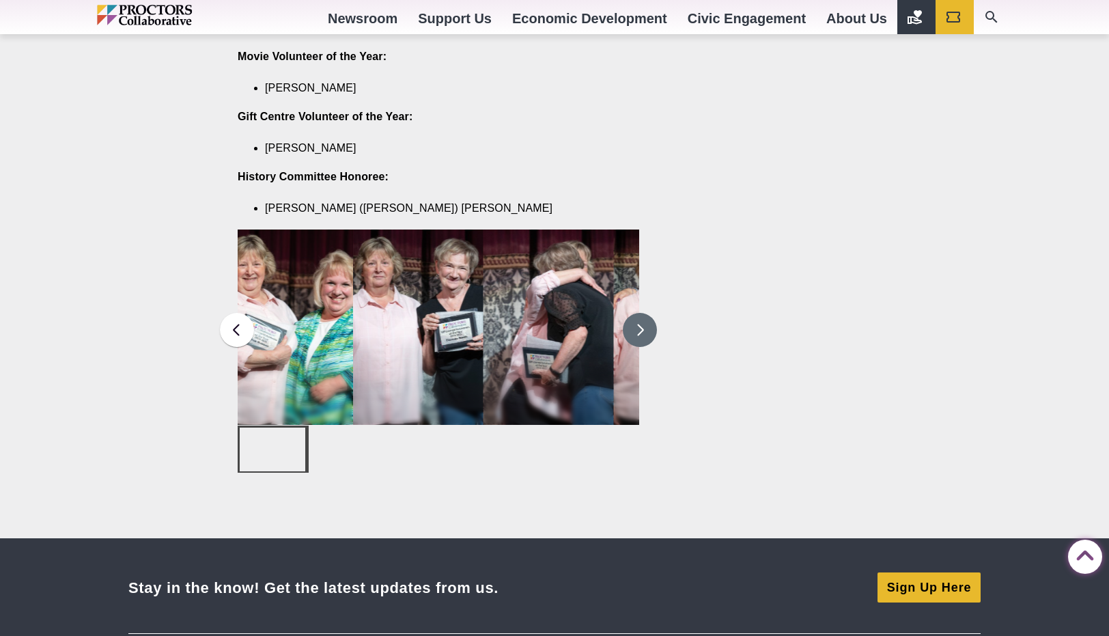
click at [644, 313] on button at bounding box center [640, 330] width 34 height 34
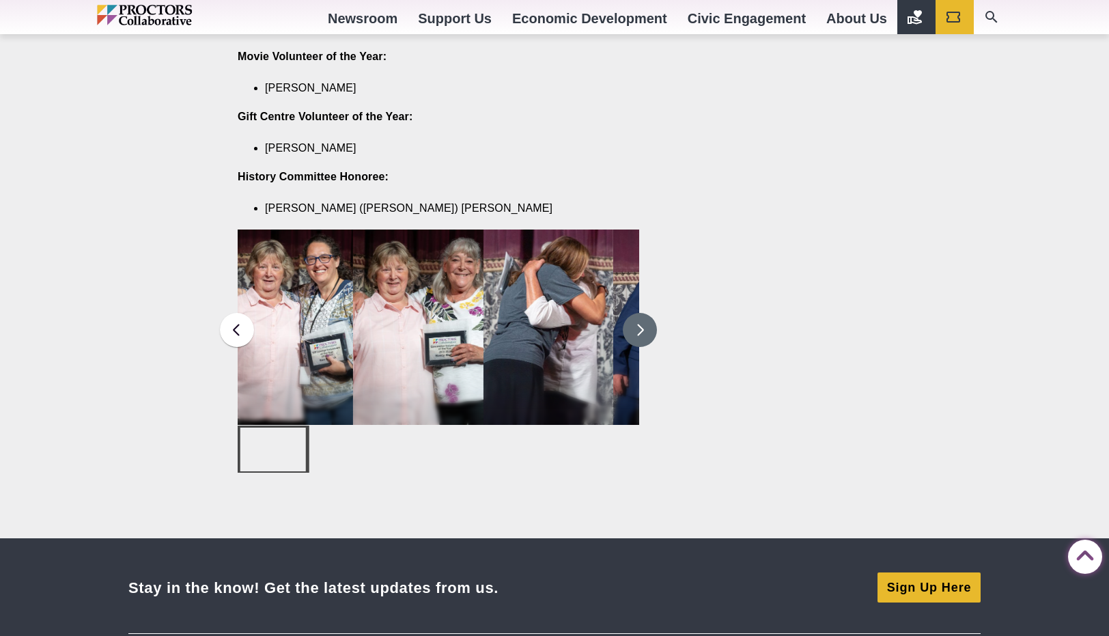
click at [644, 313] on button at bounding box center [640, 330] width 34 height 34
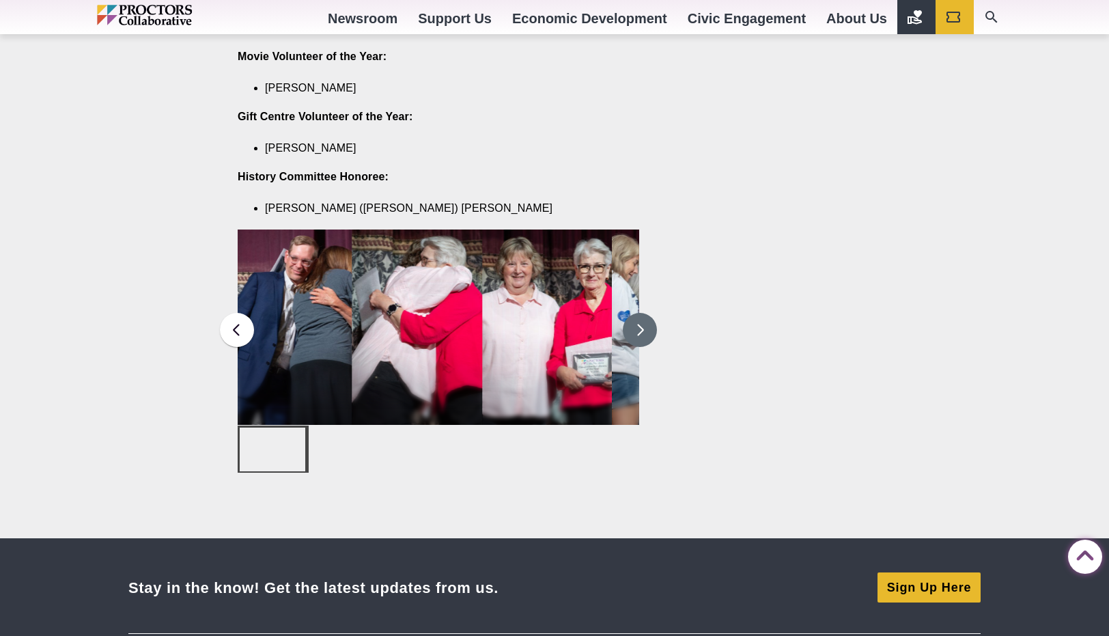
click at [644, 313] on button at bounding box center [640, 330] width 34 height 34
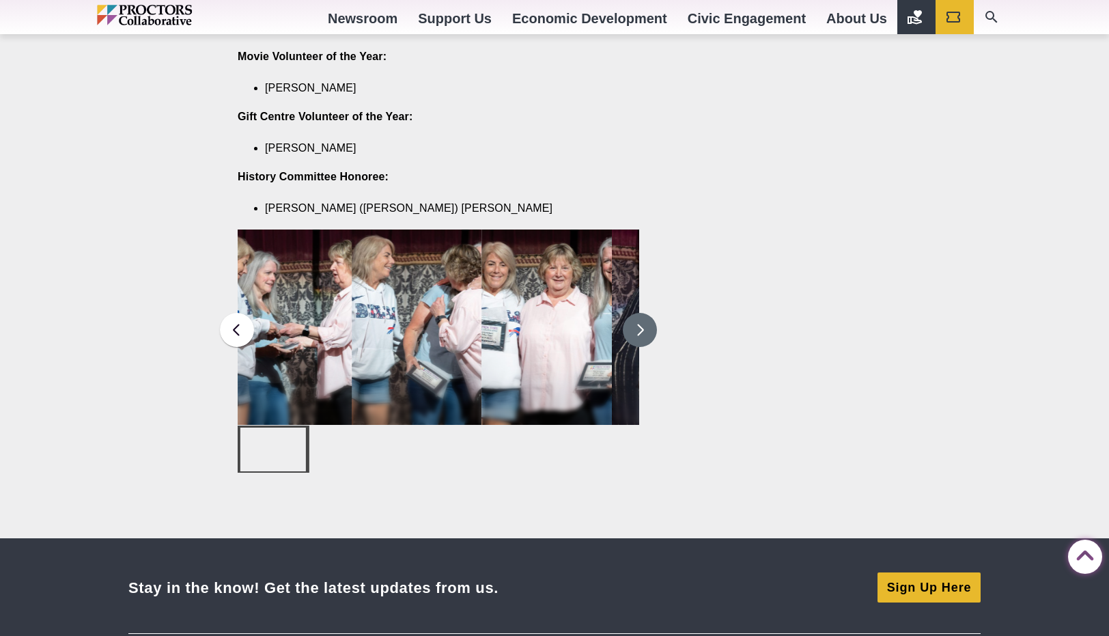
click at [644, 313] on button at bounding box center [640, 330] width 34 height 34
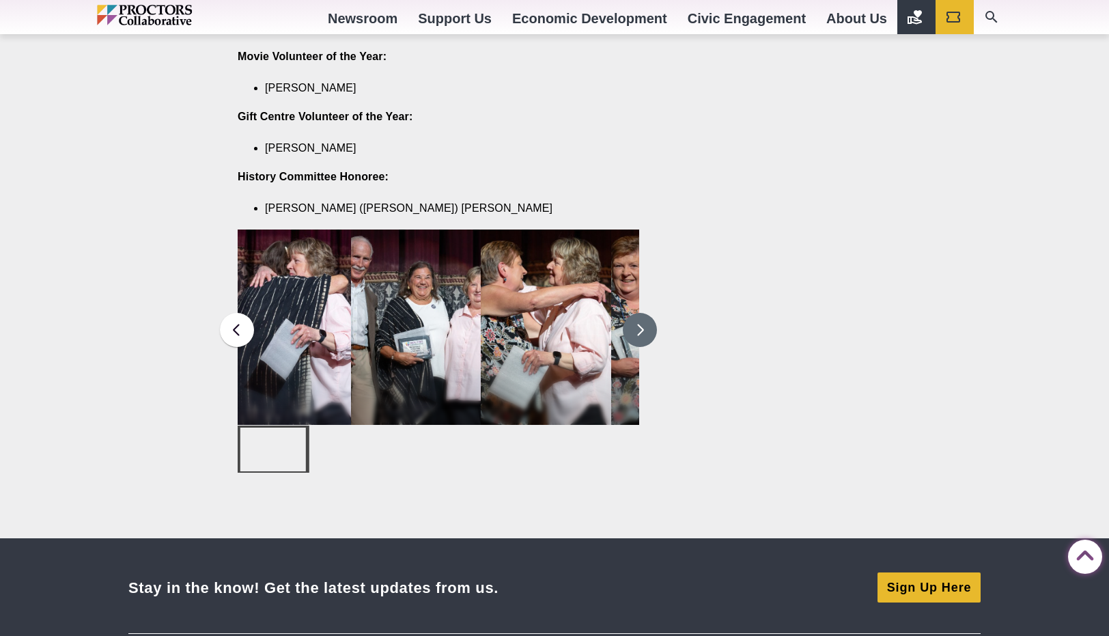
click at [644, 313] on button at bounding box center [640, 330] width 34 height 34
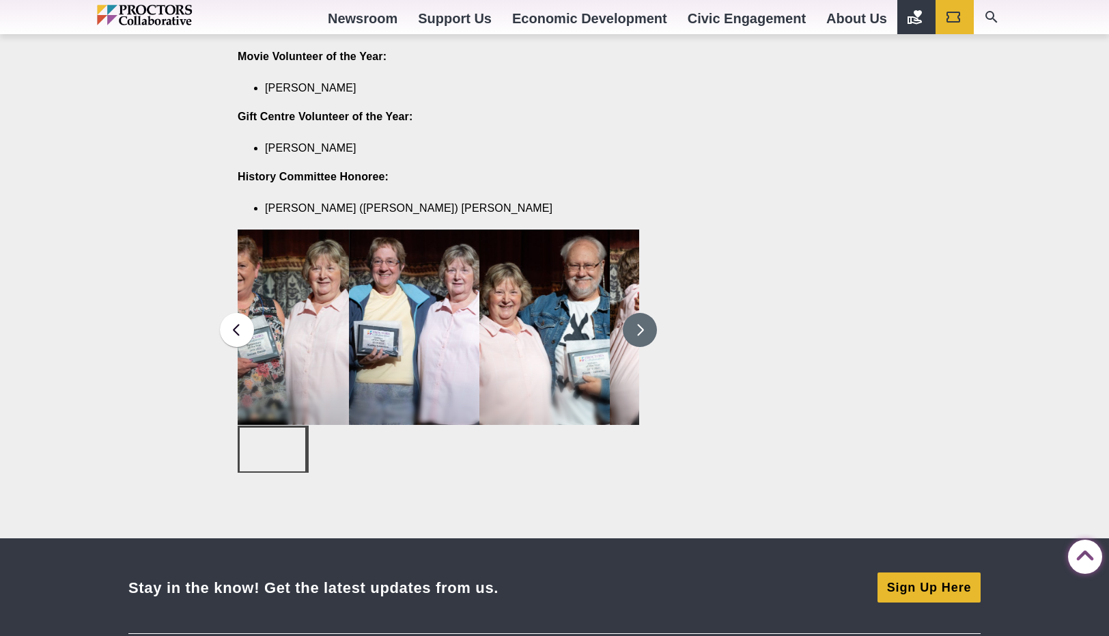
click at [644, 313] on button at bounding box center [640, 330] width 34 height 34
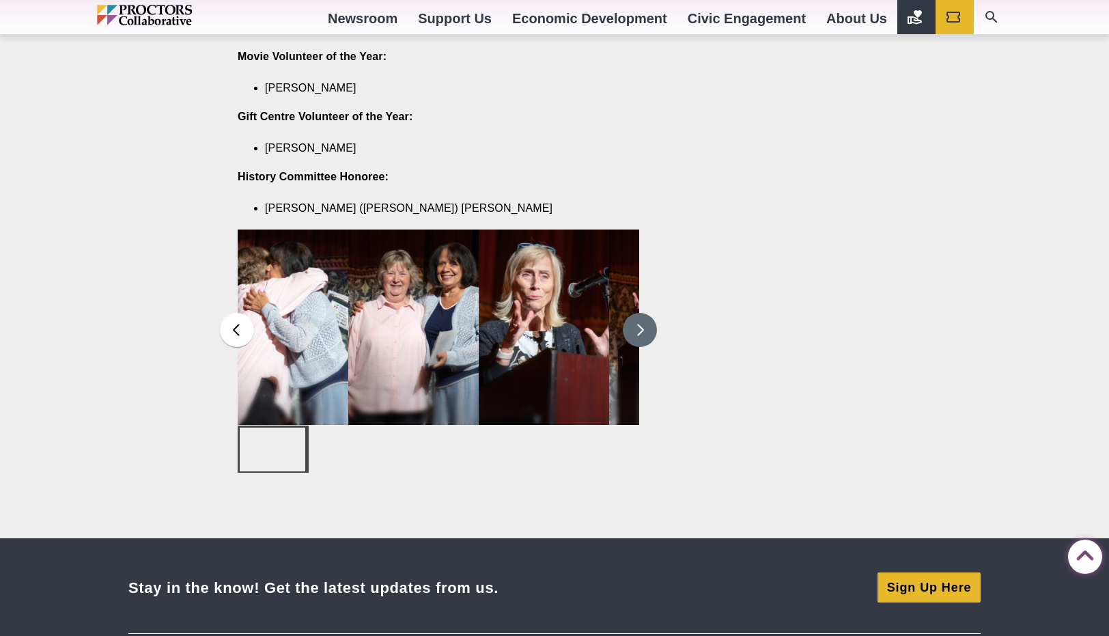
click at [644, 313] on button at bounding box center [640, 330] width 34 height 34
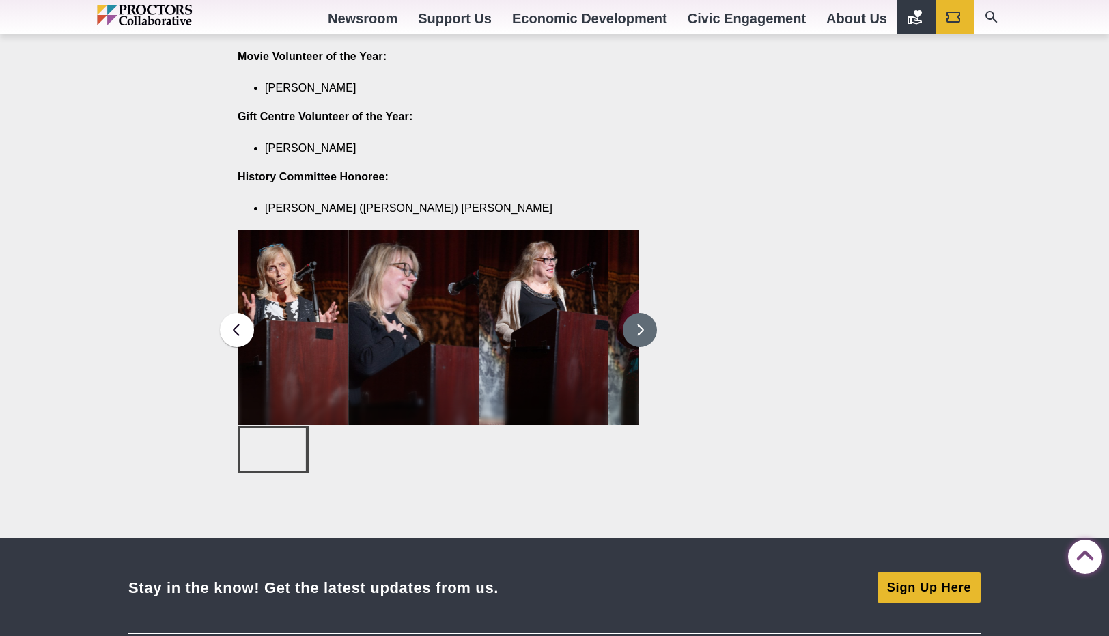
click at [644, 313] on button at bounding box center [640, 330] width 34 height 34
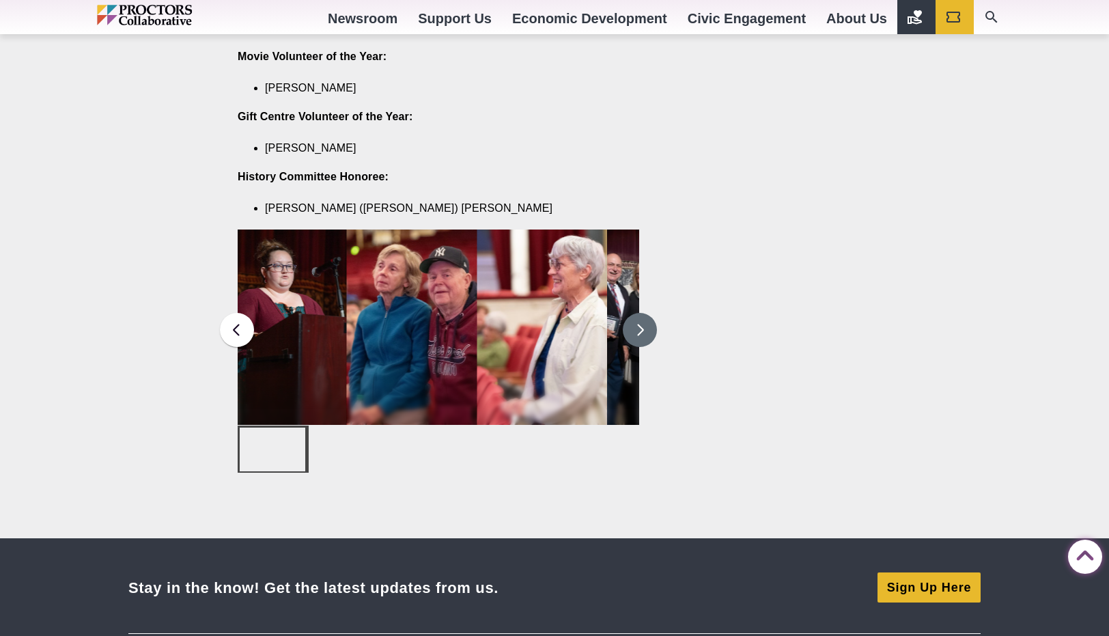
click at [644, 313] on button at bounding box center [640, 330] width 34 height 34
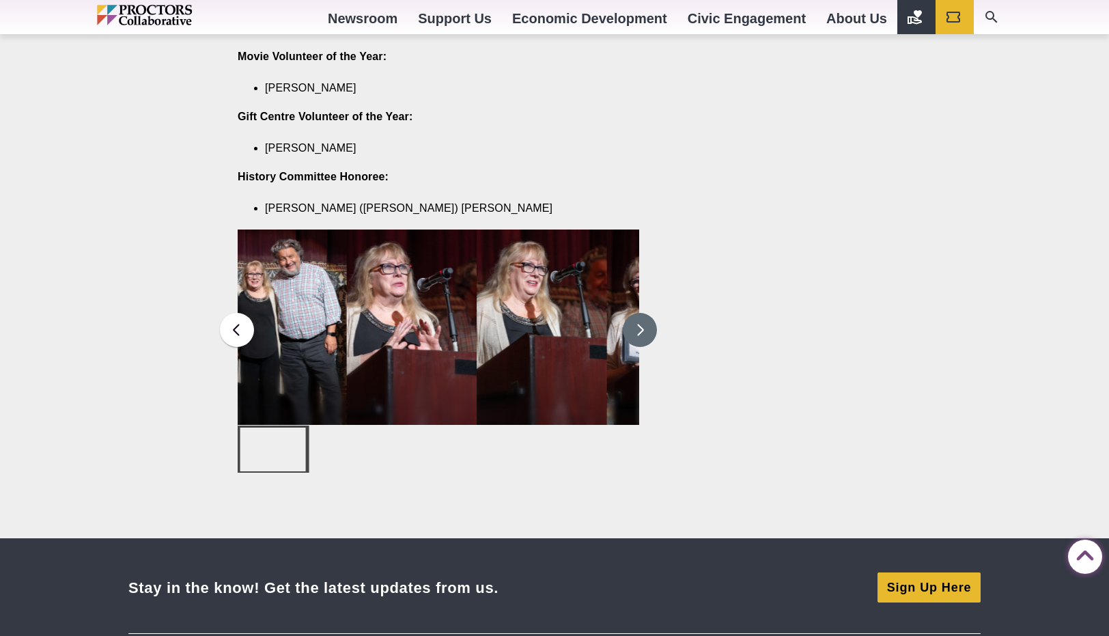
click at [644, 313] on button at bounding box center [640, 330] width 34 height 34
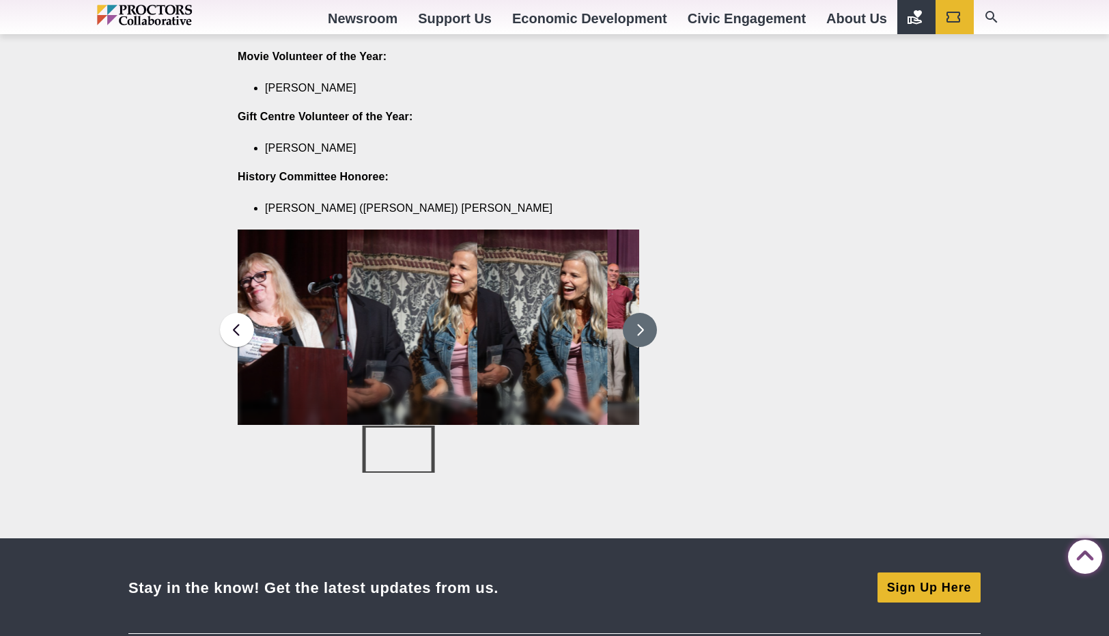
click at [644, 313] on button at bounding box center [640, 330] width 34 height 34
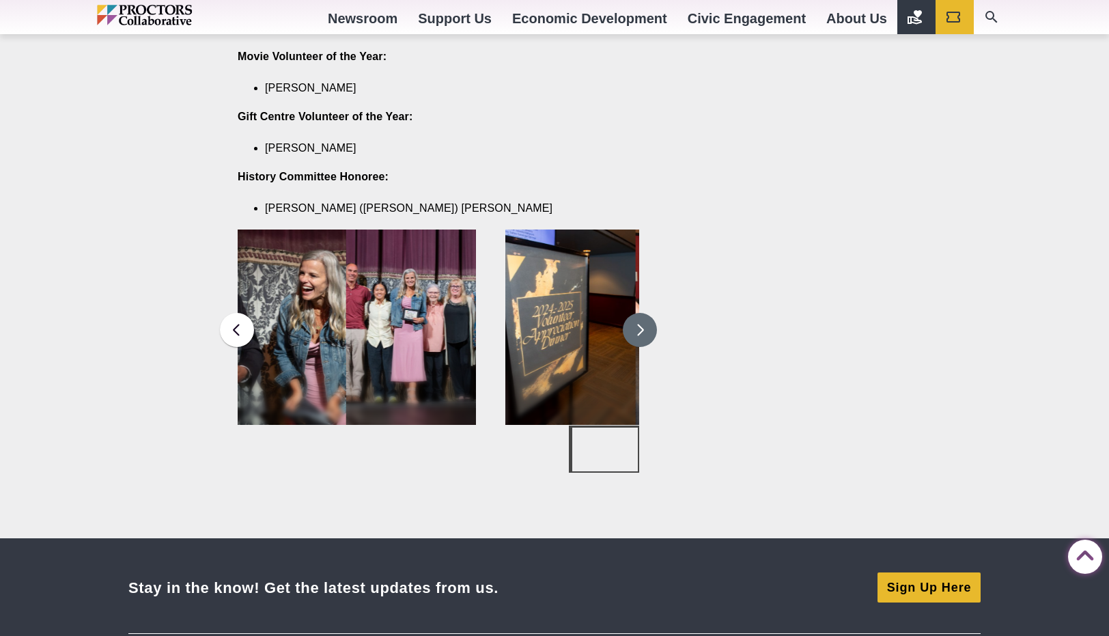
click at [644, 313] on button at bounding box center [640, 330] width 34 height 34
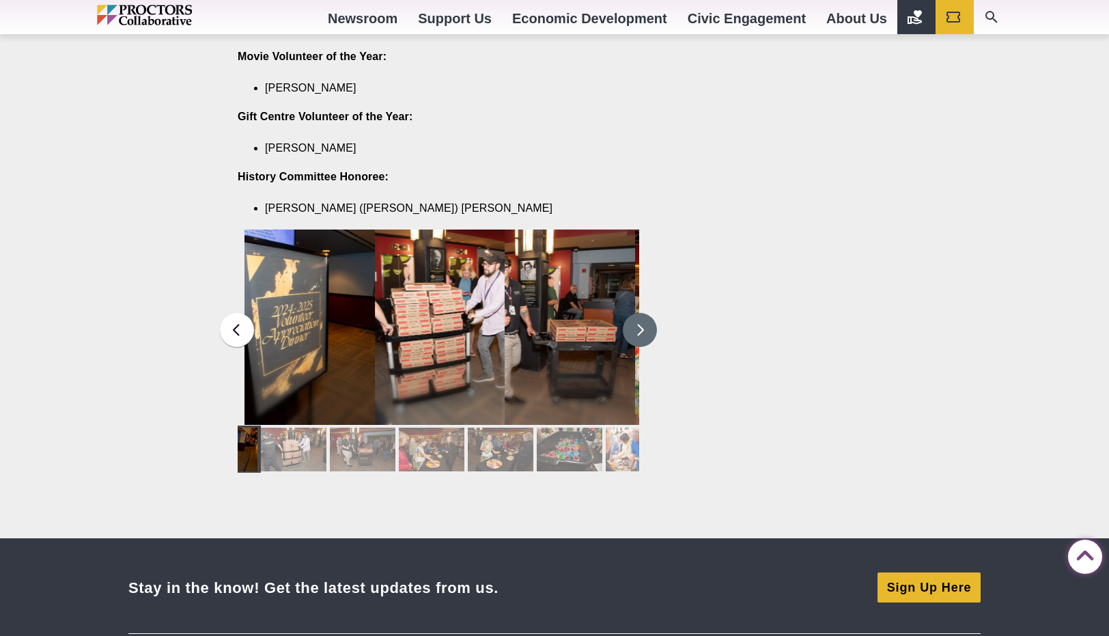
click at [644, 313] on button at bounding box center [640, 330] width 34 height 34
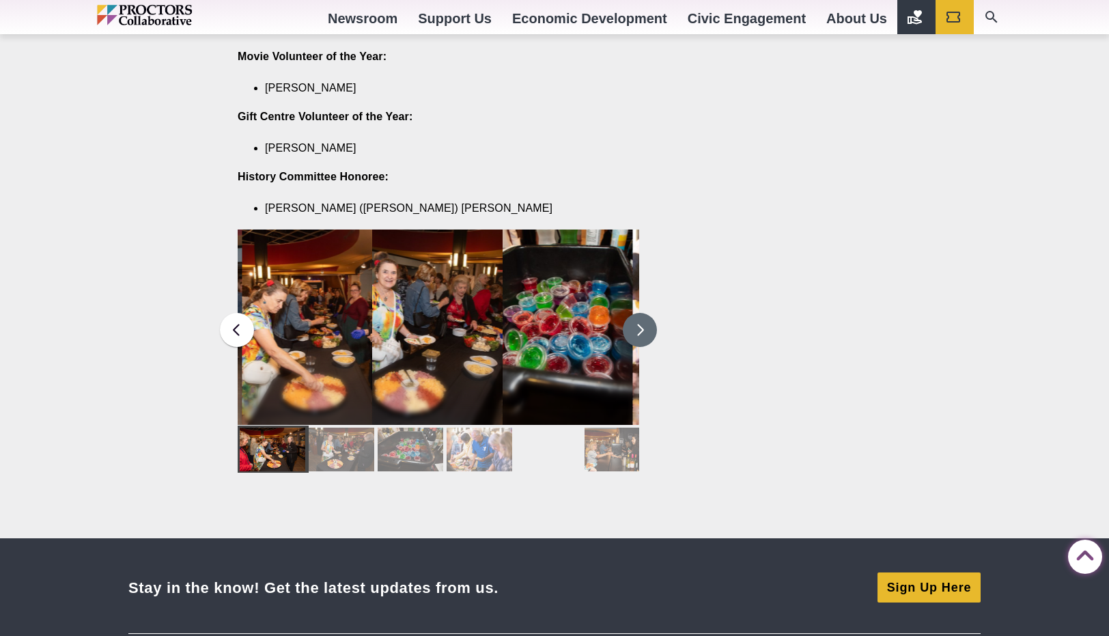
click at [644, 313] on button at bounding box center [640, 330] width 34 height 34
